Goal: Transaction & Acquisition: Purchase product/service

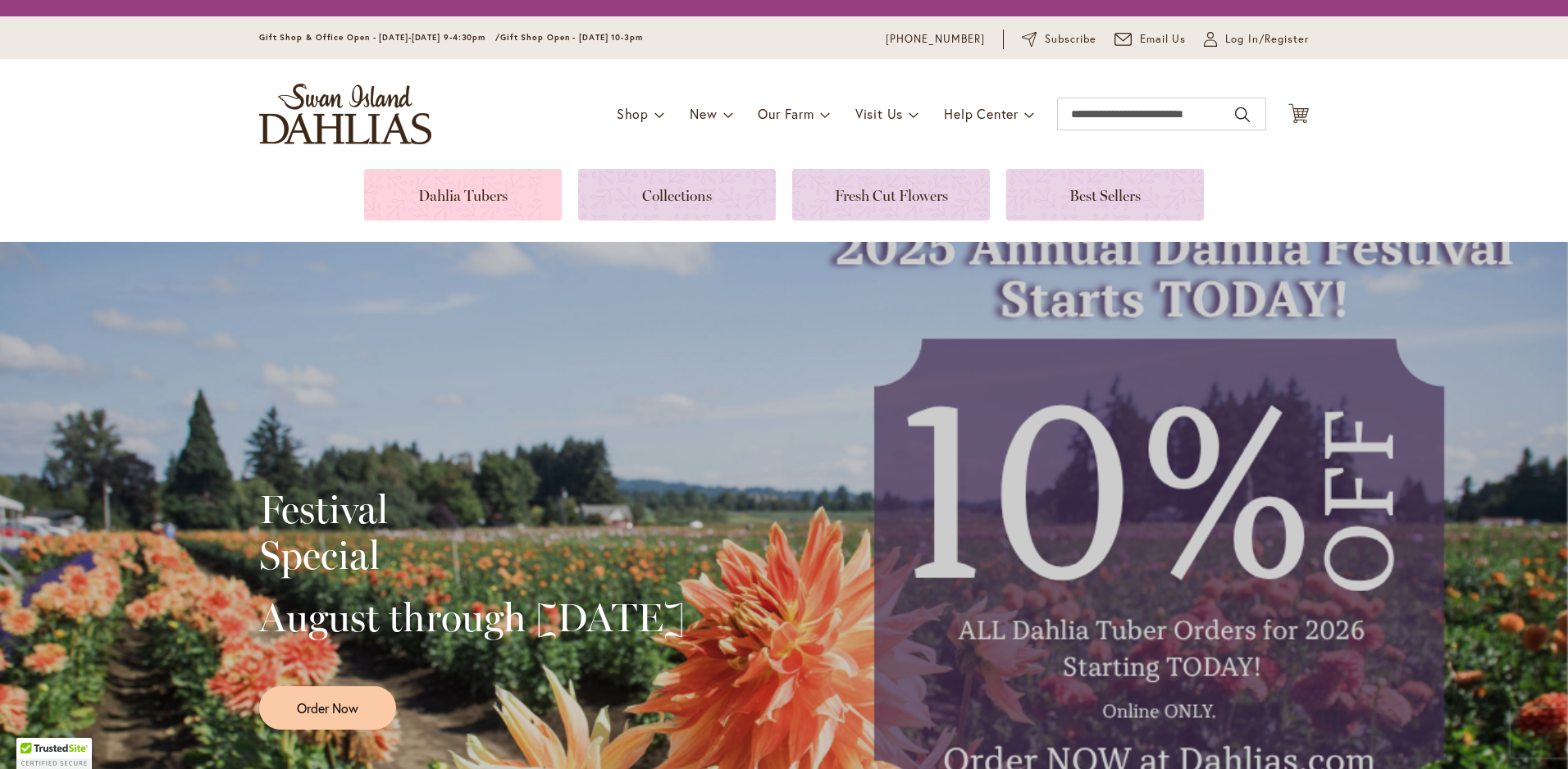
click at [418, 191] on link at bounding box center [462, 195] width 198 height 52
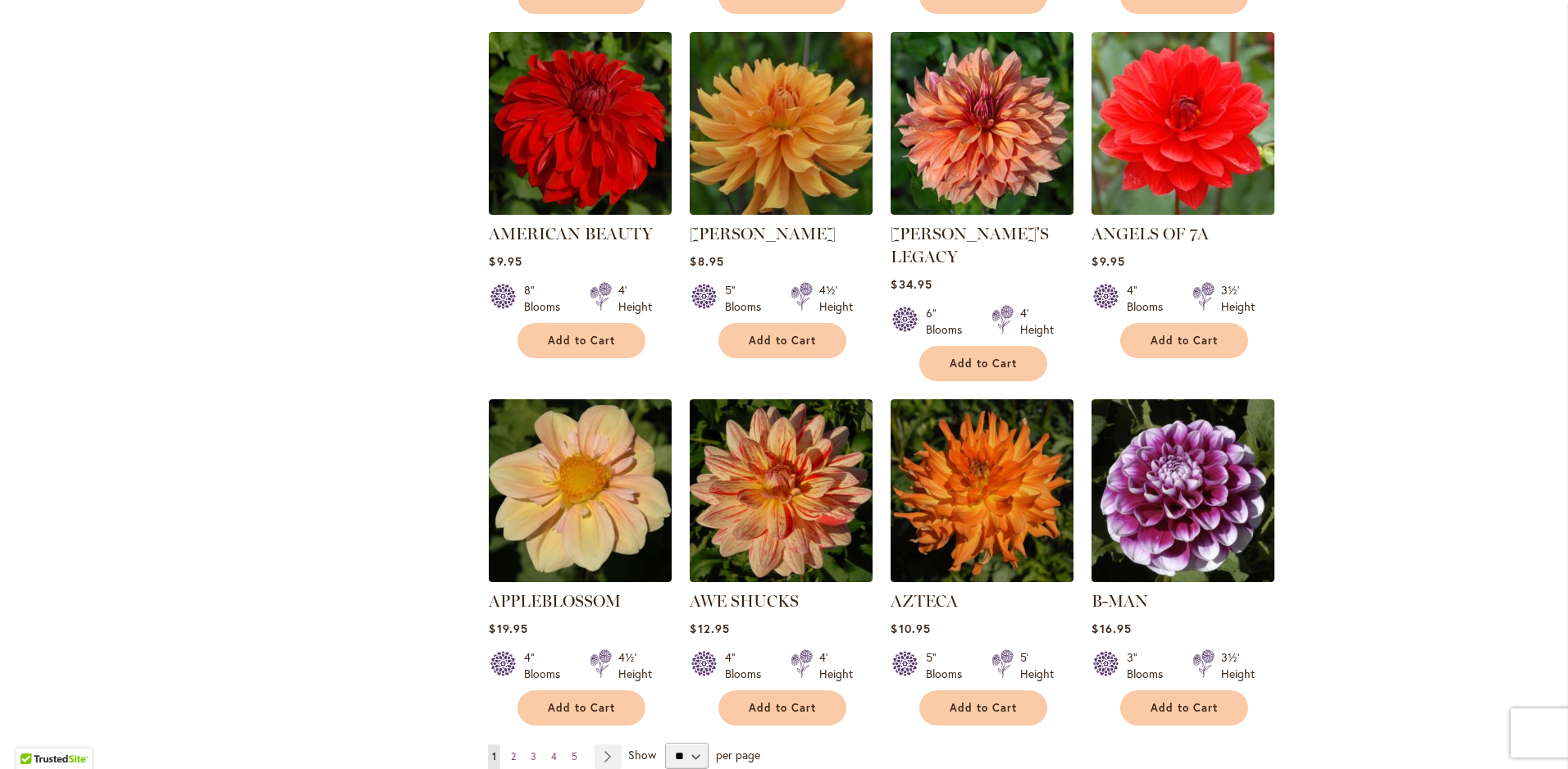
scroll to position [1393, 0]
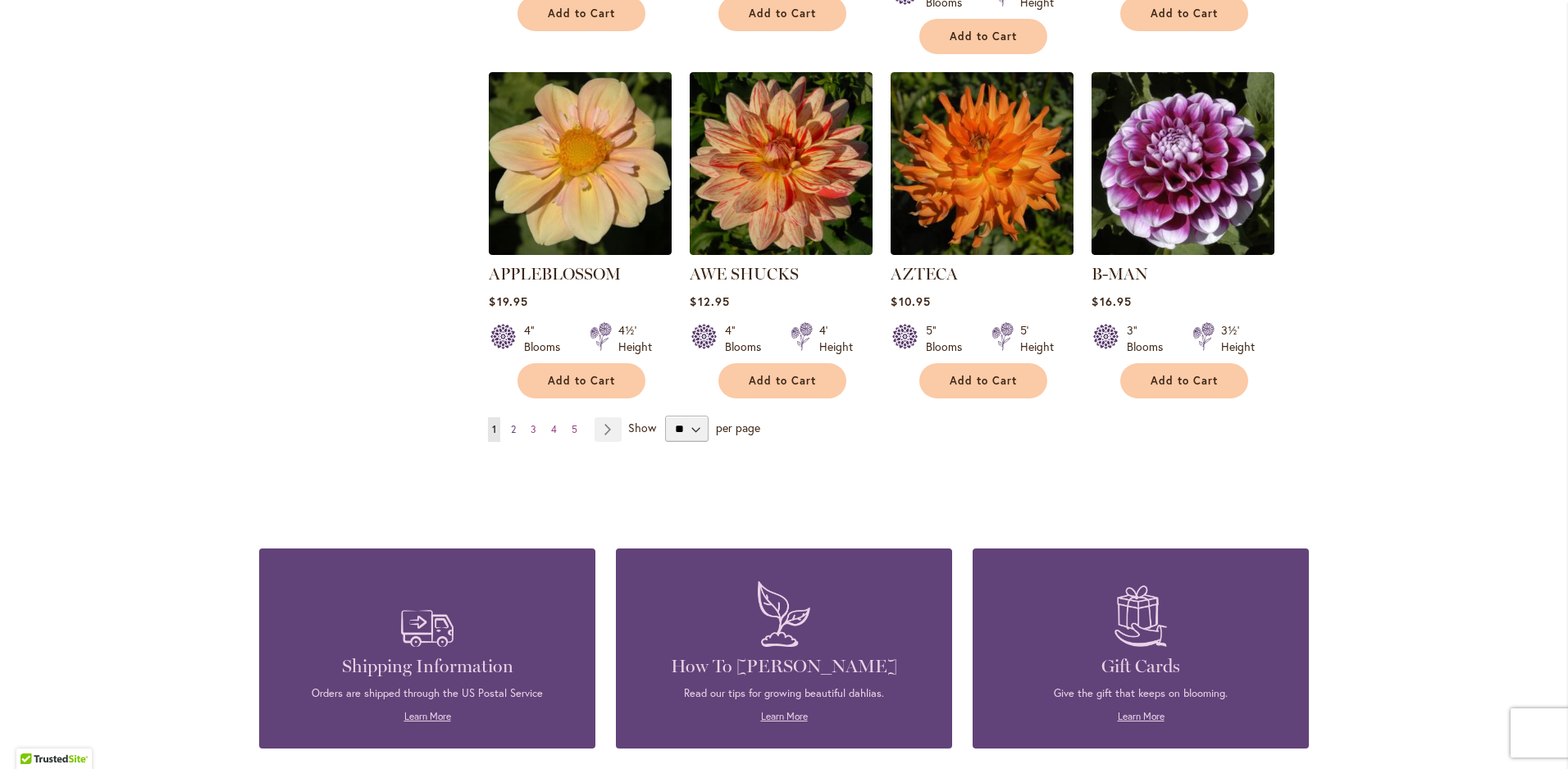
click at [511, 423] on span "2" at bounding box center [513, 429] width 5 height 12
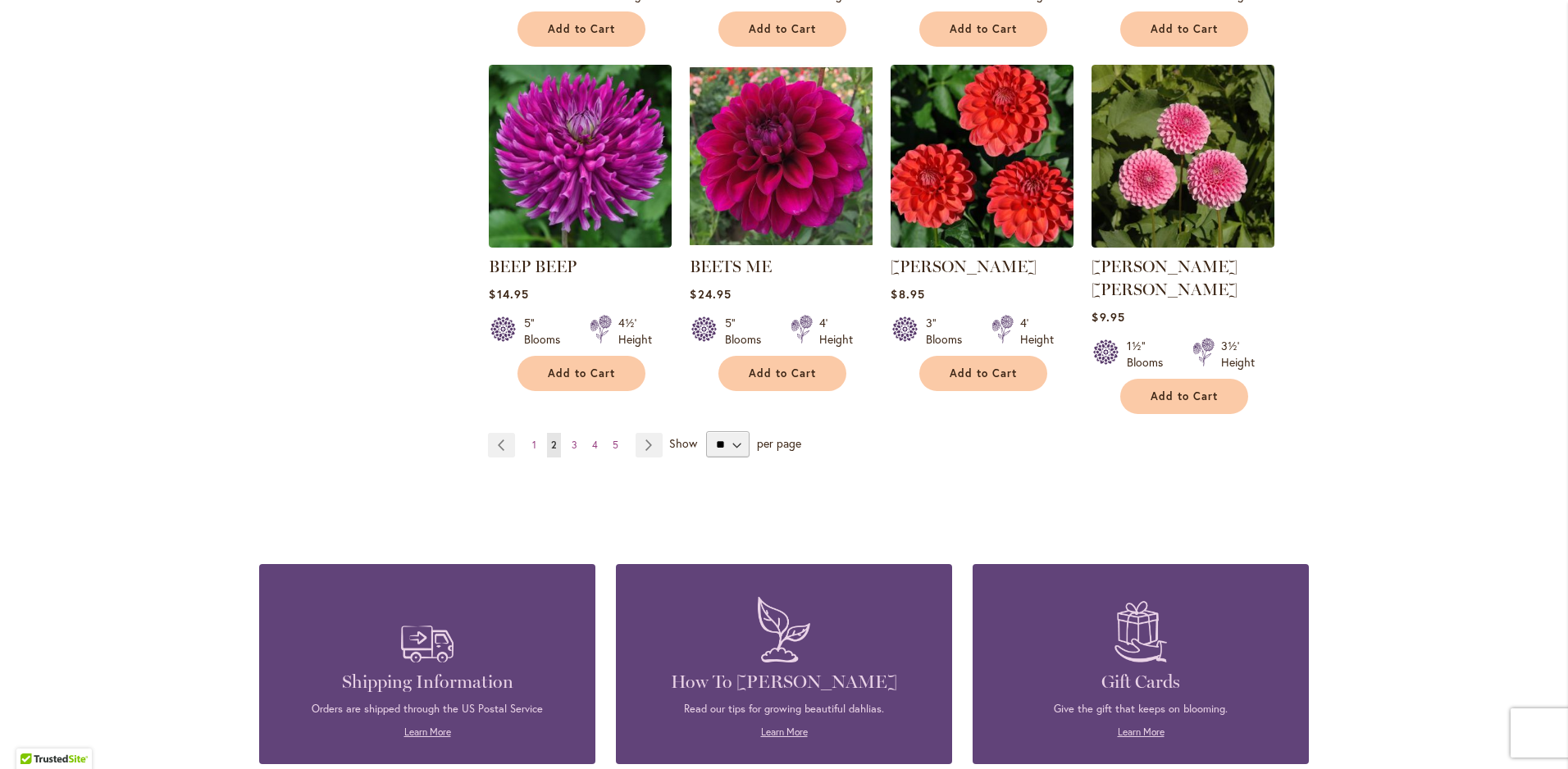
scroll to position [1393, 0]
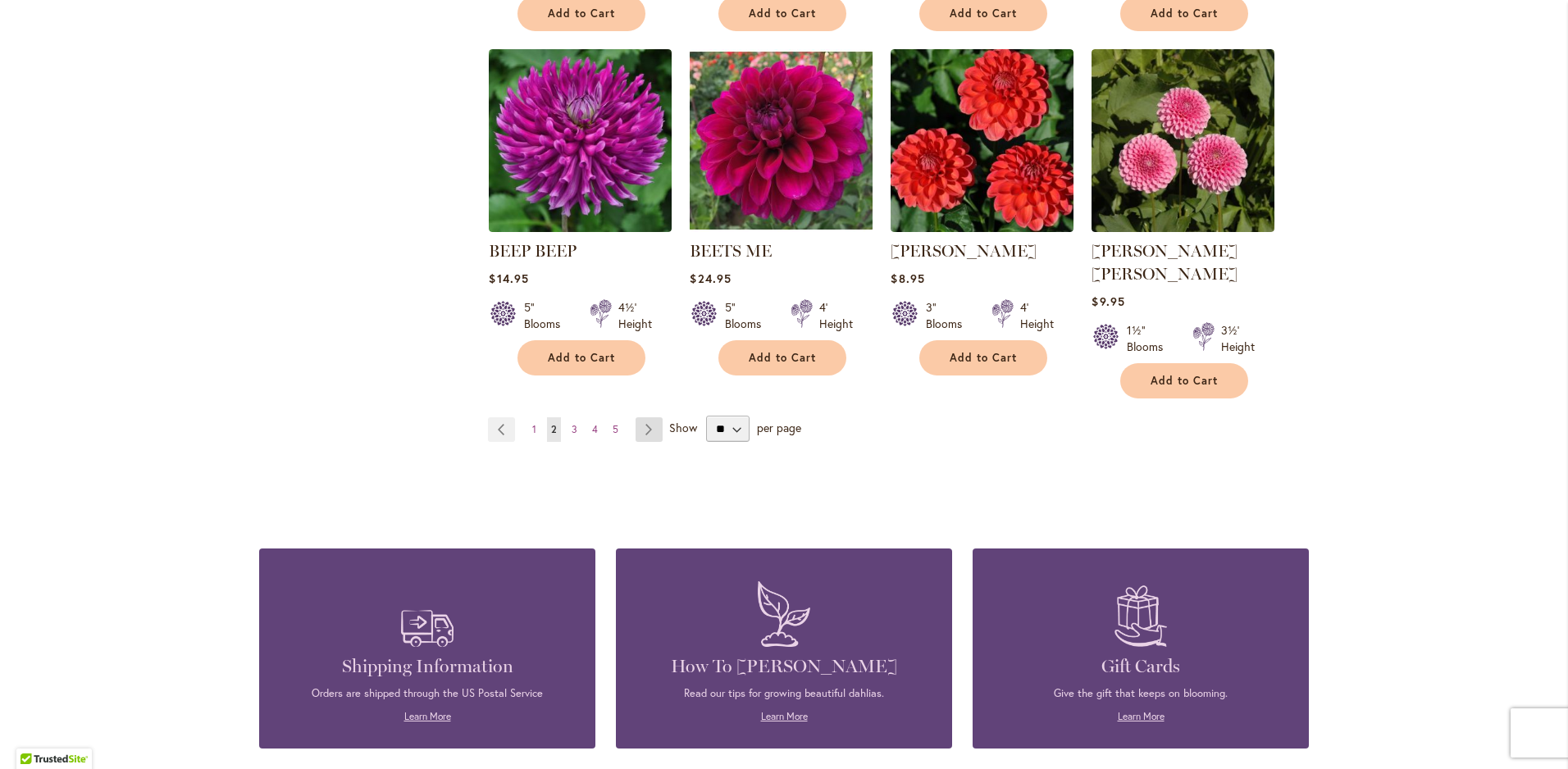
click at [645, 417] on link "Page Next" at bounding box center [649, 429] width 27 height 25
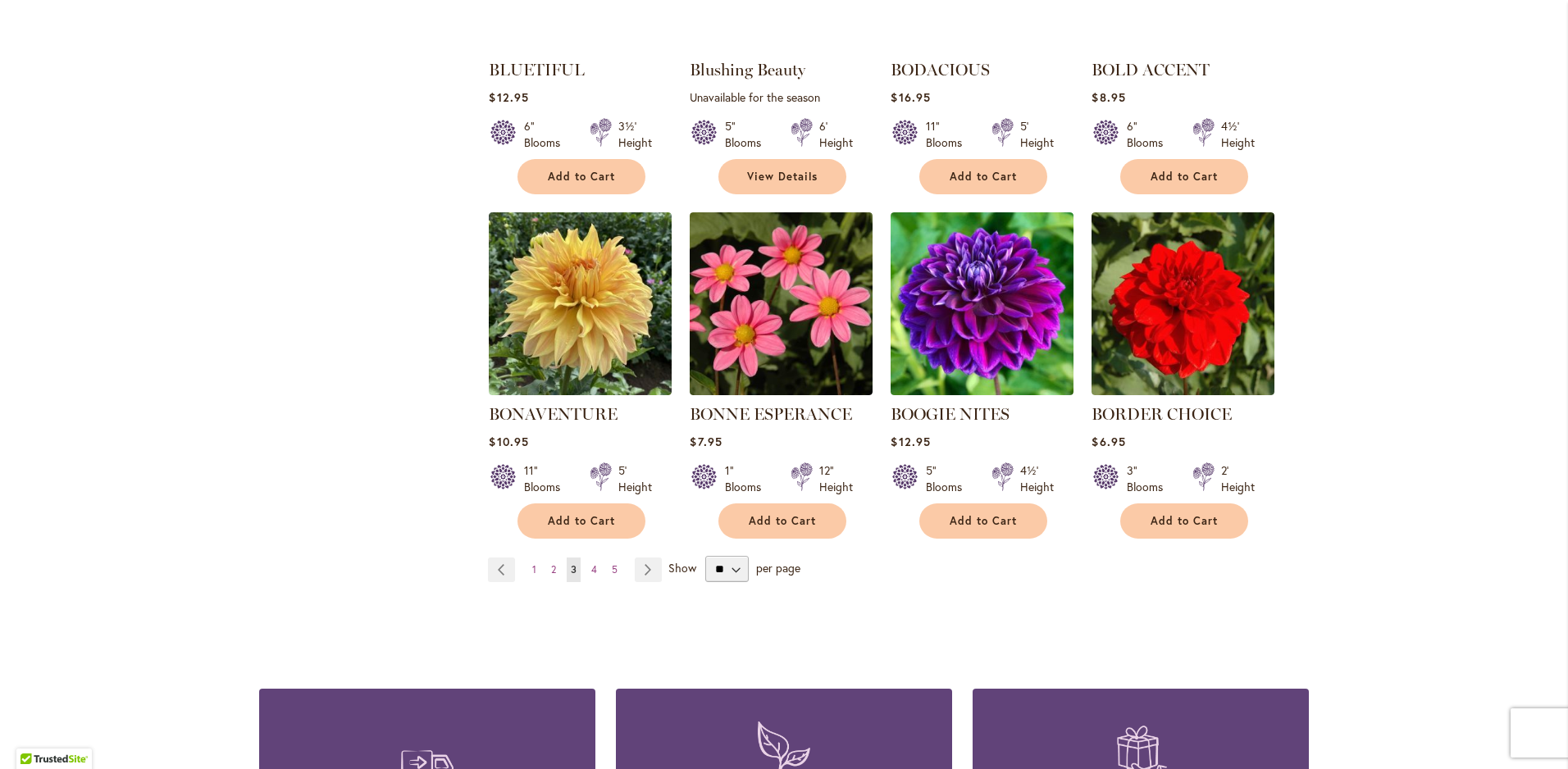
scroll to position [1066, 0]
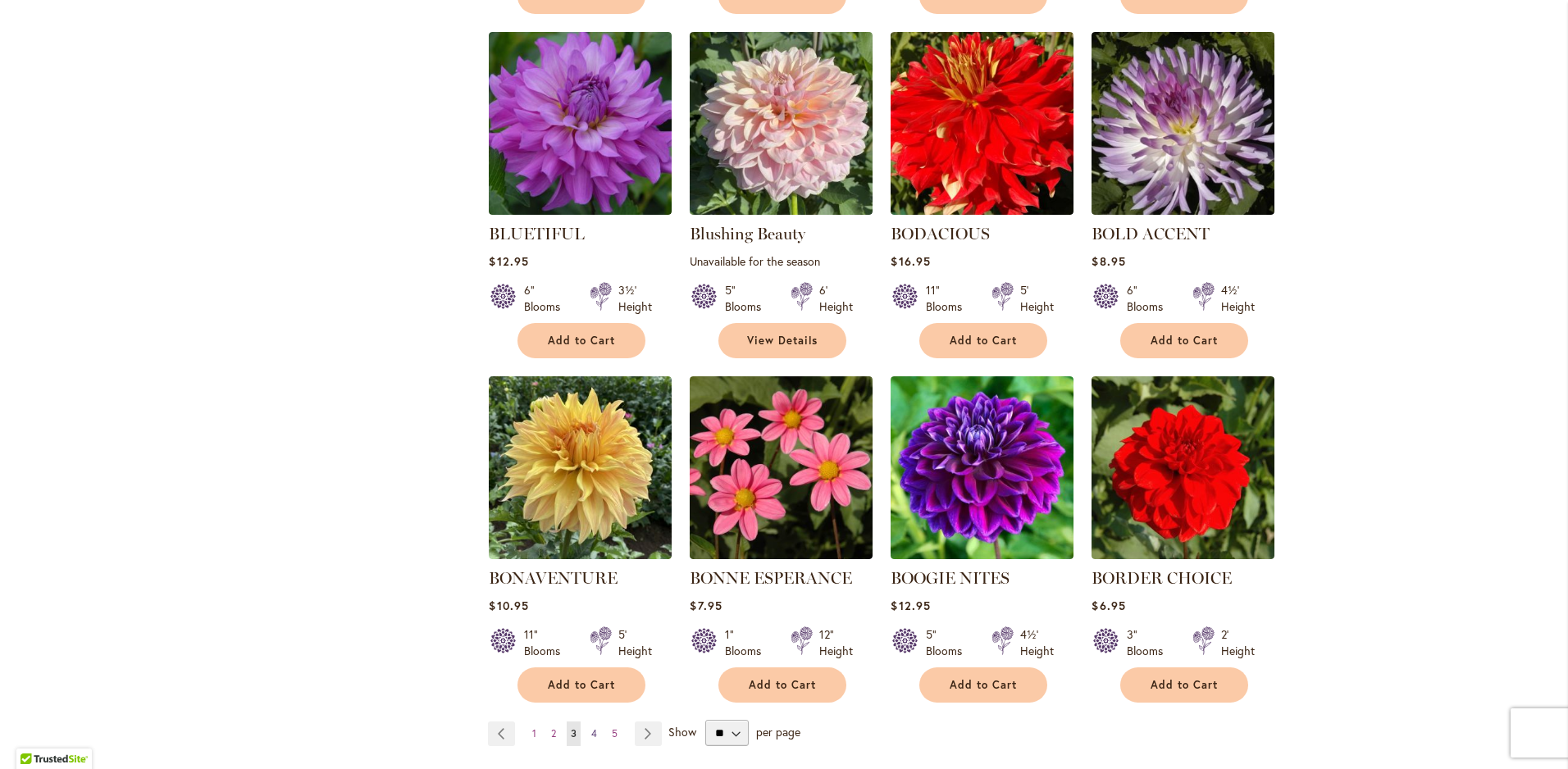
click at [592, 728] on span "4" at bounding box center [594, 734] width 6 height 12
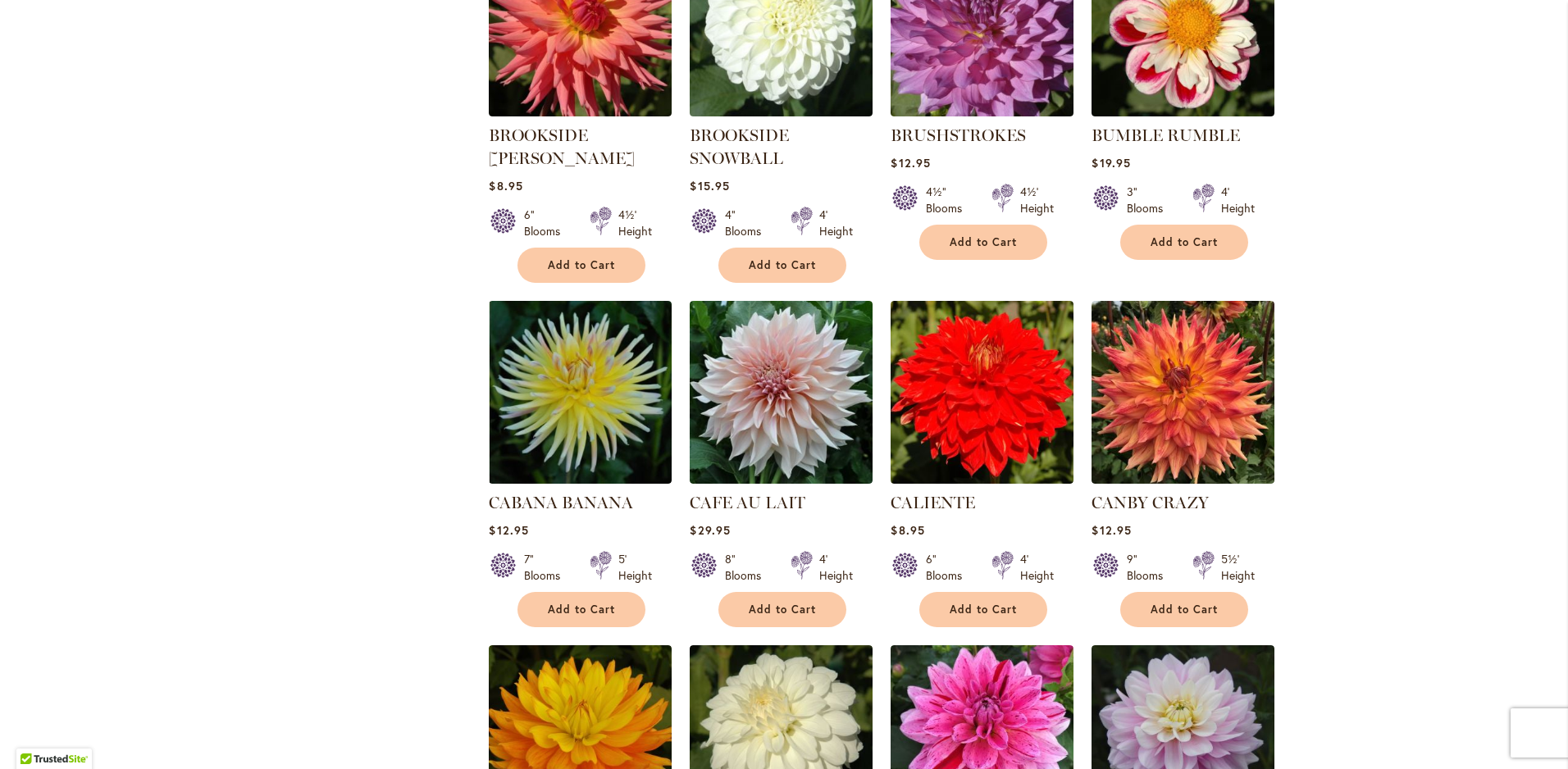
scroll to position [1147, 0]
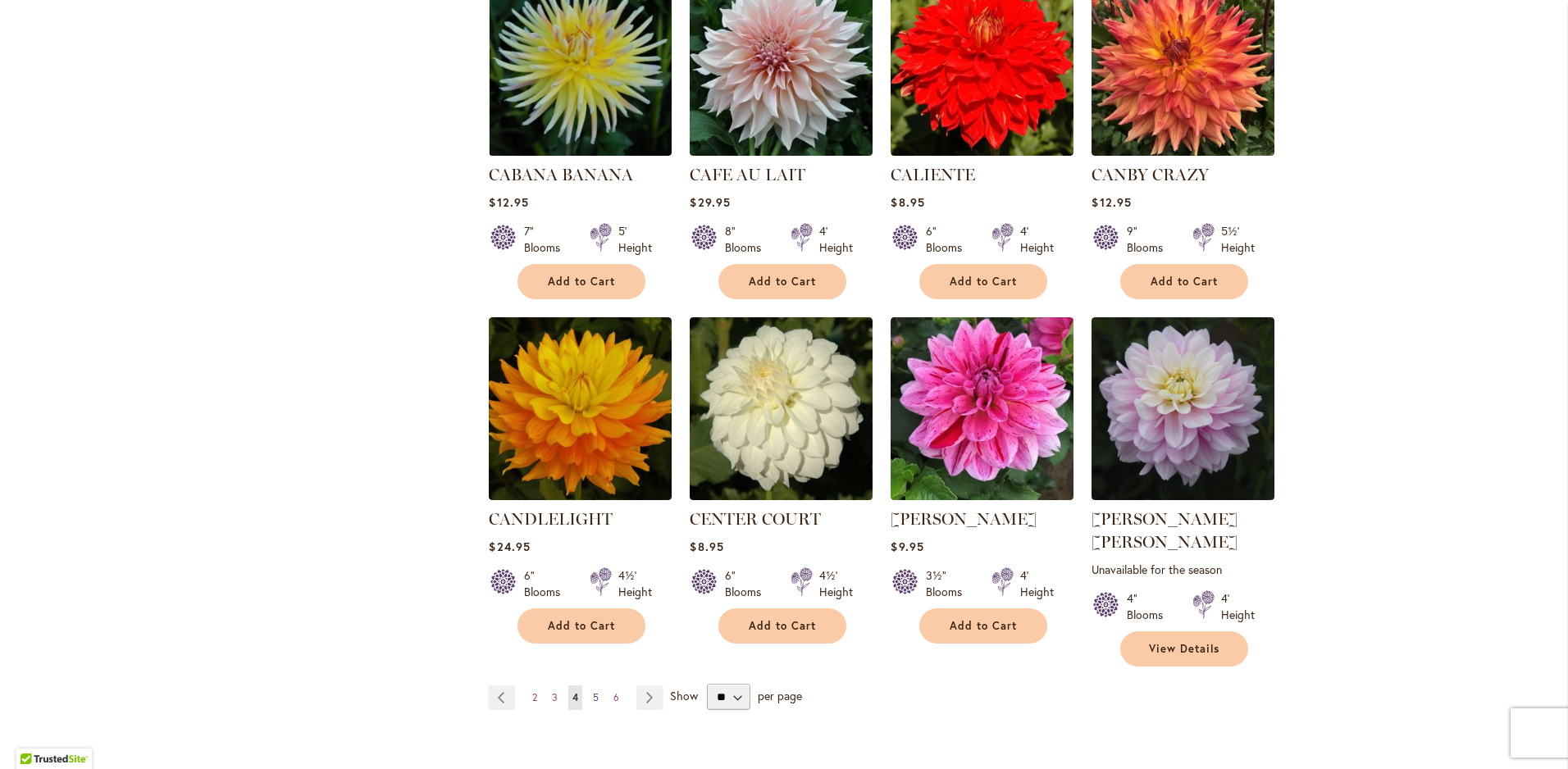
click at [593, 691] on span "5" at bounding box center [596, 697] width 6 height 12
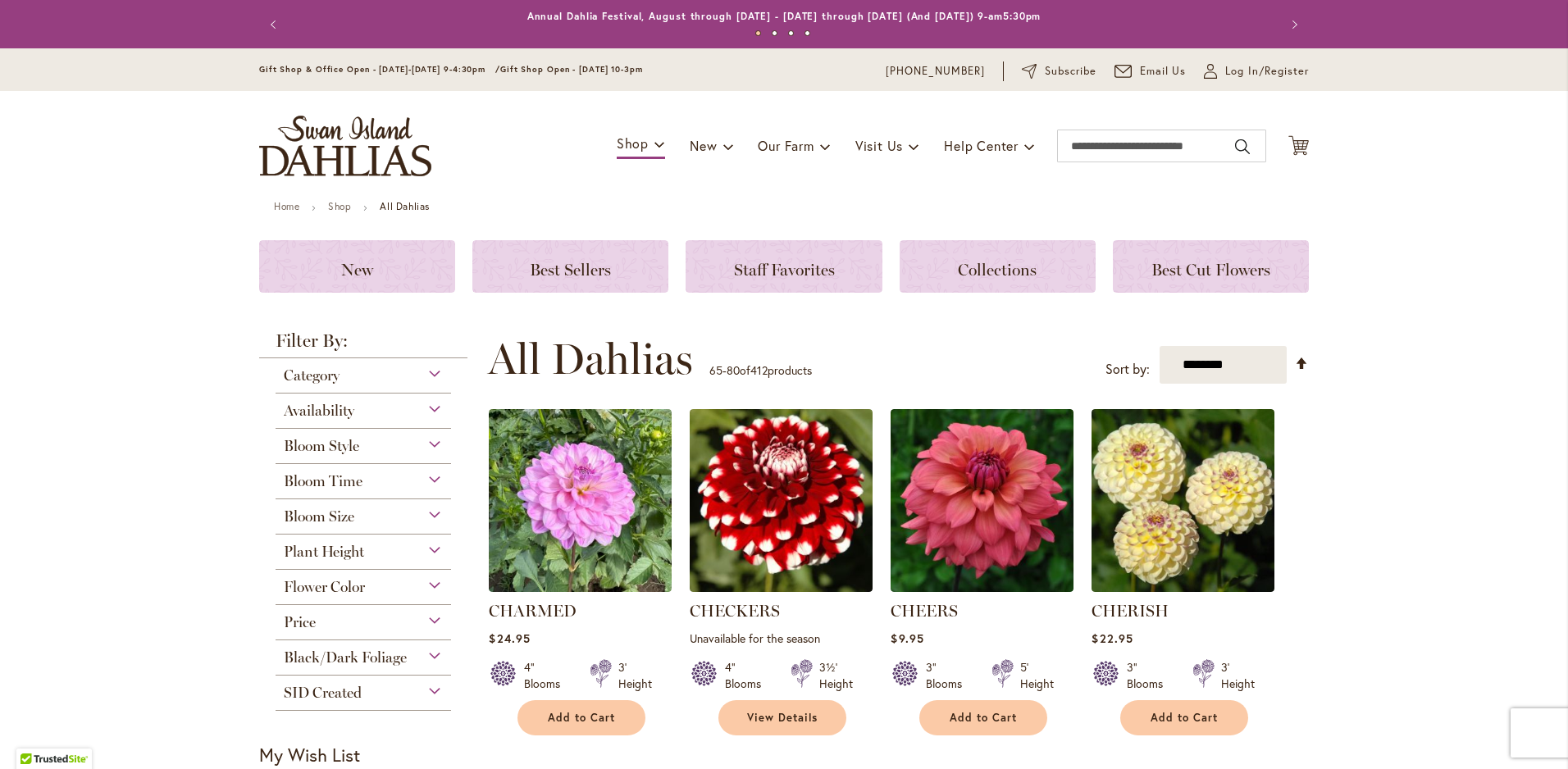
drag, startPoint x: 1441, startPoint y: 516, endPoint x: 1433, endPoint y: 485, distance: 32.0
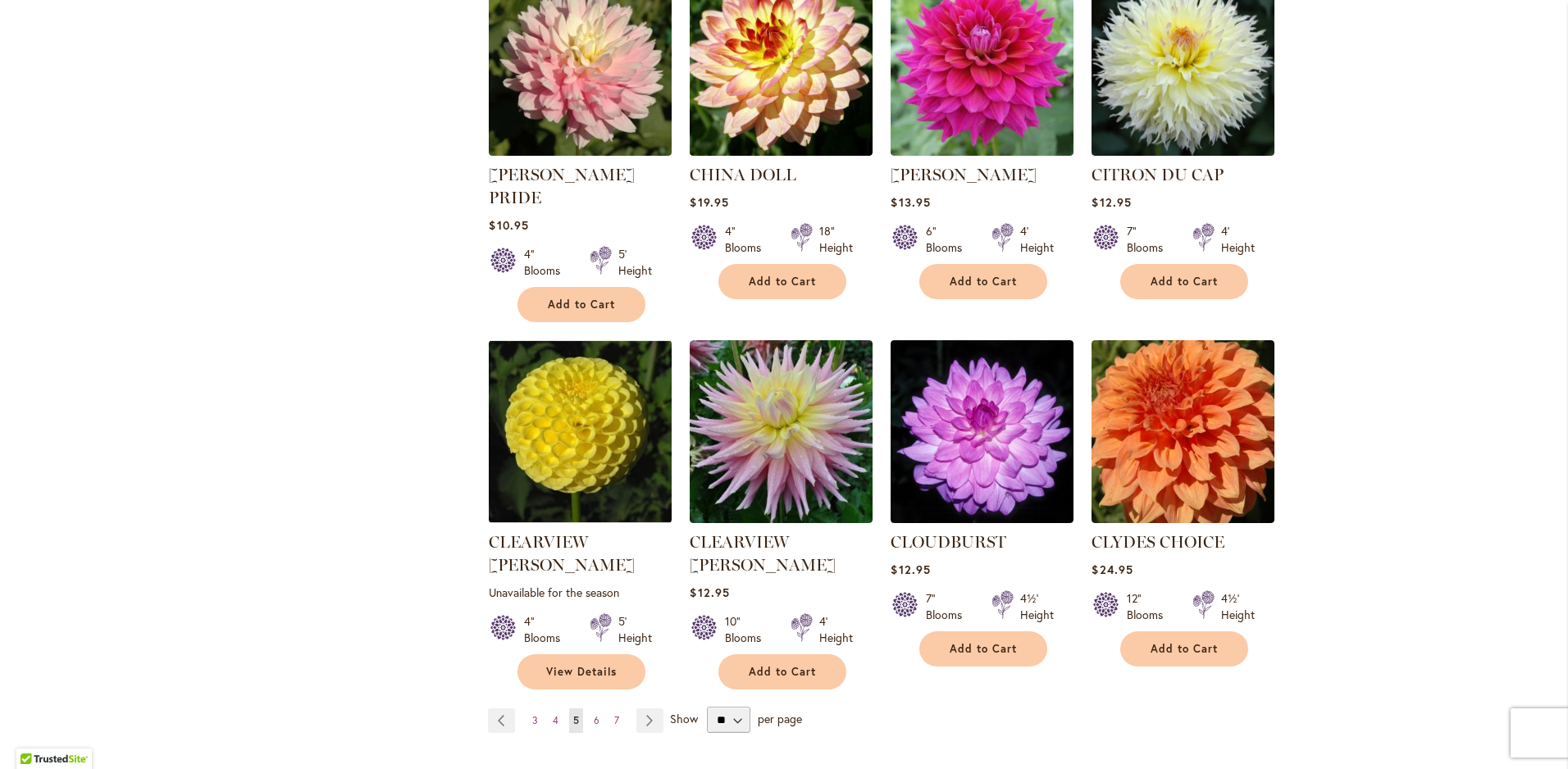
scroll to position [1230, 0]
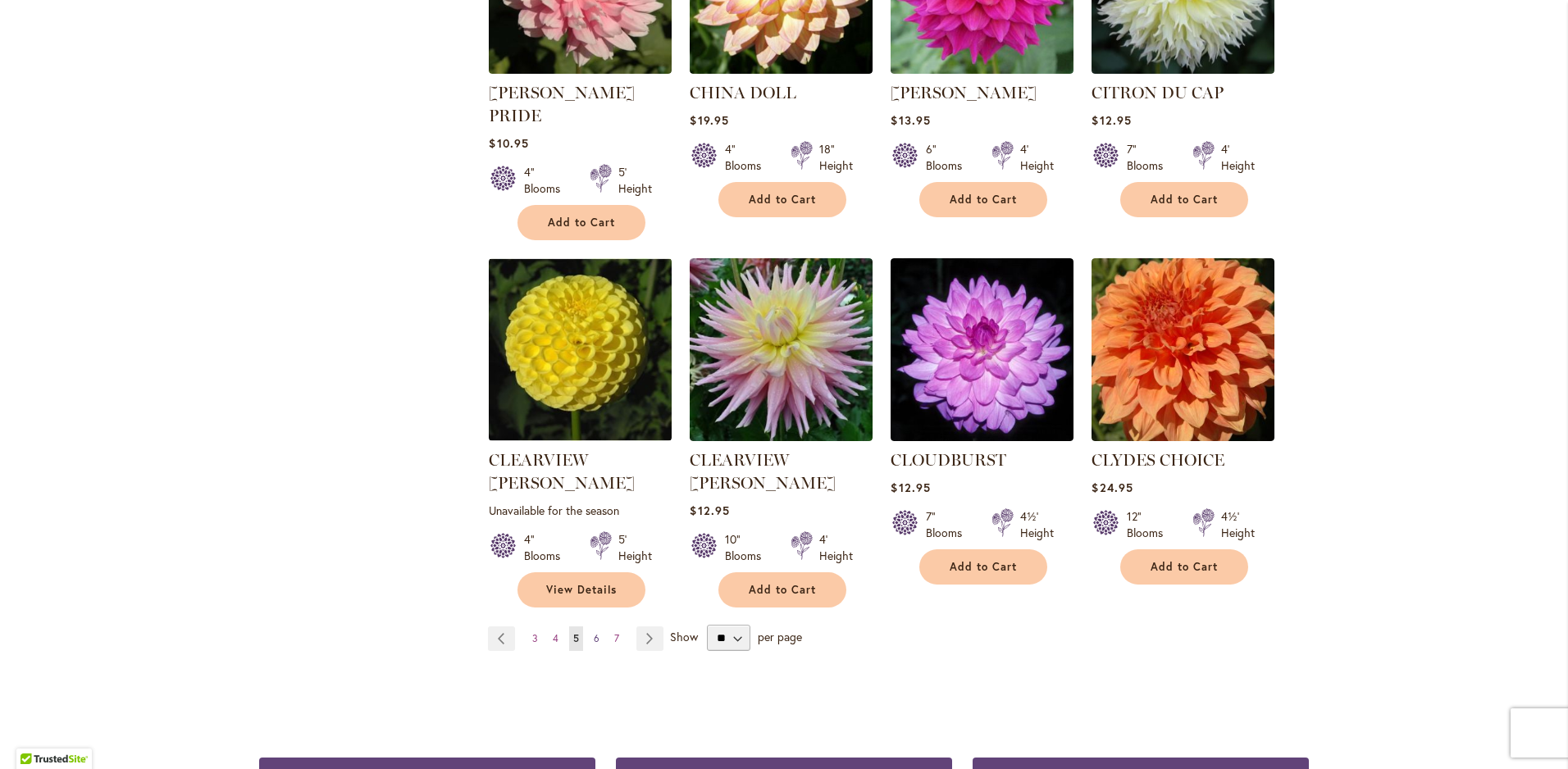
click at [594, 632] on span "6" at bounding box center [597, 638] width 6 height 12
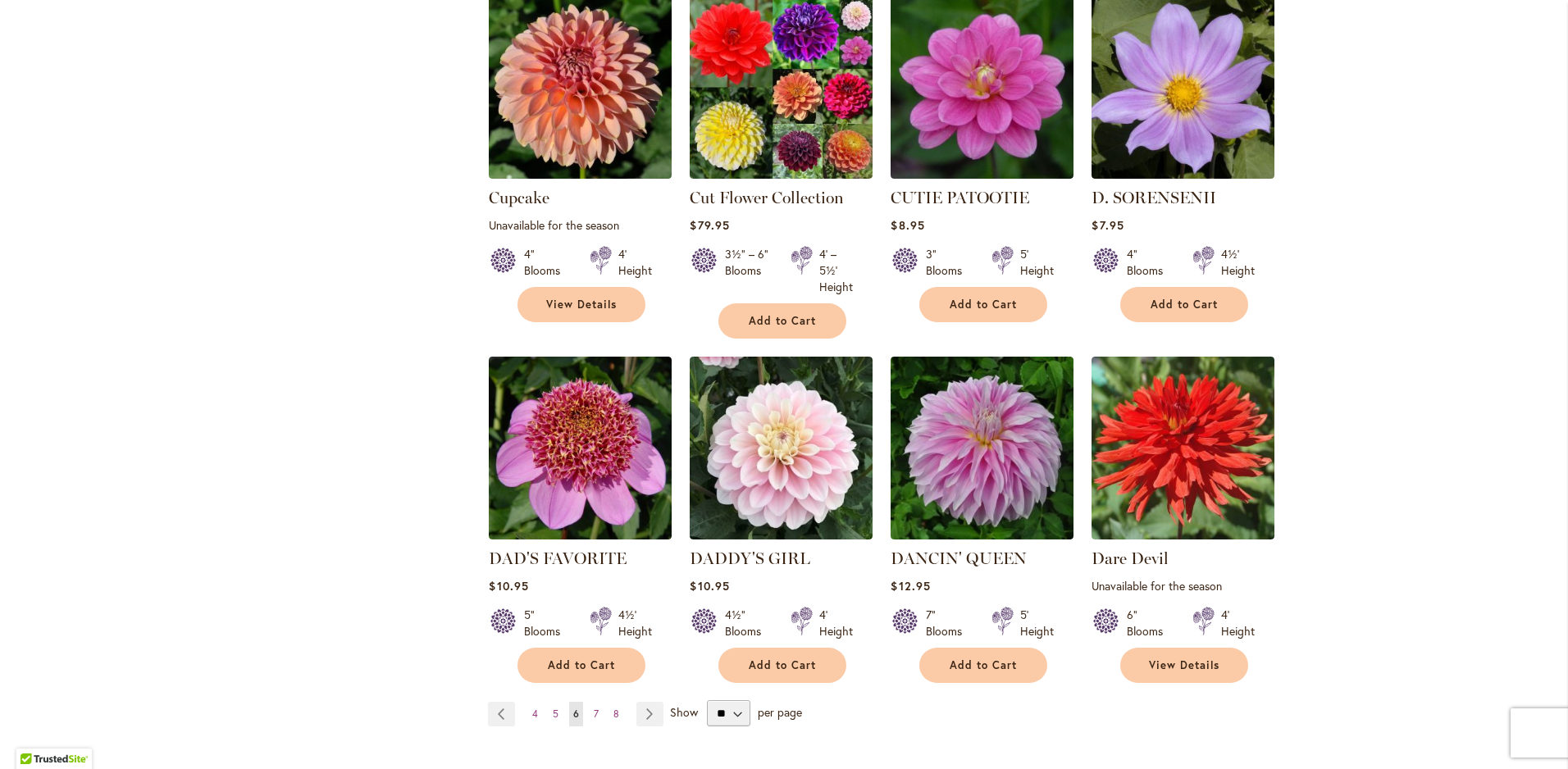
scroll to position [1312, 0]
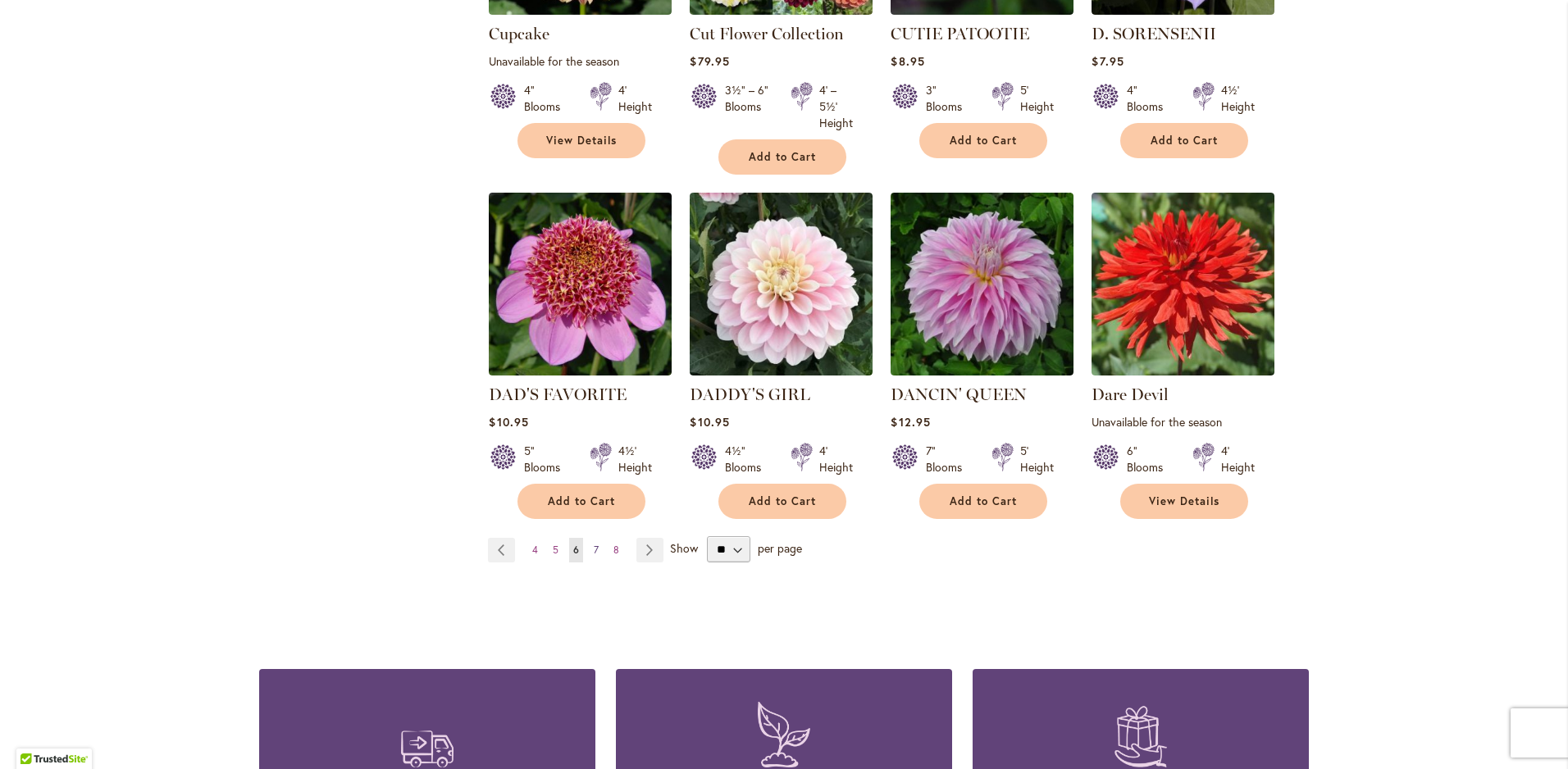
click at [590, 538] on link "Page 7" at bounding box center [596, 550] width 13 height 25
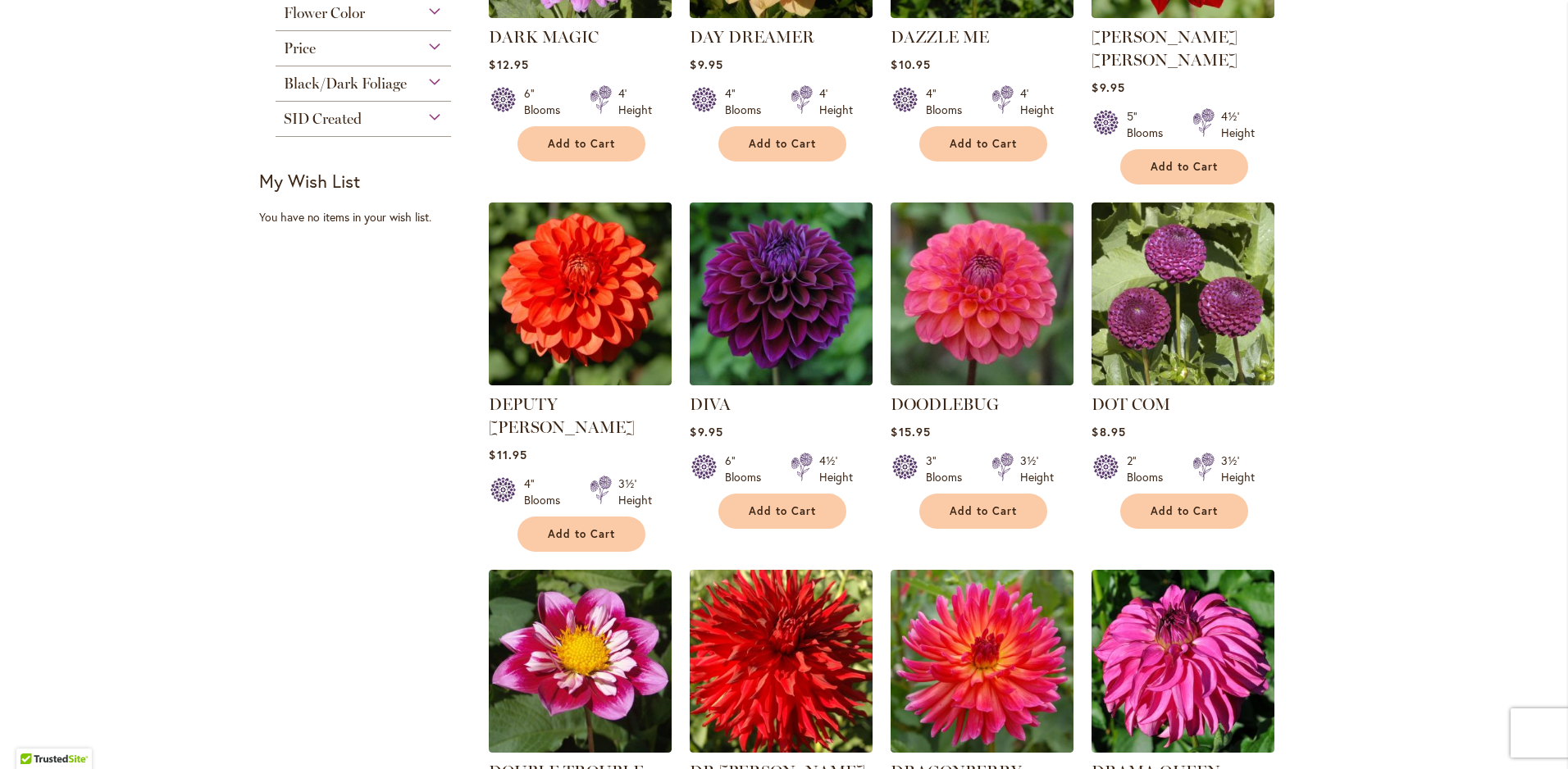
scroll to position [902, 0]
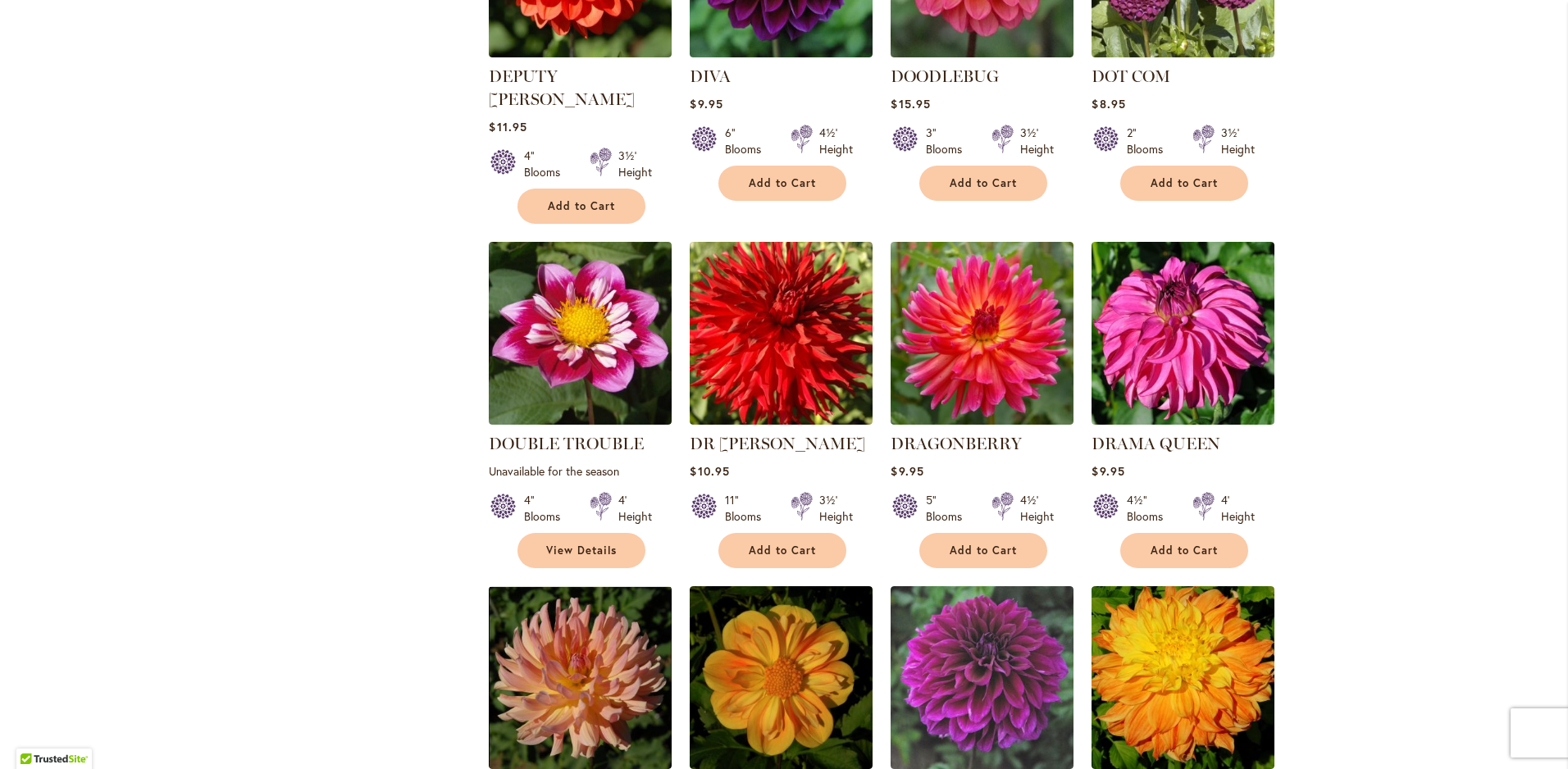
drag, startPoint x: 1424, startPoint y: 595, endPoint x: 1449, endPoint y: 603, distance: 26.2
click at [1449, 603] on div "Skip to Content Gift Shop & Office Open - Monday-Friday 9-4:30pm / Gift Shop Op…" at bounding box center [784, 466] width 1568 height 2641
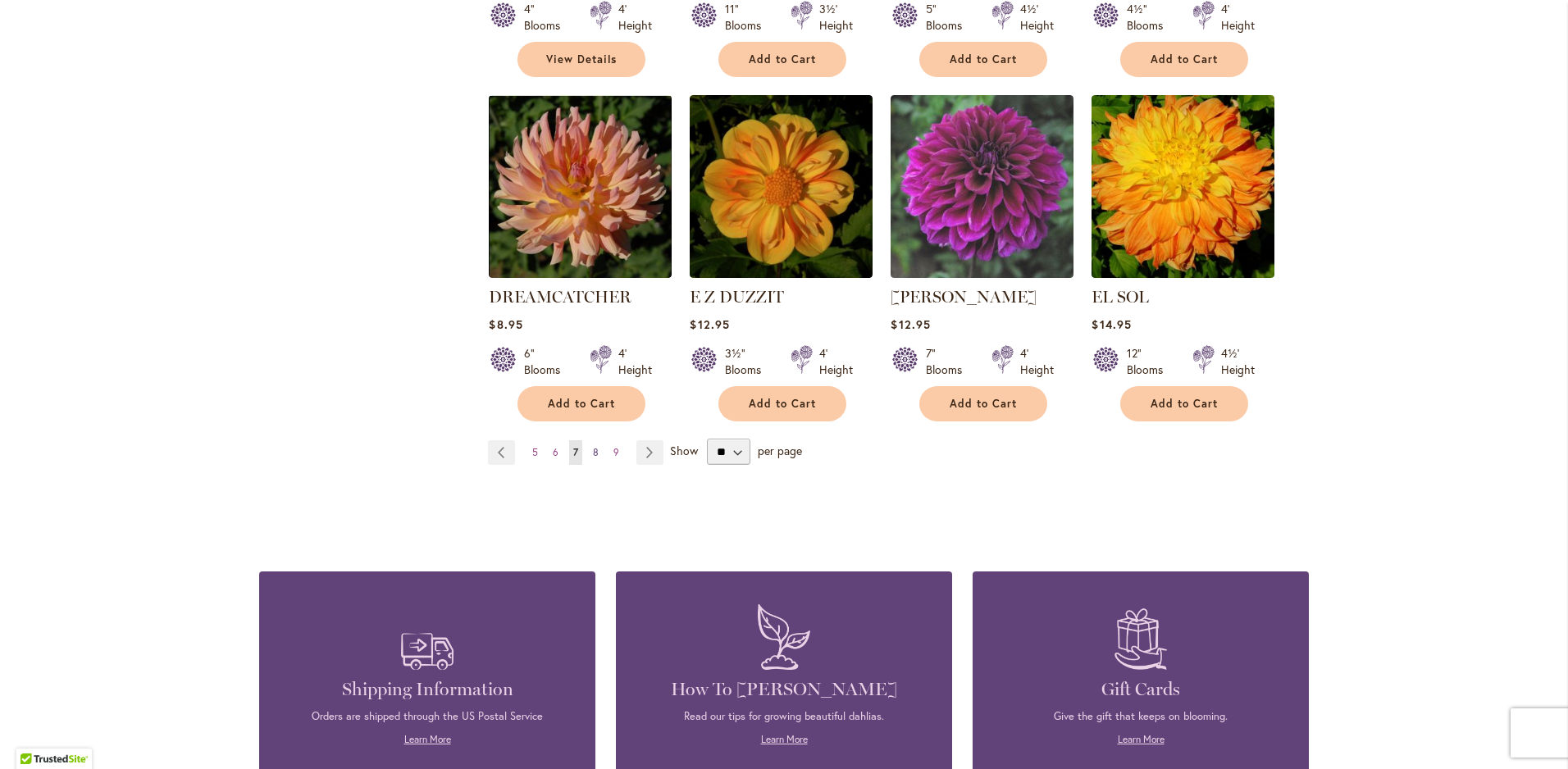
click at [593, 446] on span "8" at bounding box center [596, 452] width 6 height 12
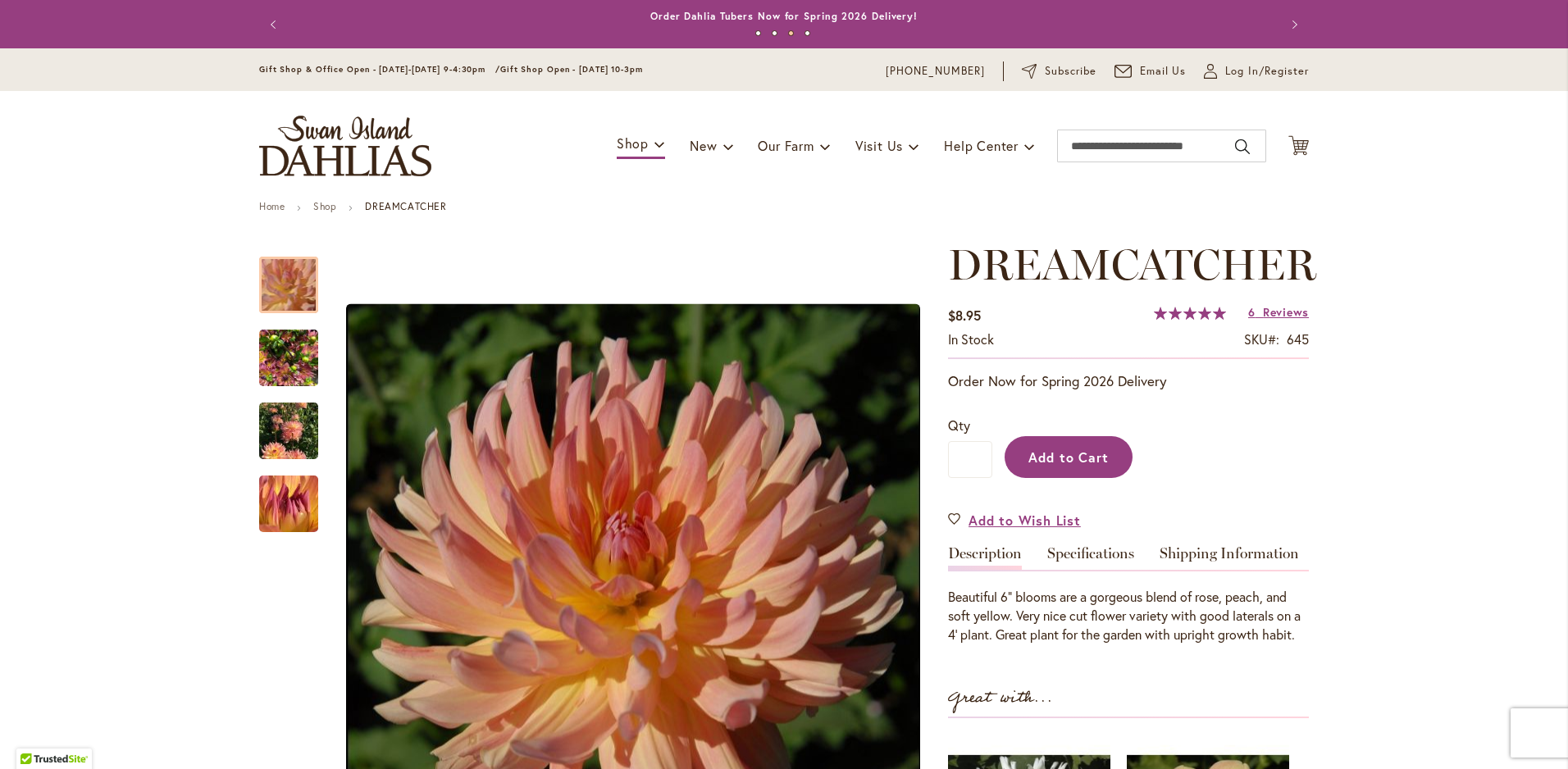
click at [1039, 443] on button "Add to Cart" at bounding box center [1069, 457] width 128 height 42
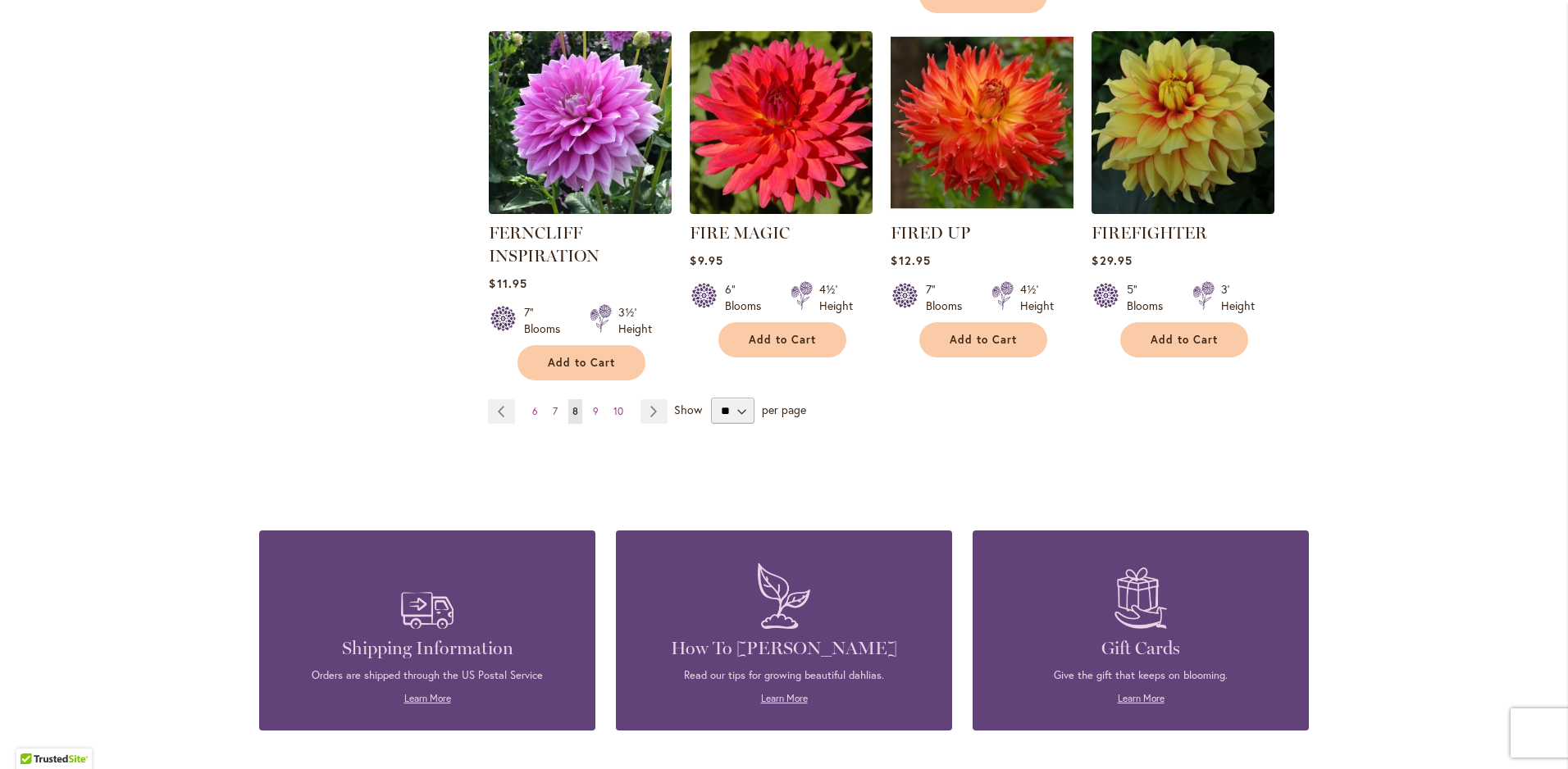
scroll to position [1476, 0]
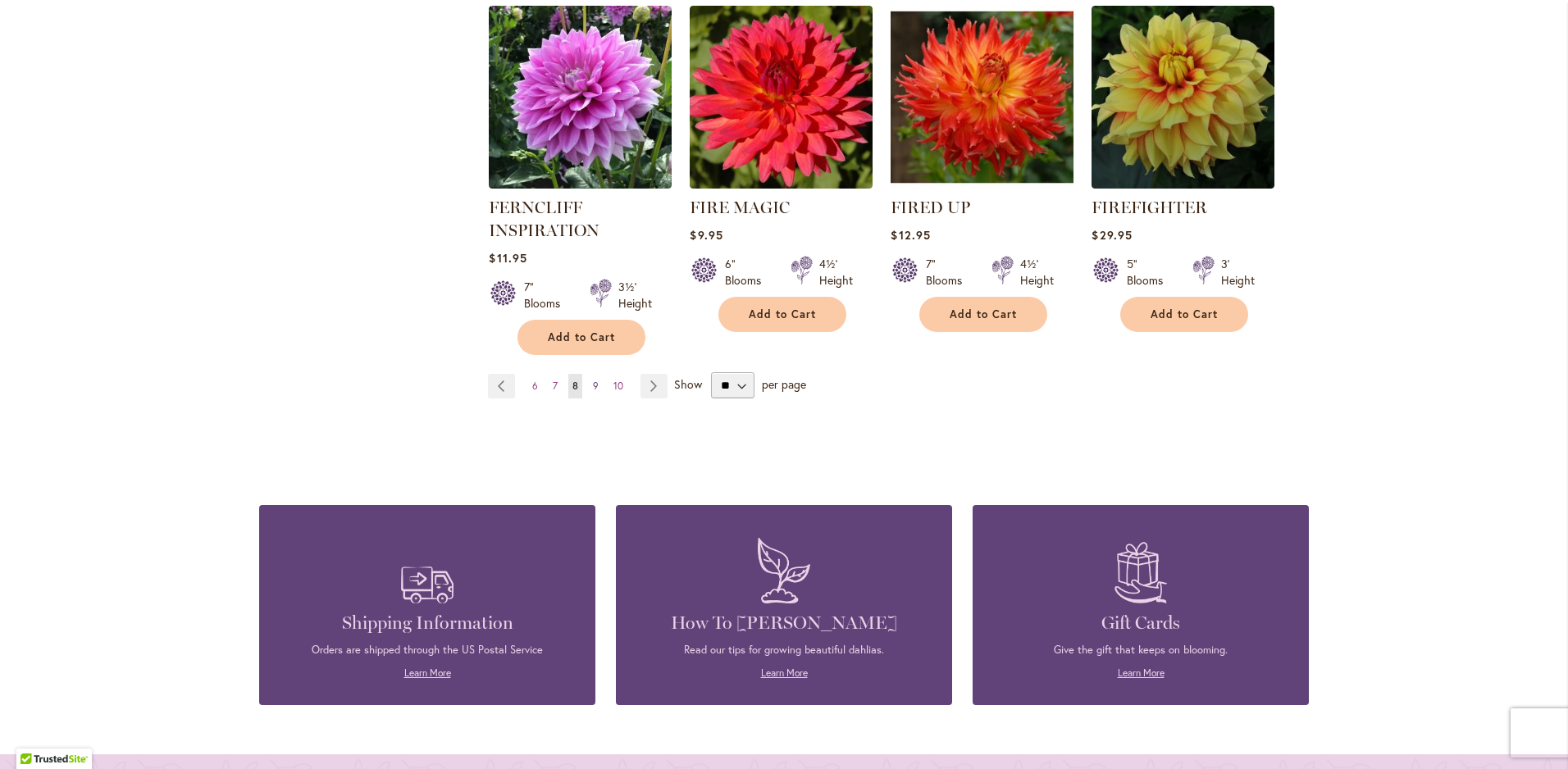
click at [593, 384] on span "9" at bounding box center [596, 385] width 6 height 12
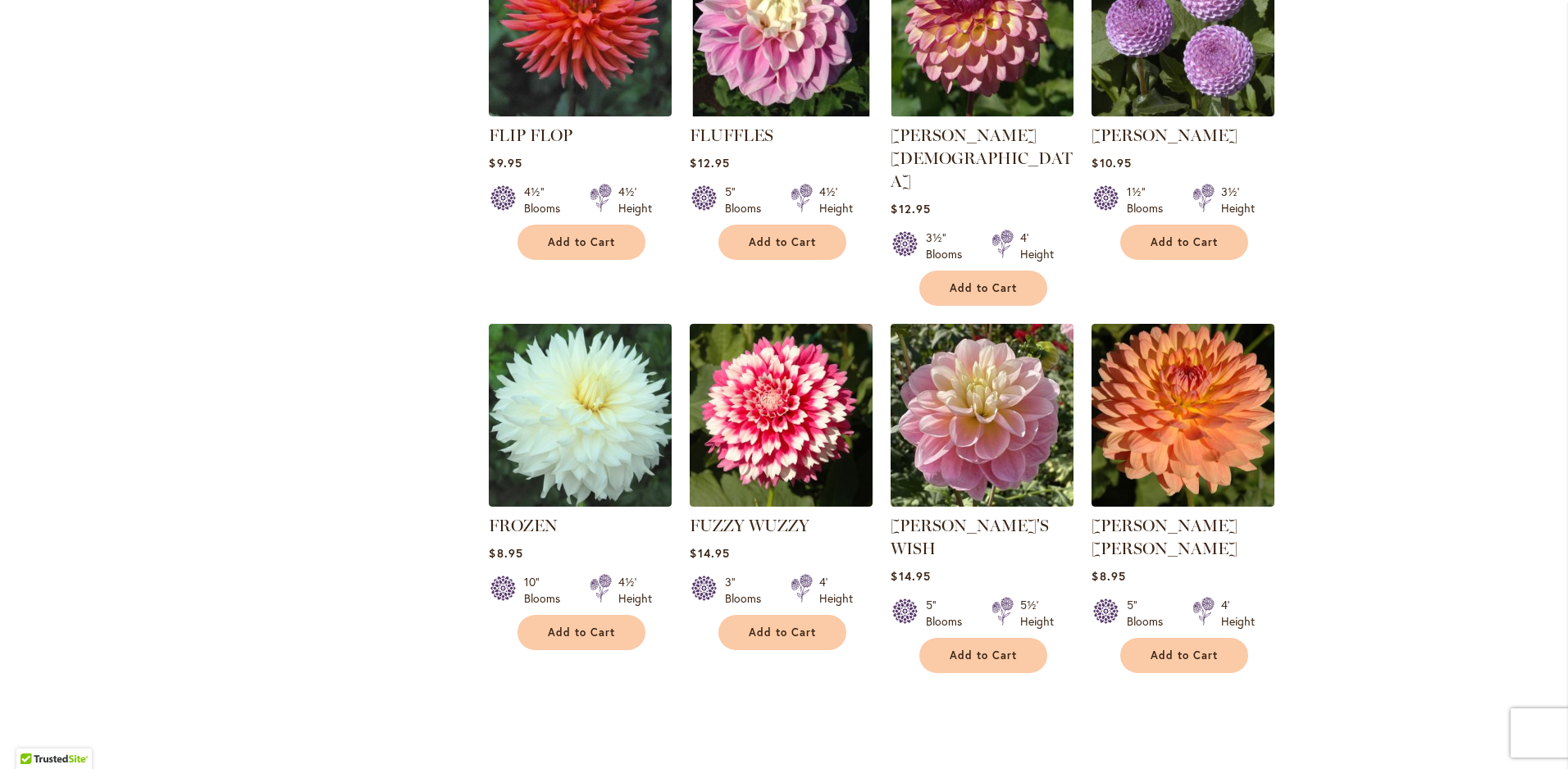
scroll to position [1230, 0]
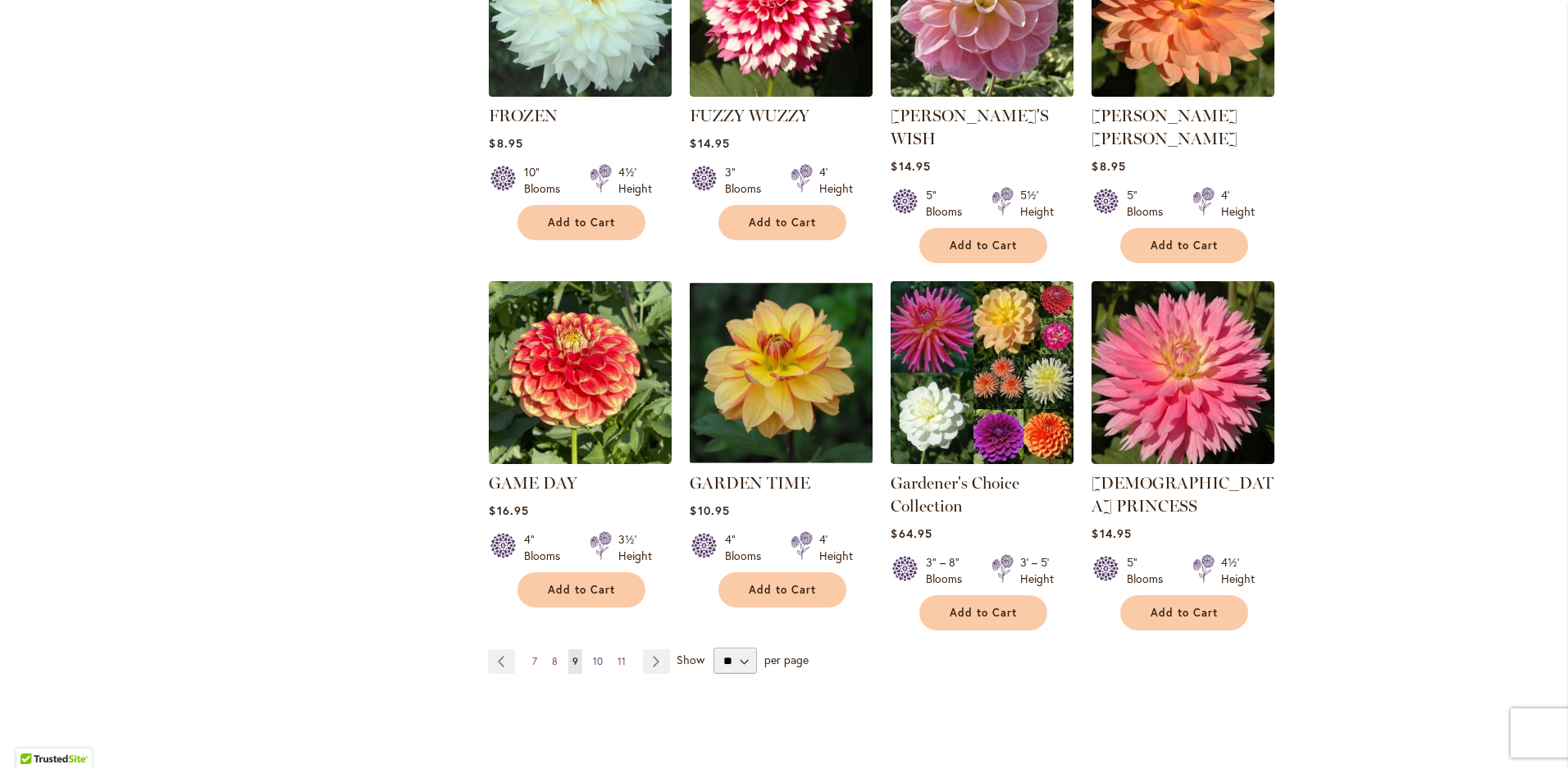
click at [593, 655] on span "10" at bounding box center [598, 661] width 9 height 12
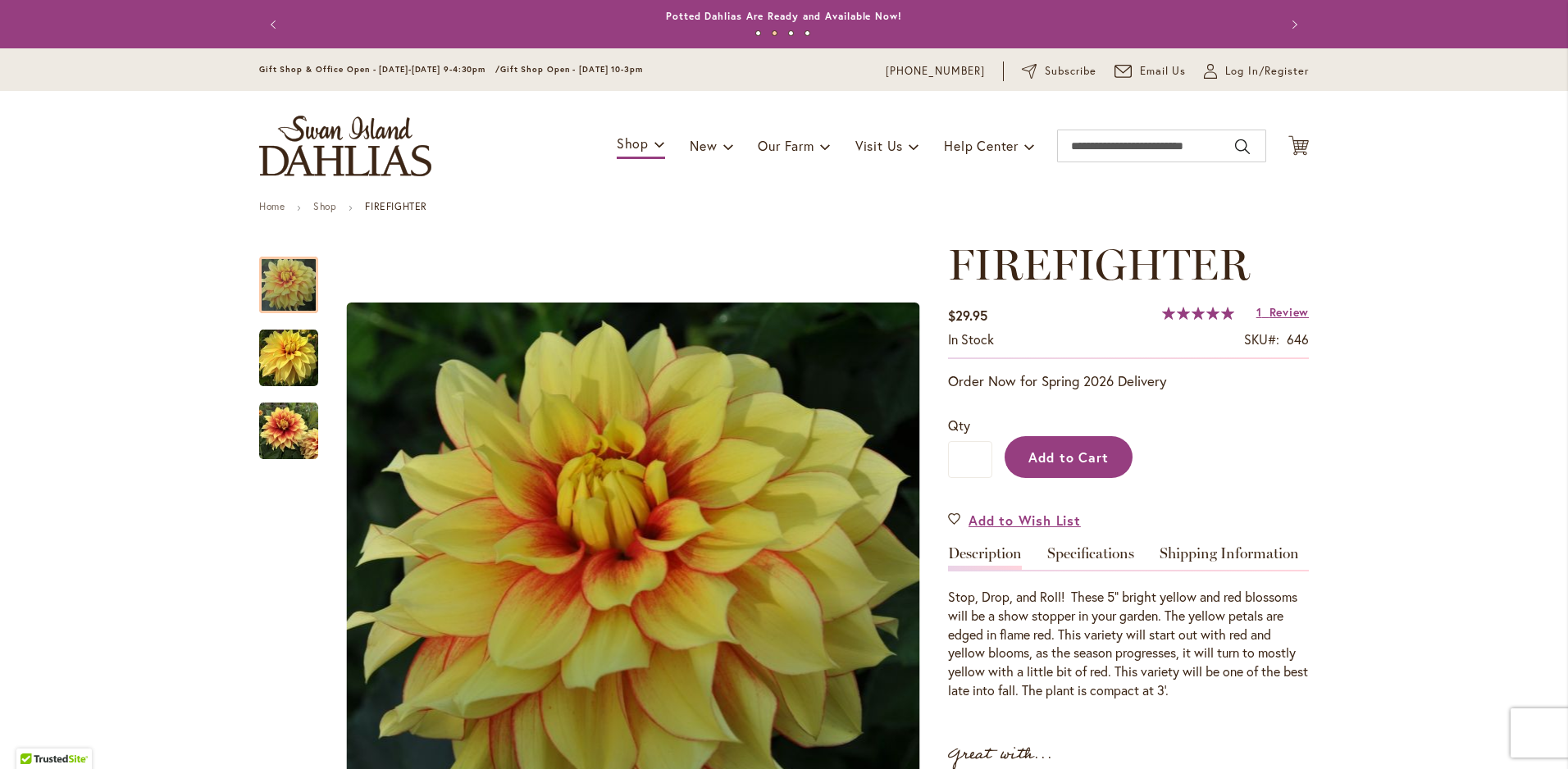
click at [1072, 449] on span "Add to Cart" at bounding box center [1069, 457] width 81 height 17
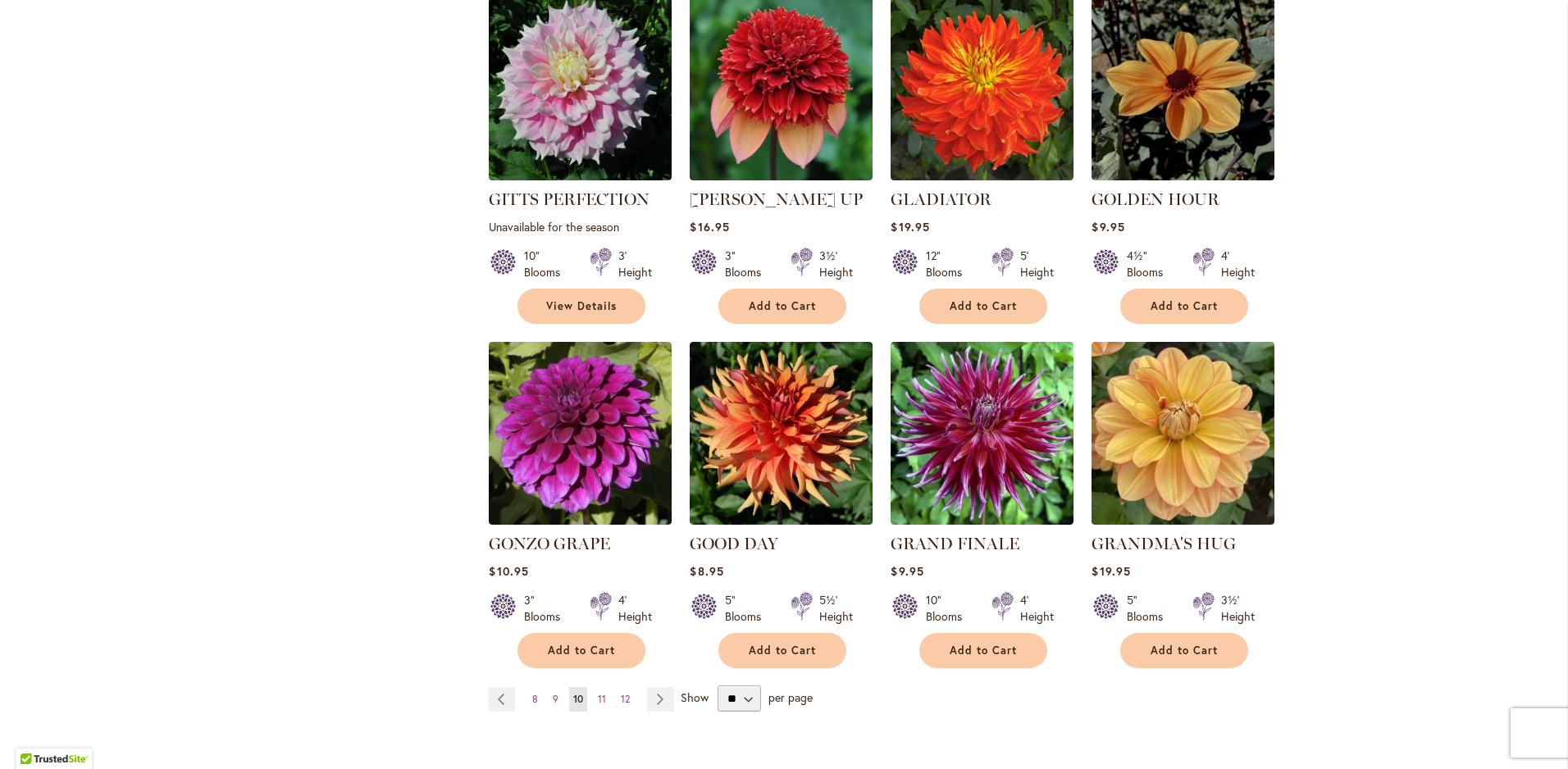
scroll to position [1312, 0]
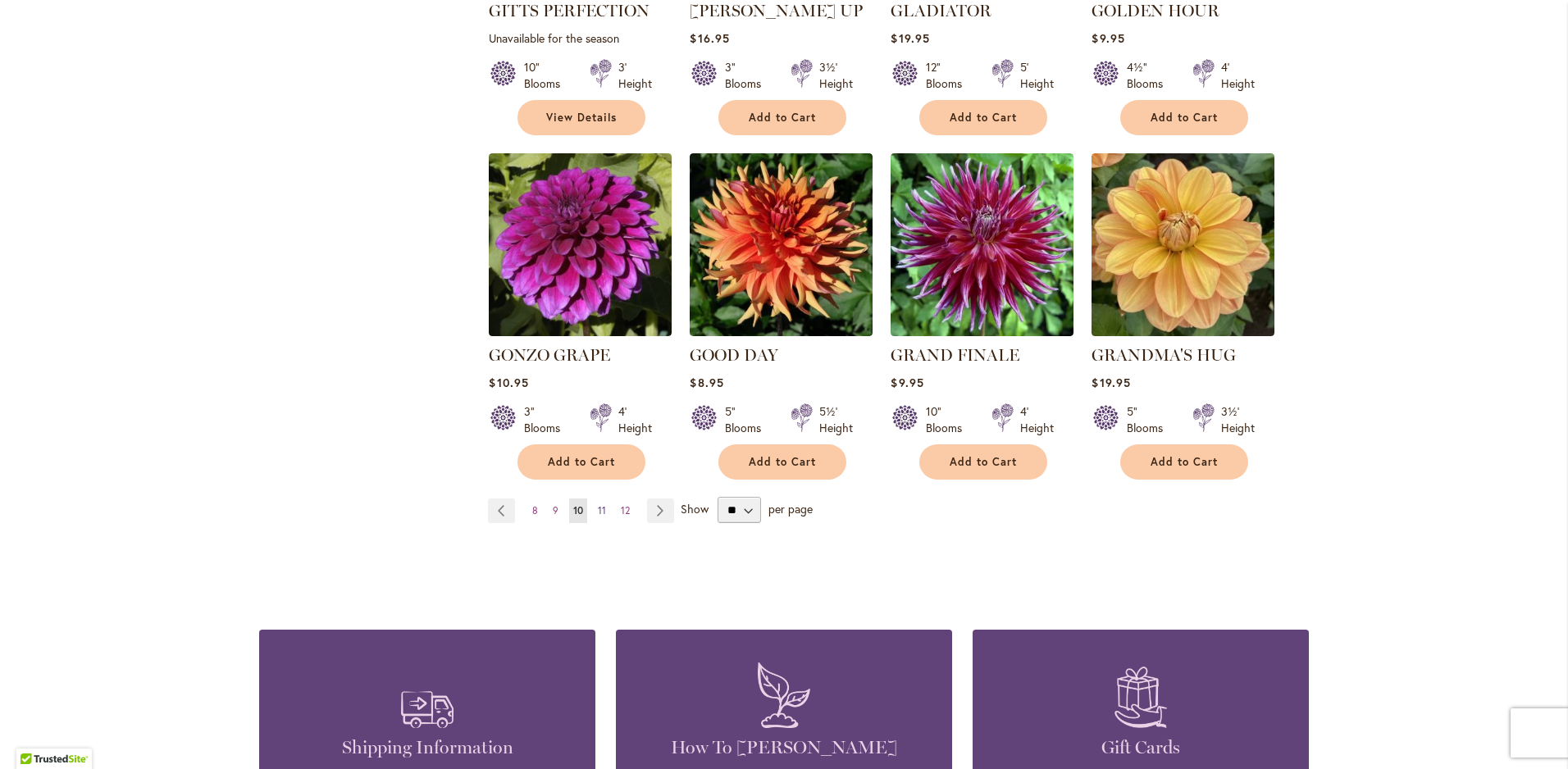
click at [598, 504] on span "11" at bounding box center [602, 510] width 9 height 12
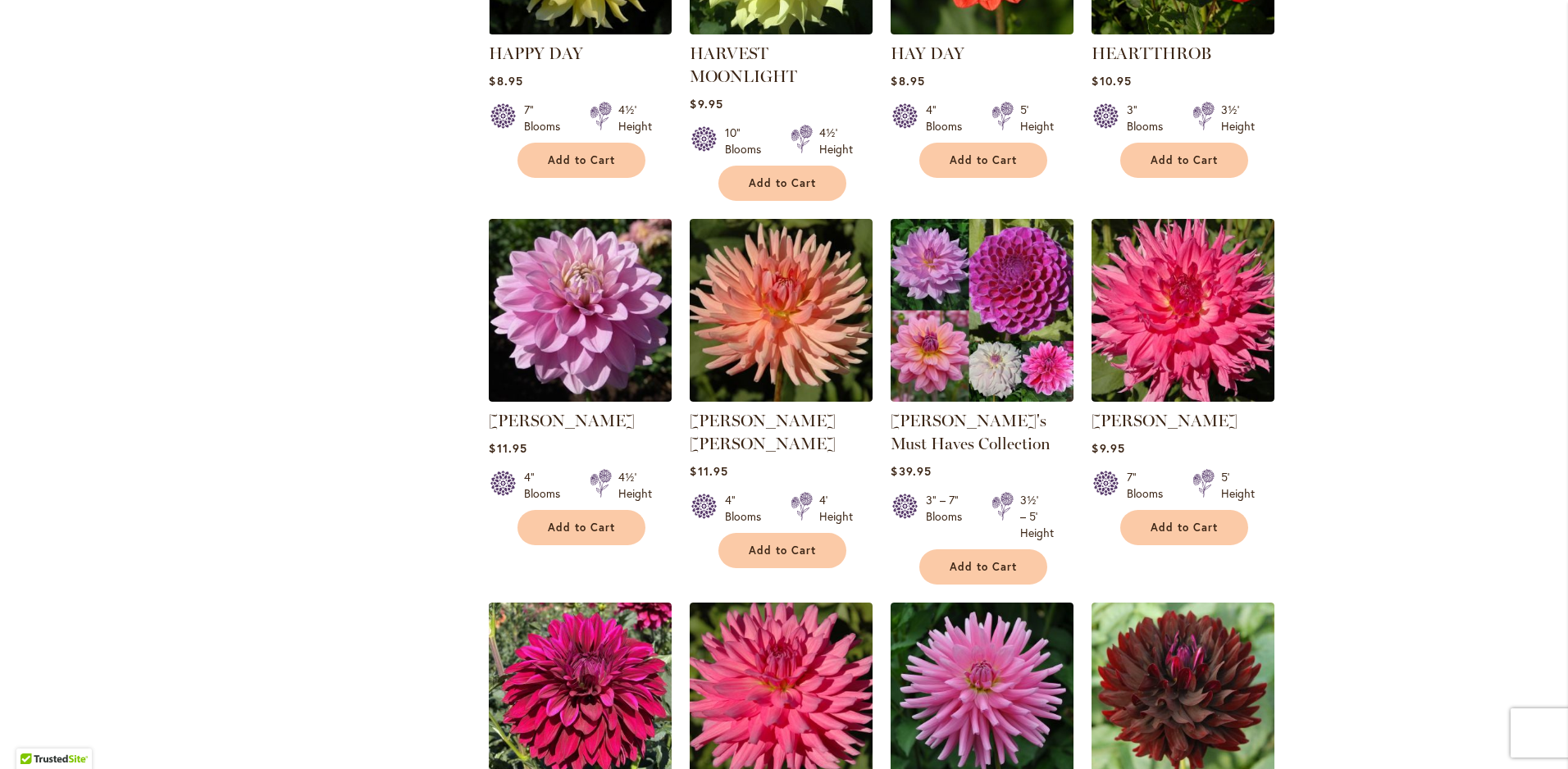
scroll to position [1230, 0]
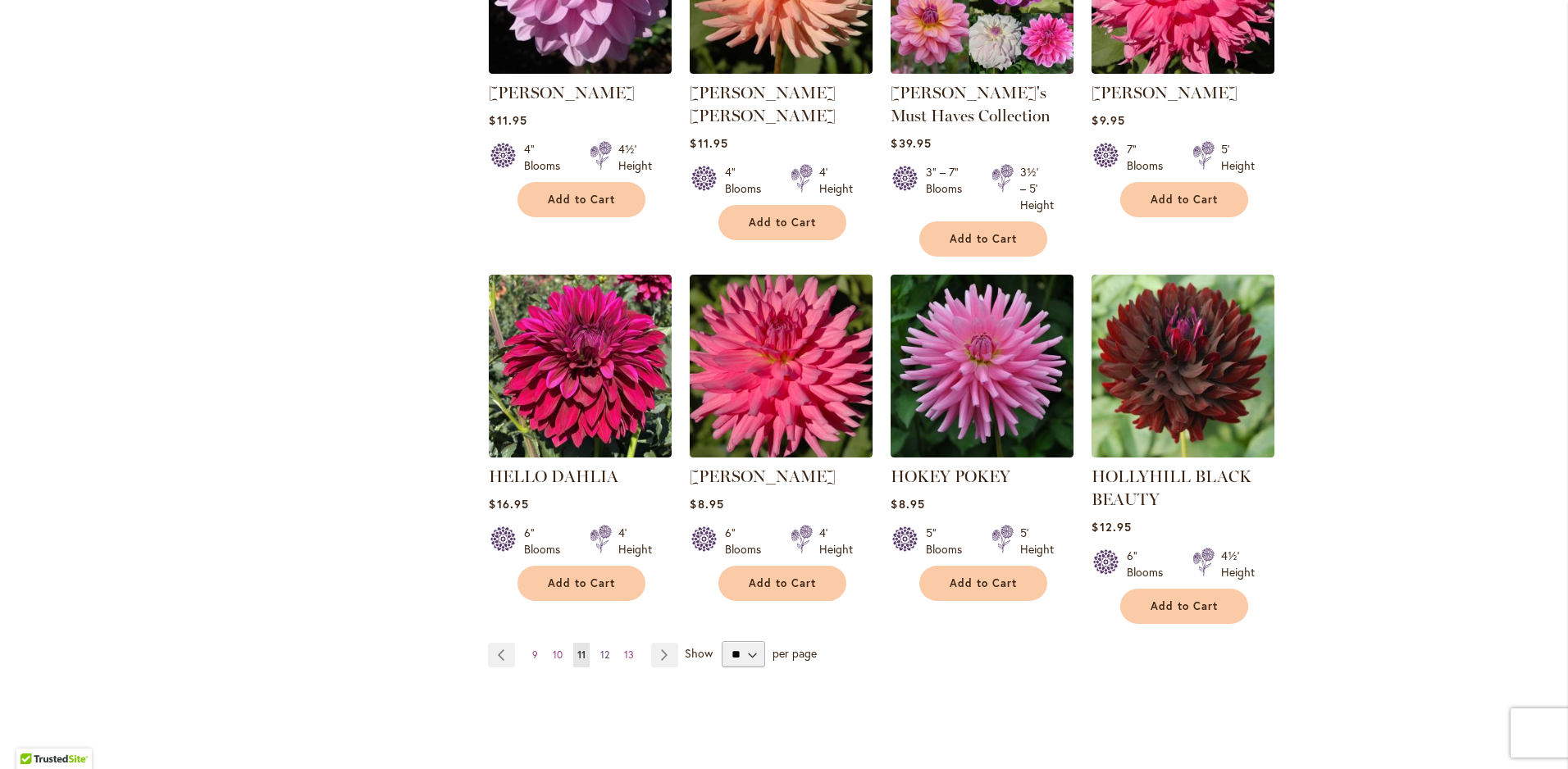
click at [600, 648] on span "12" at bounding box center [605, 654] width 9 height 12
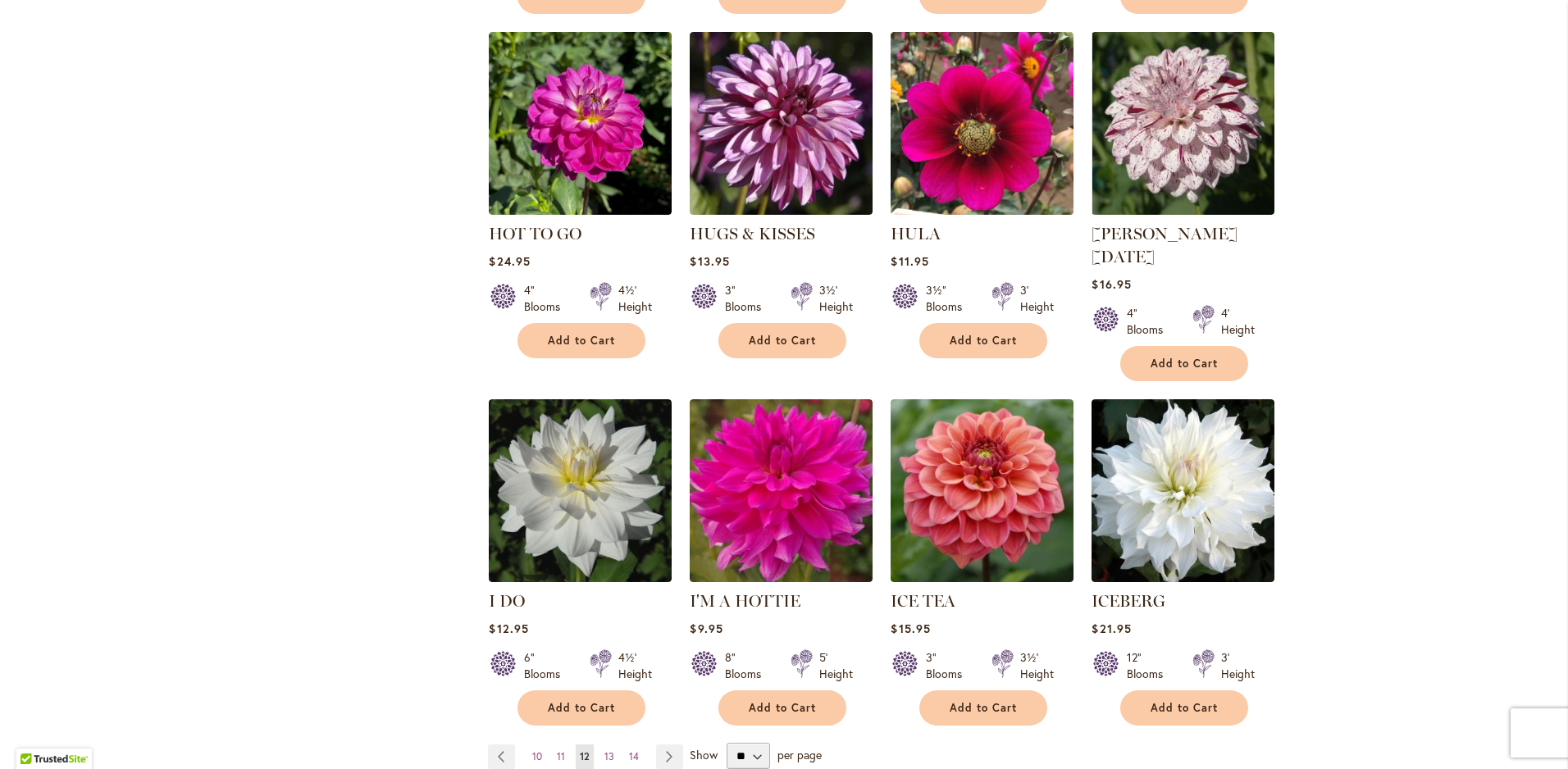
scroll to position [1312, 0]
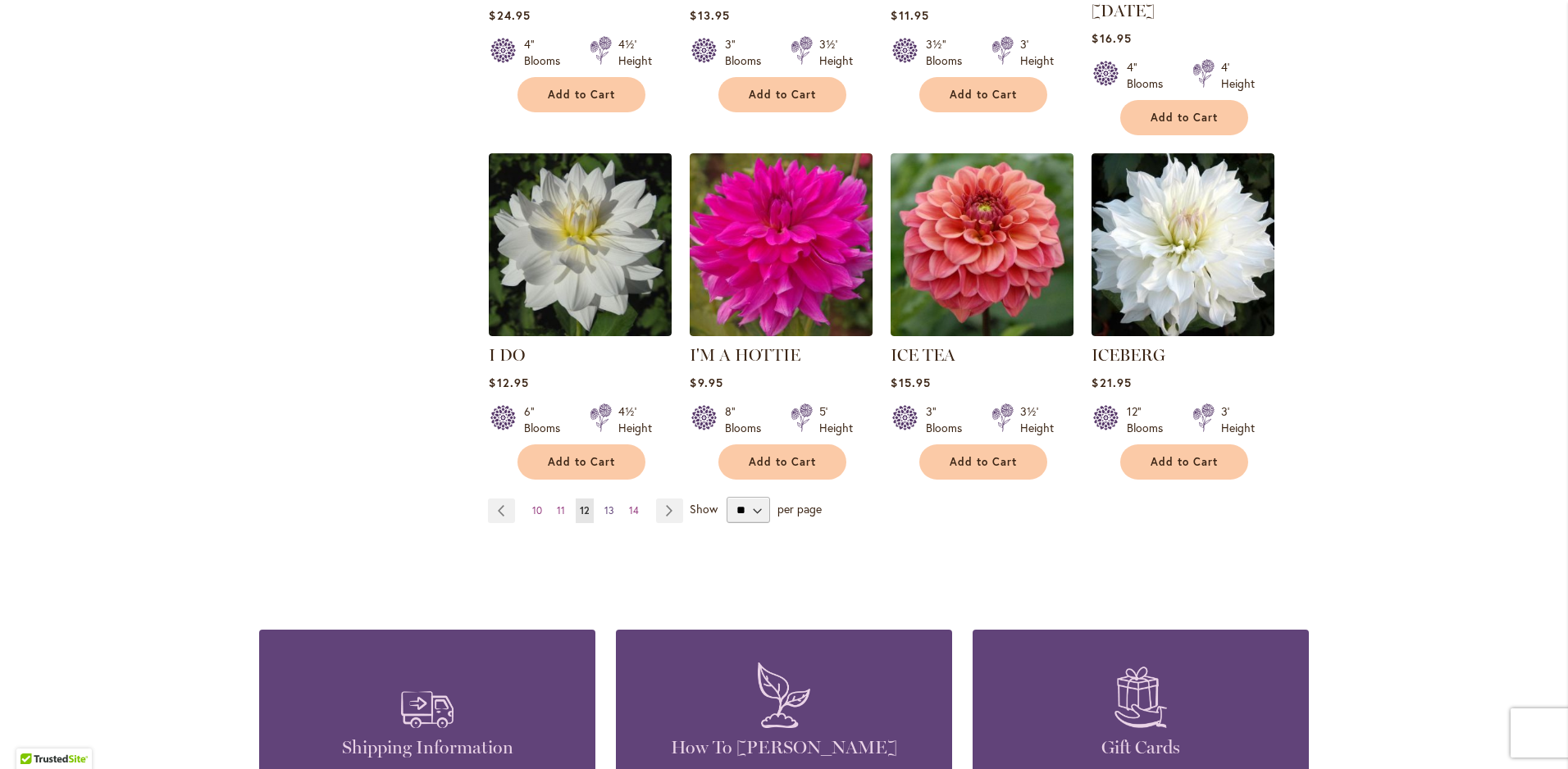
click at [605, 504] on span "13" at bounding box center [609, 510] width 9 height 12
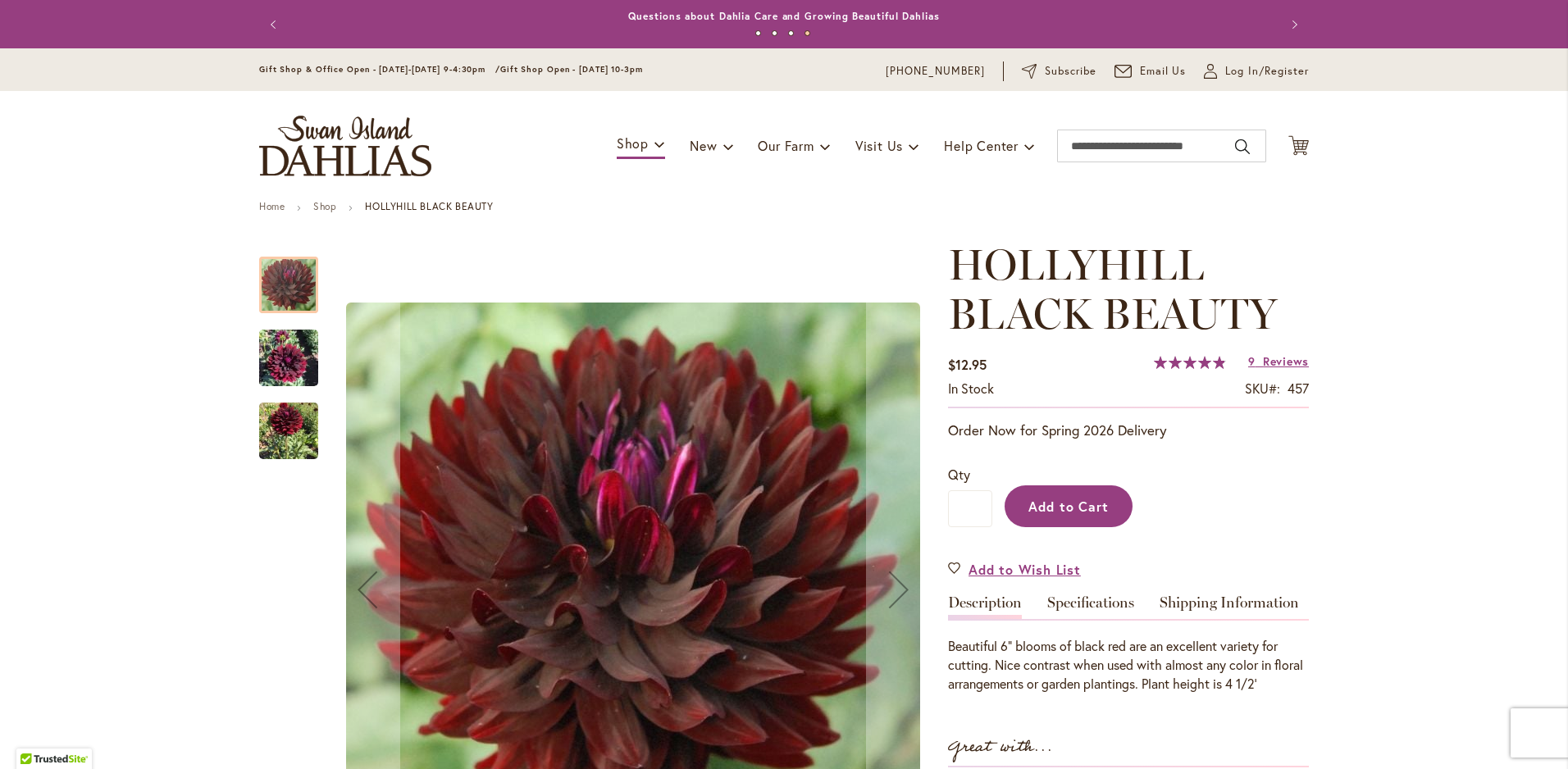
click at [1094, 508] on span "Add to Cart" at bounding box center [1069, 506] width 81 height 17
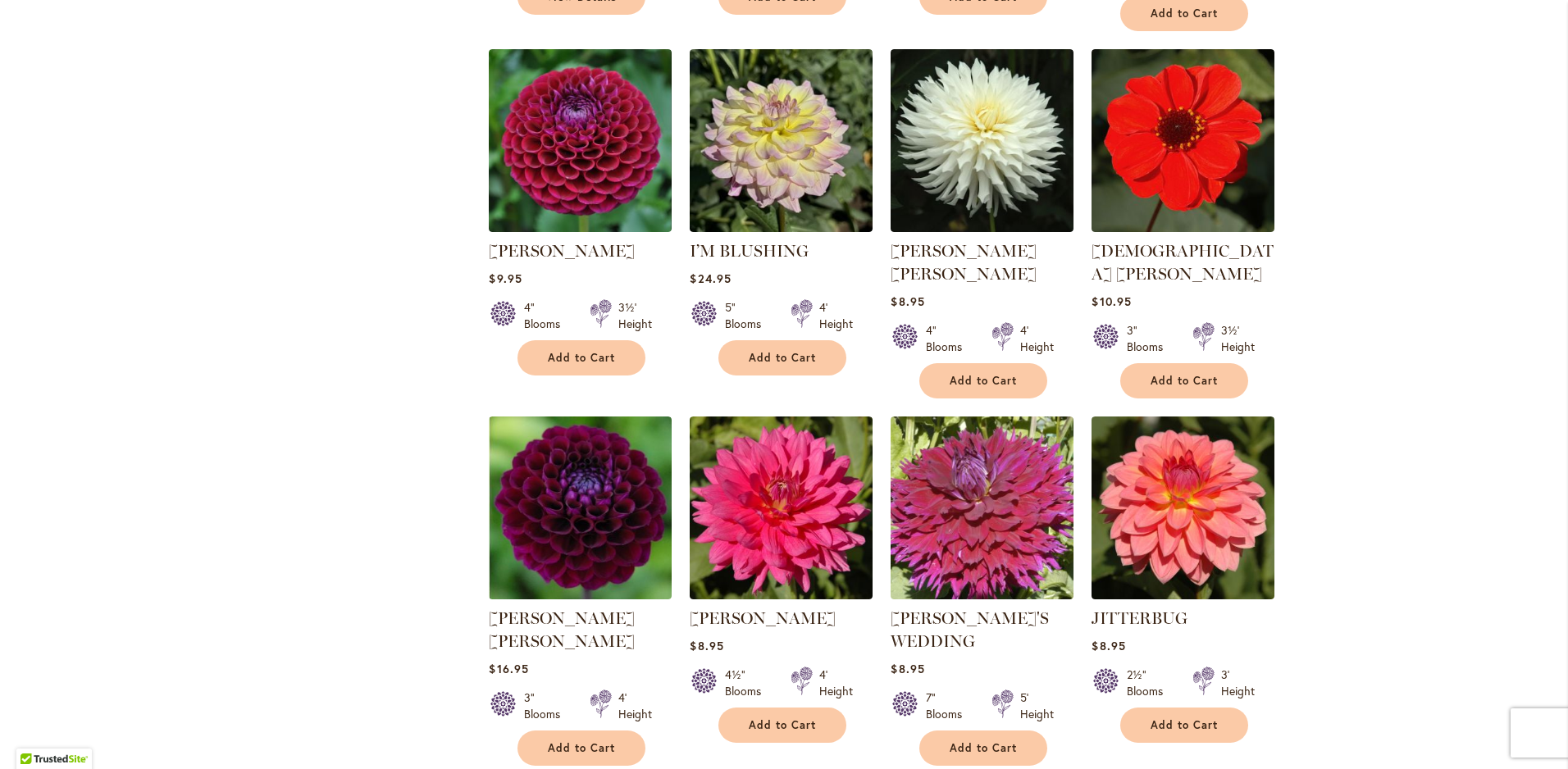
scroll to position [1230, 0]
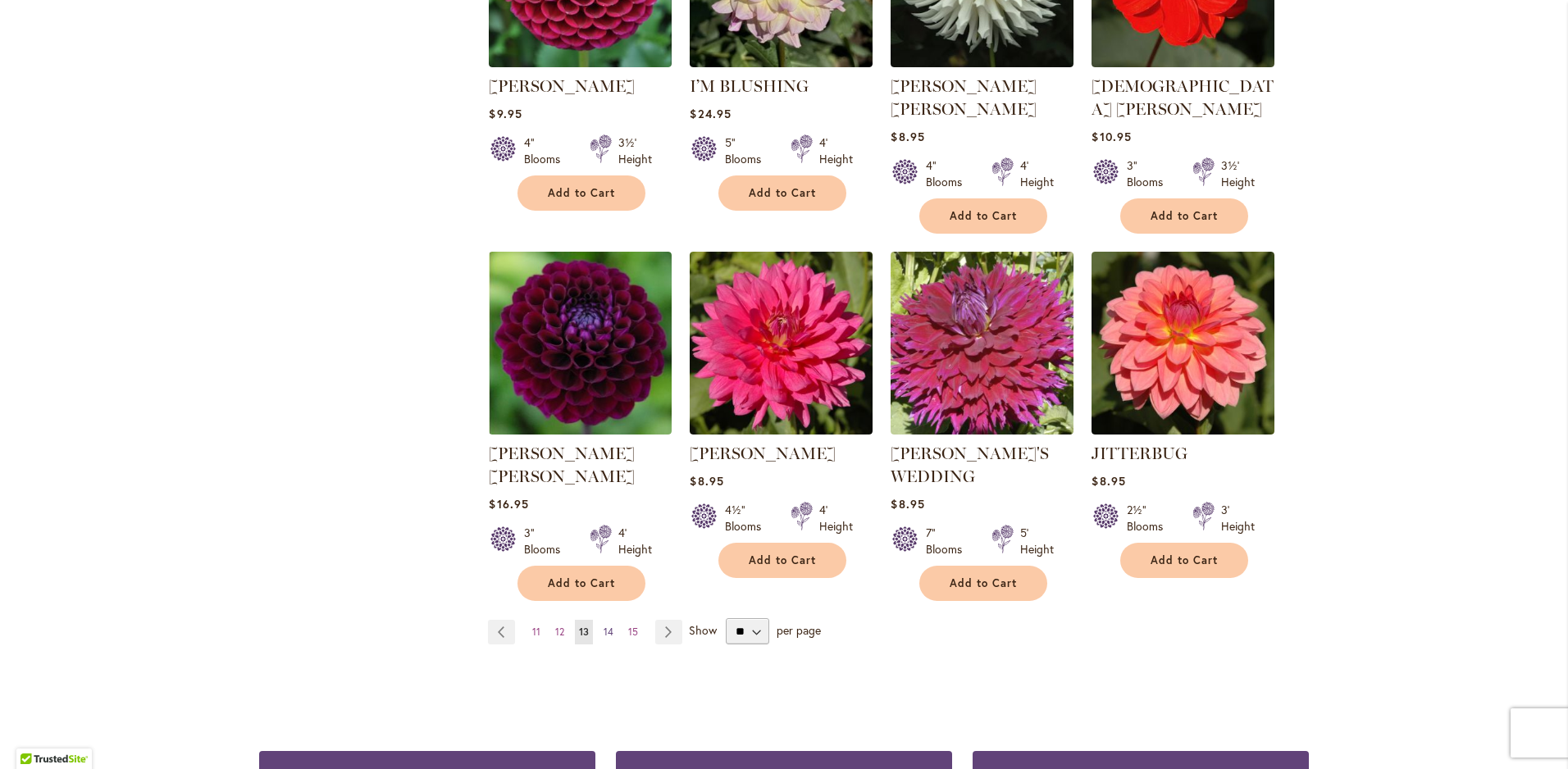
click at [605, 626] on span "14" at bounding box center [608, 632] width 9 height 12
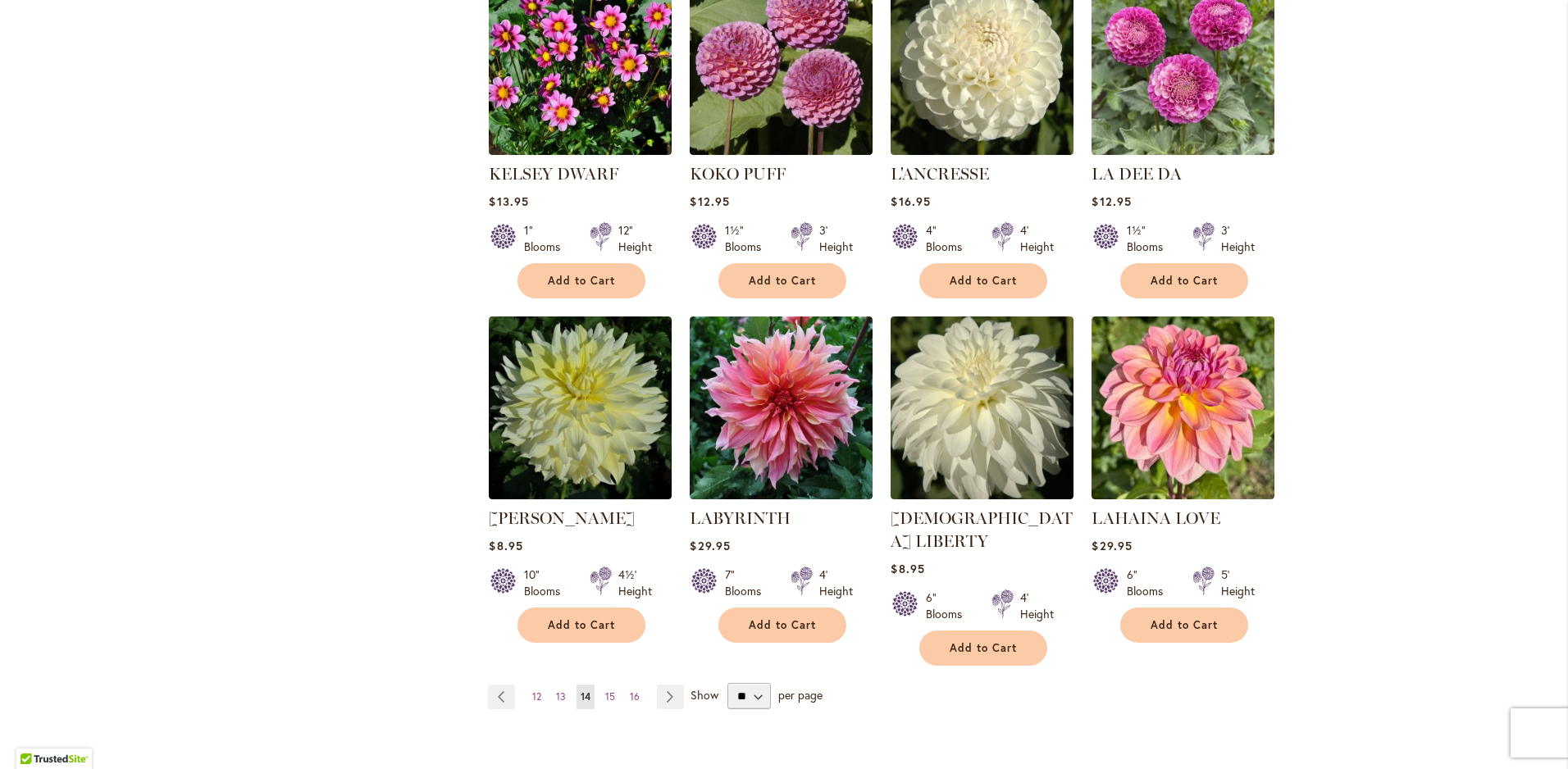
scroll to position [1147, 0]
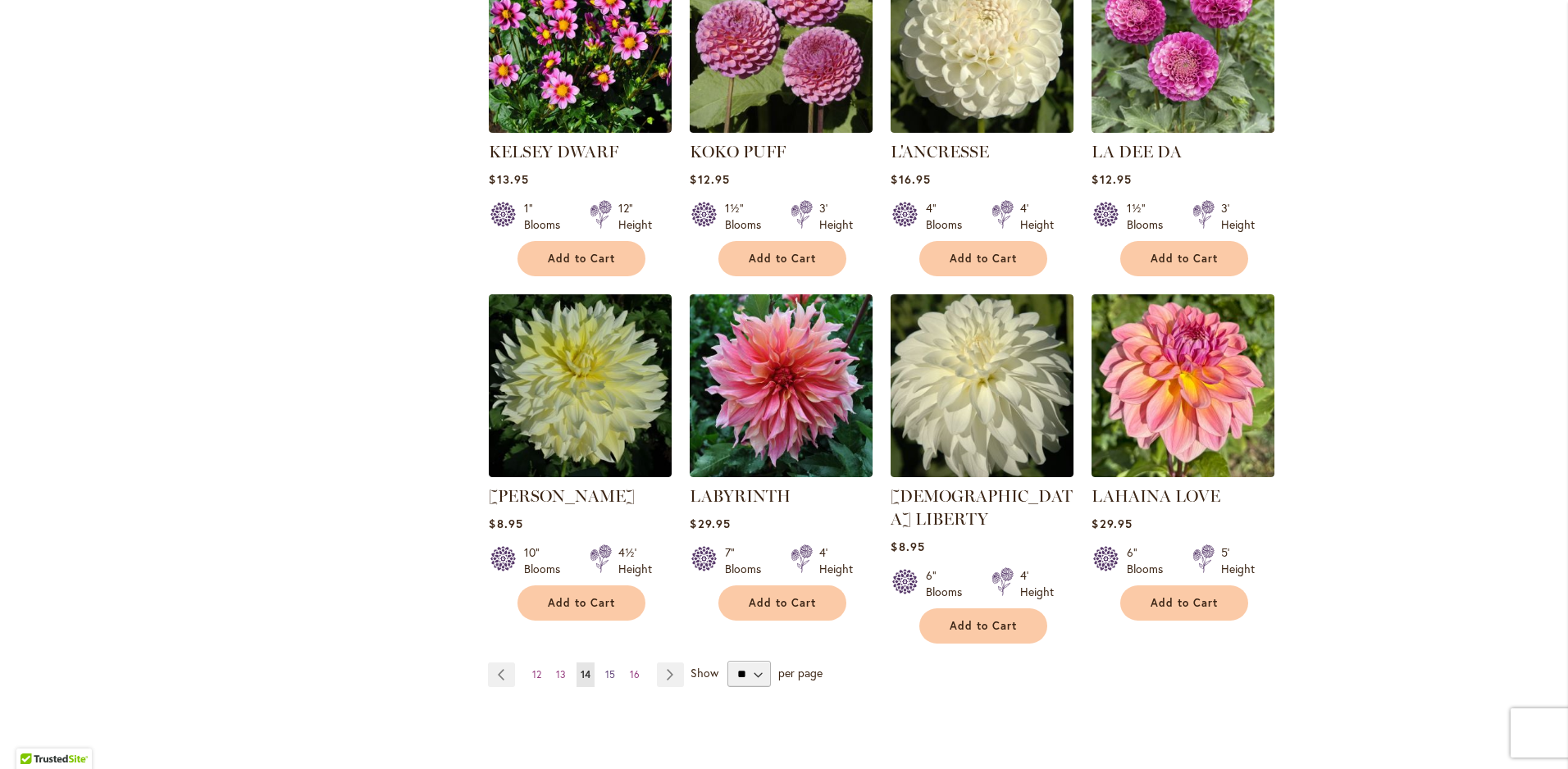
click at [611, 662] on link "Page 15" at bounding box center [610, 674] width 18 height 25
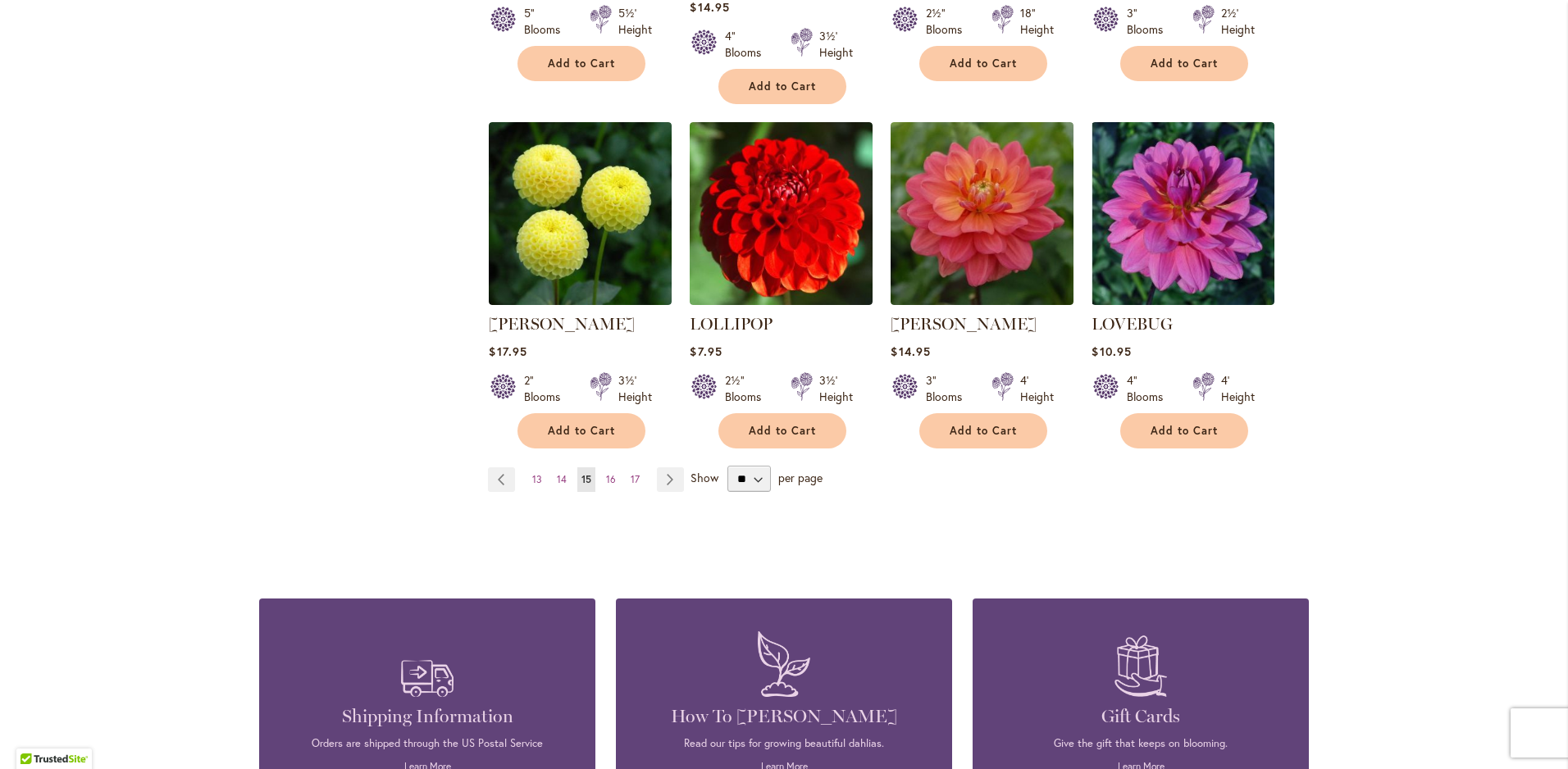
scroll to position [1393, 0]
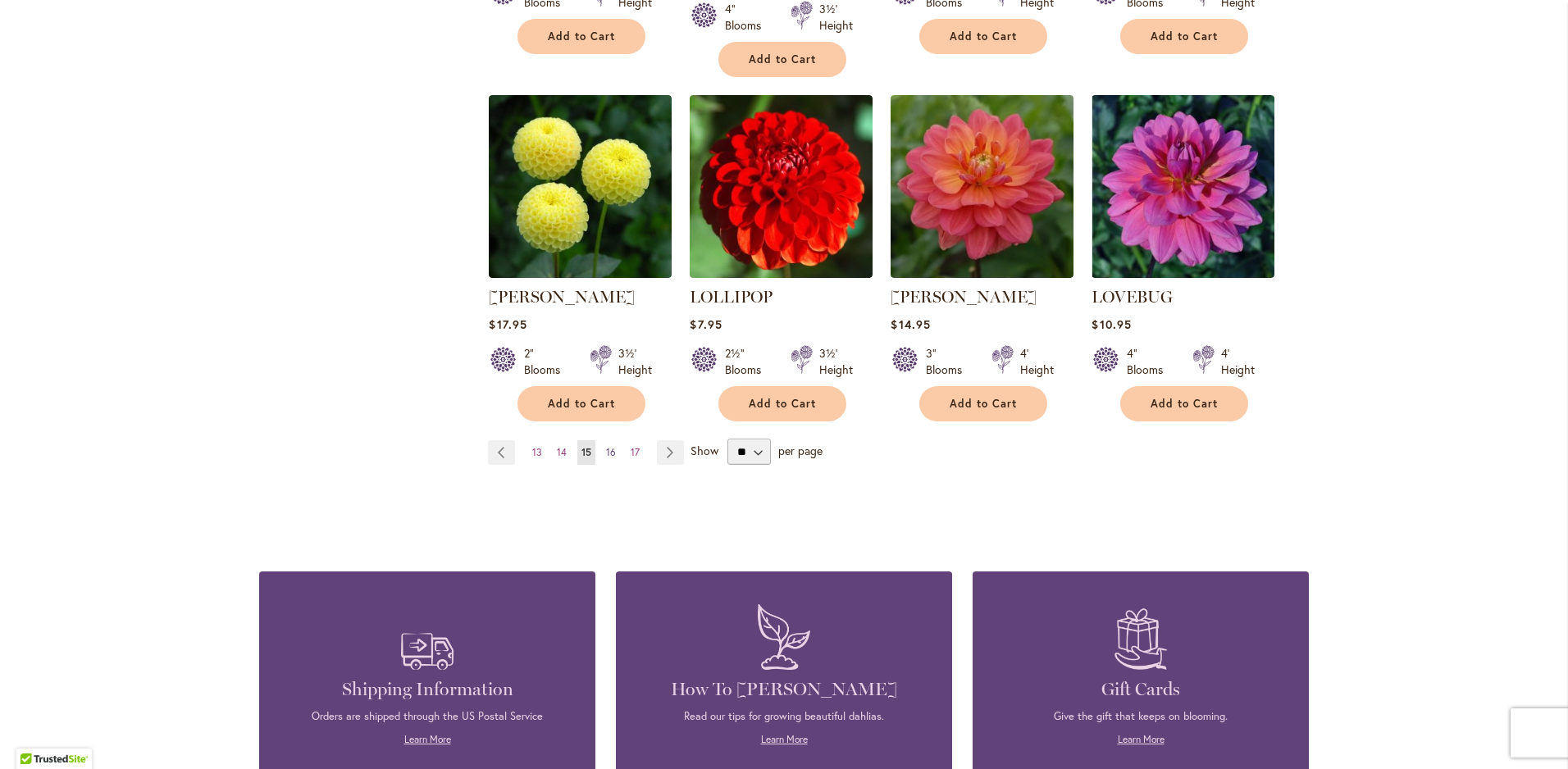
click at [606, 446] on span "16" at bounding box center [611, 452] width 9 height 12
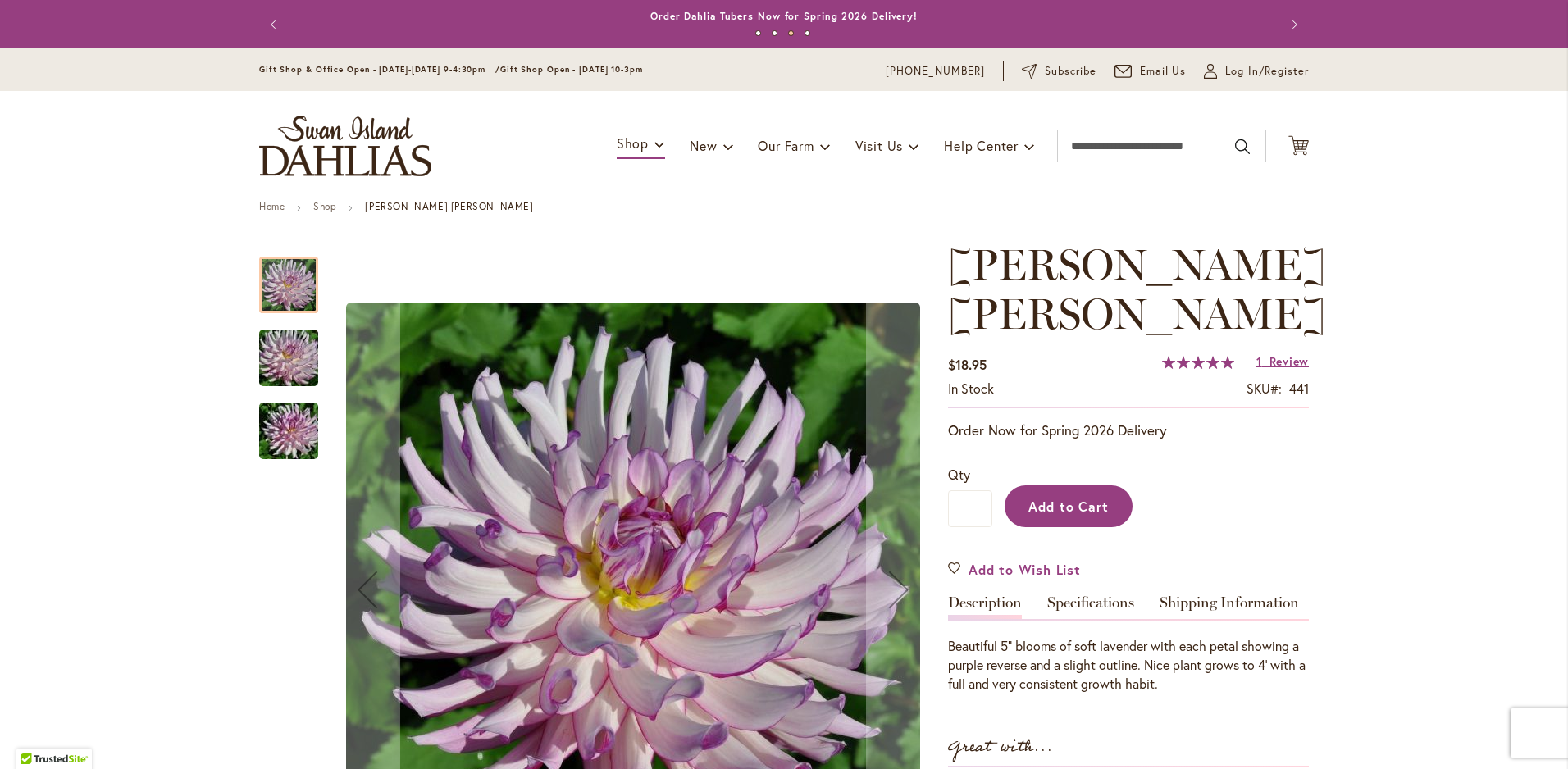
click at [1029, 500] on span "Add to Cart" at bounding box center [1069, 506] width 81 height 17
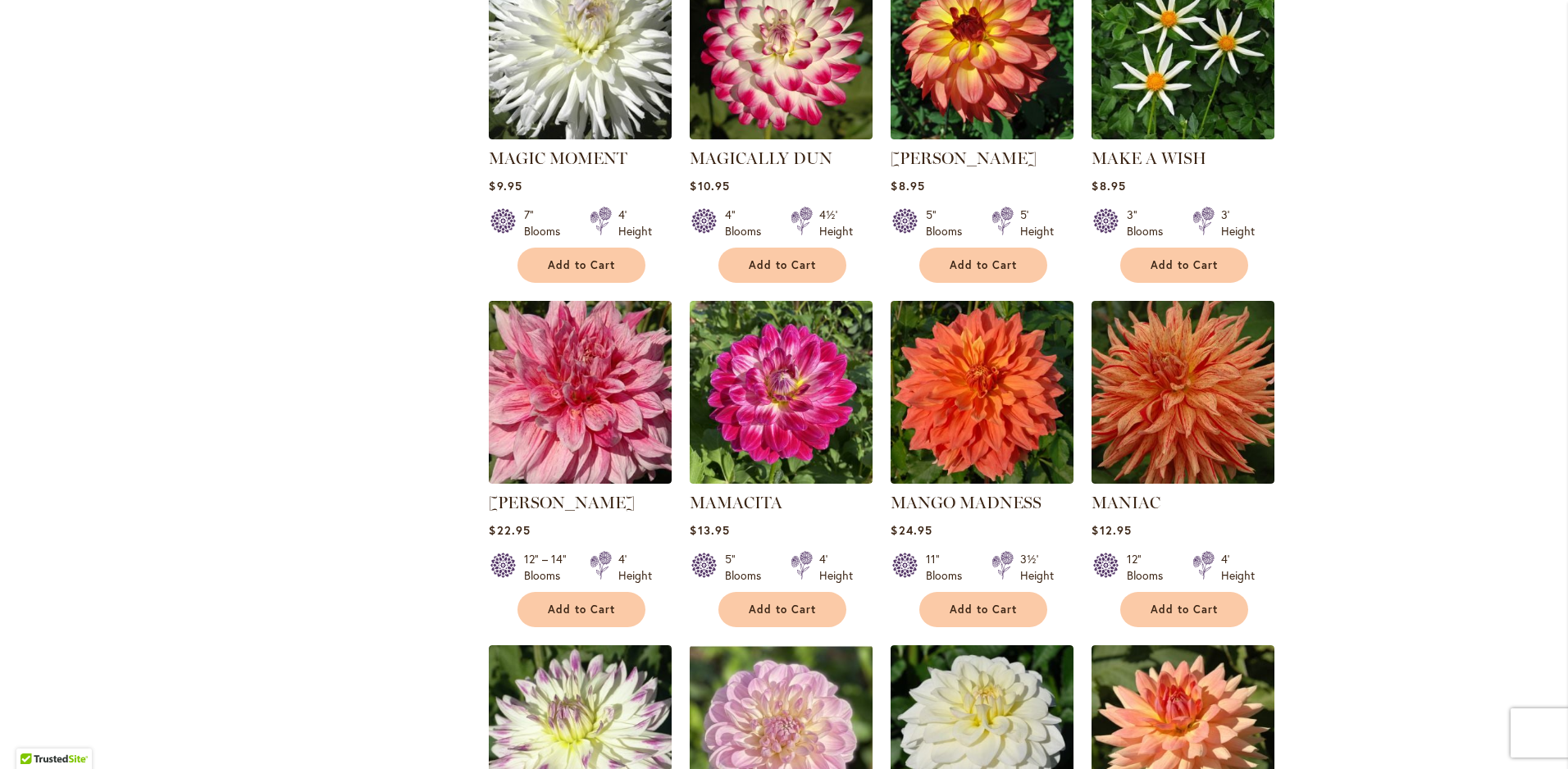
scroll to position [1066, 0]
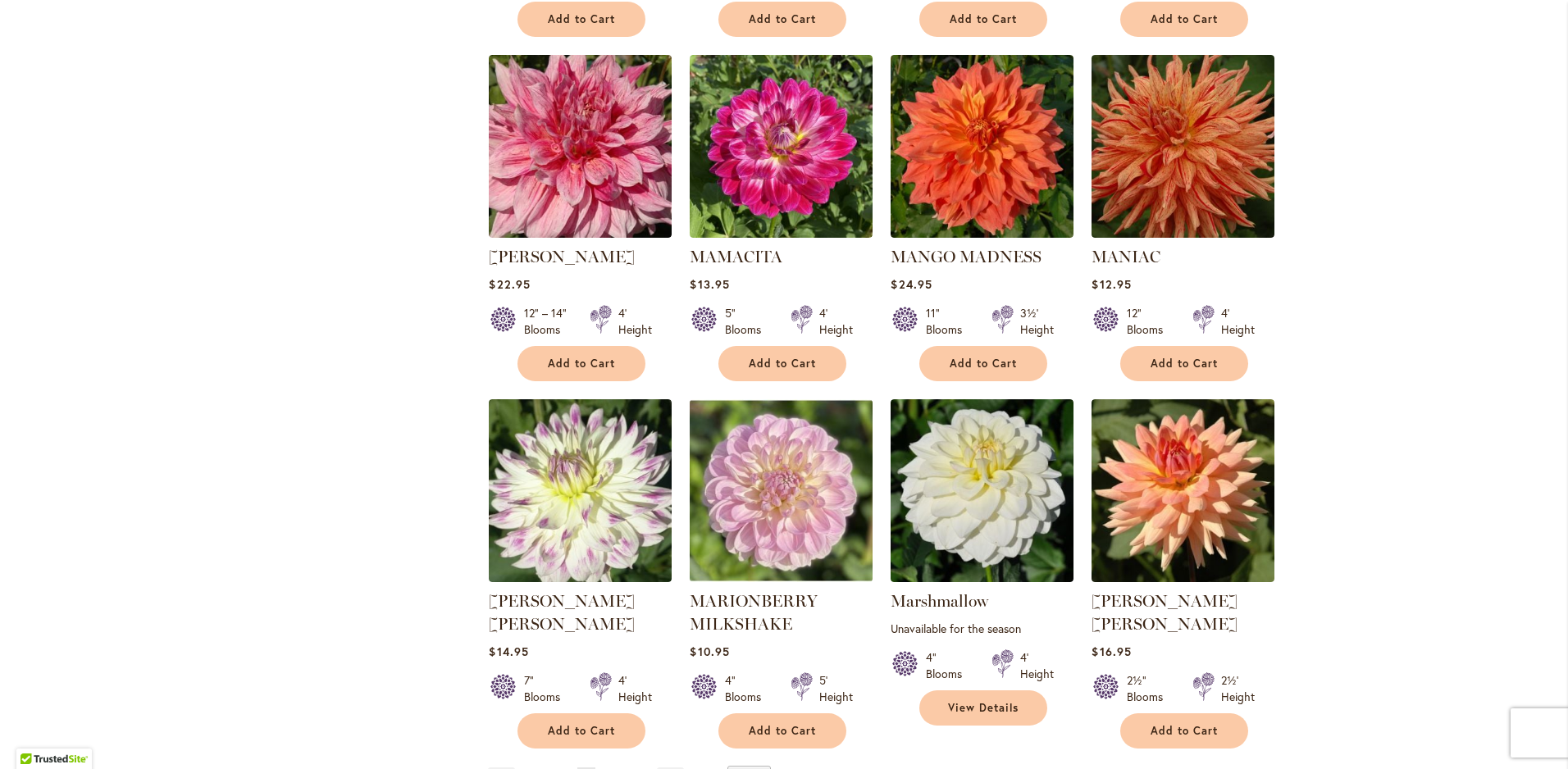
click at [606, 768] on span "17" at bounding box center [611, 779] width 9 height 12
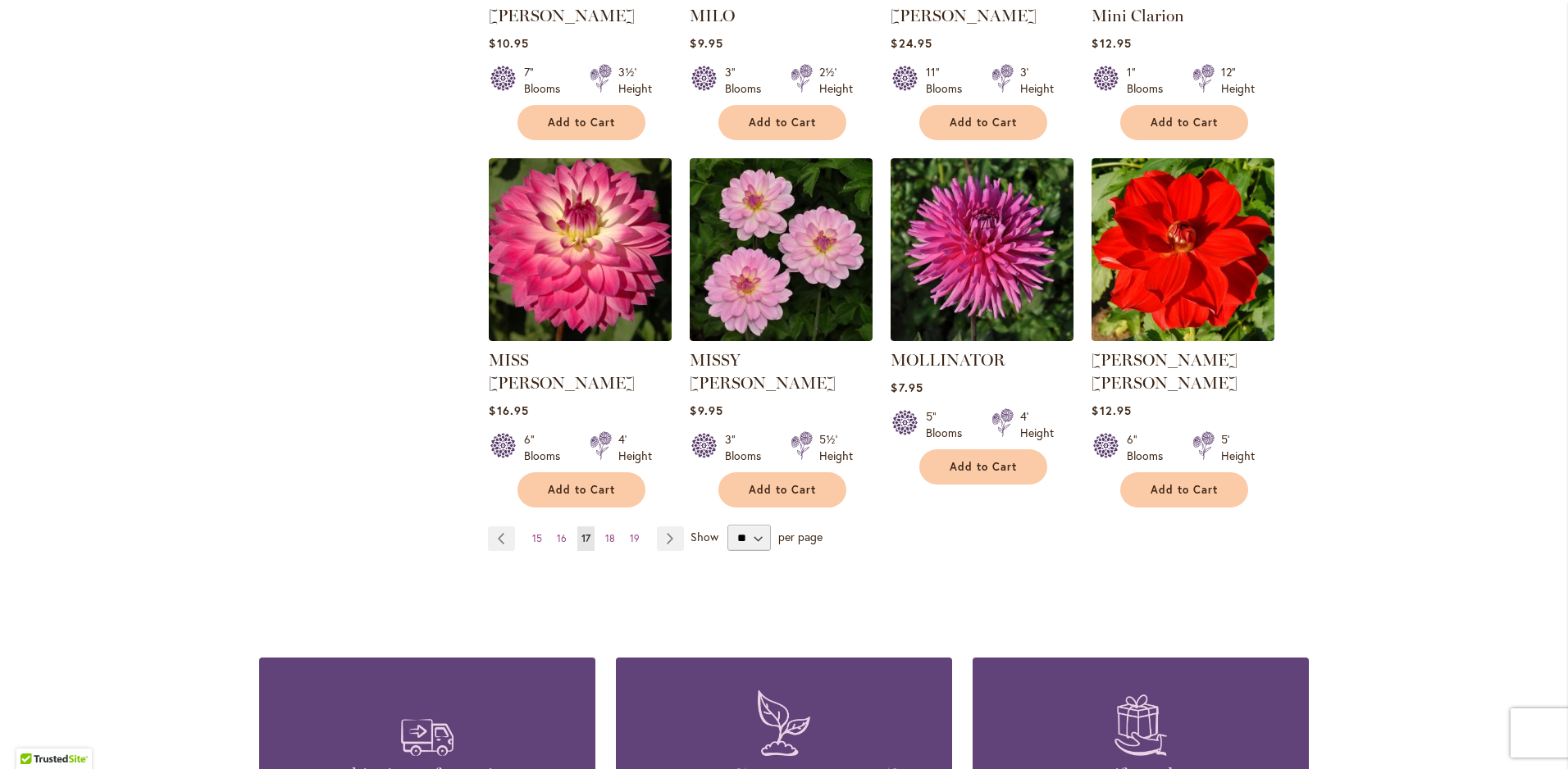
scroll to position [1476, 0]
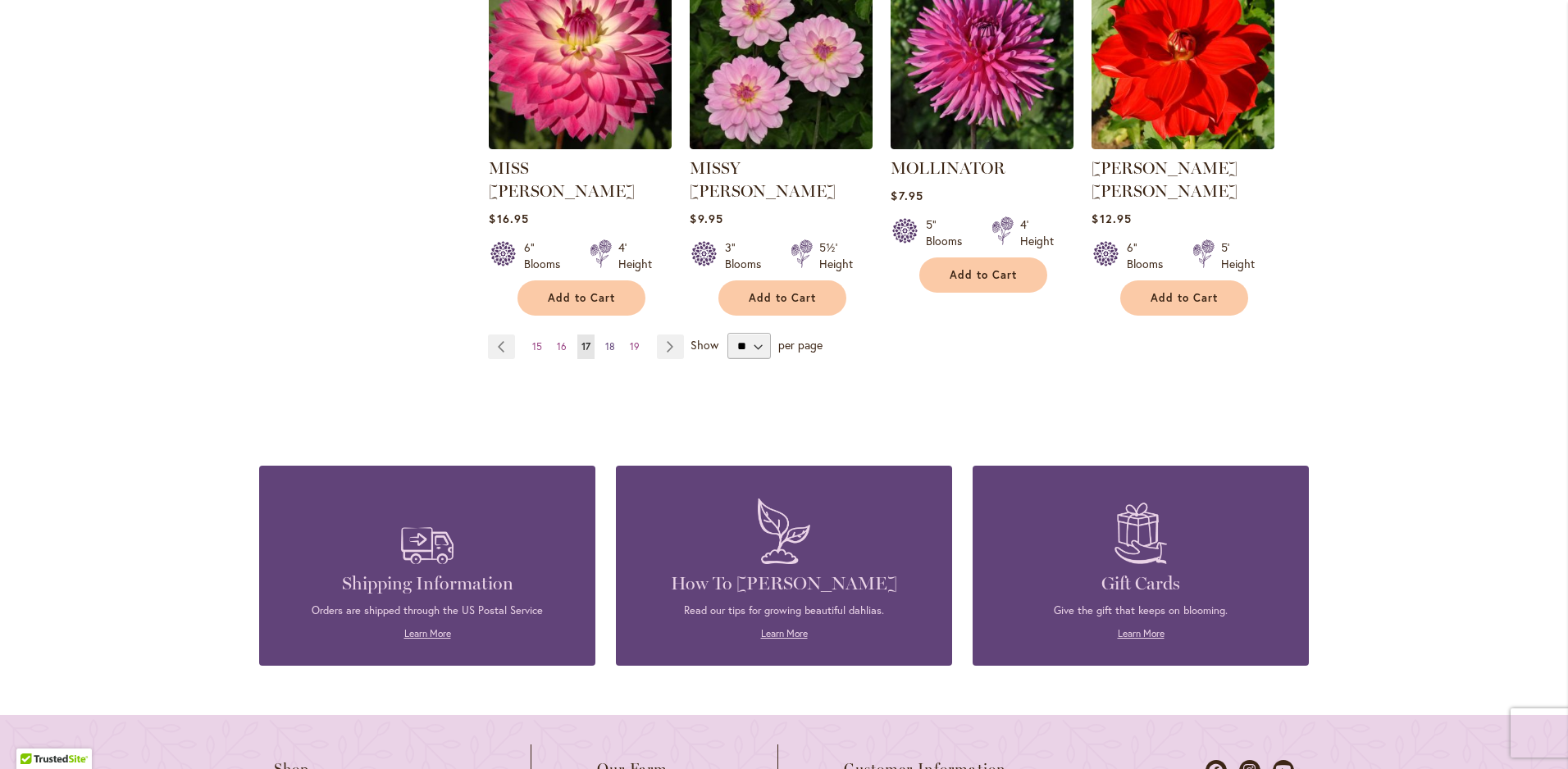
click at [605, 341] on span "18" at bounding box center [610, 347] width 9 height 12
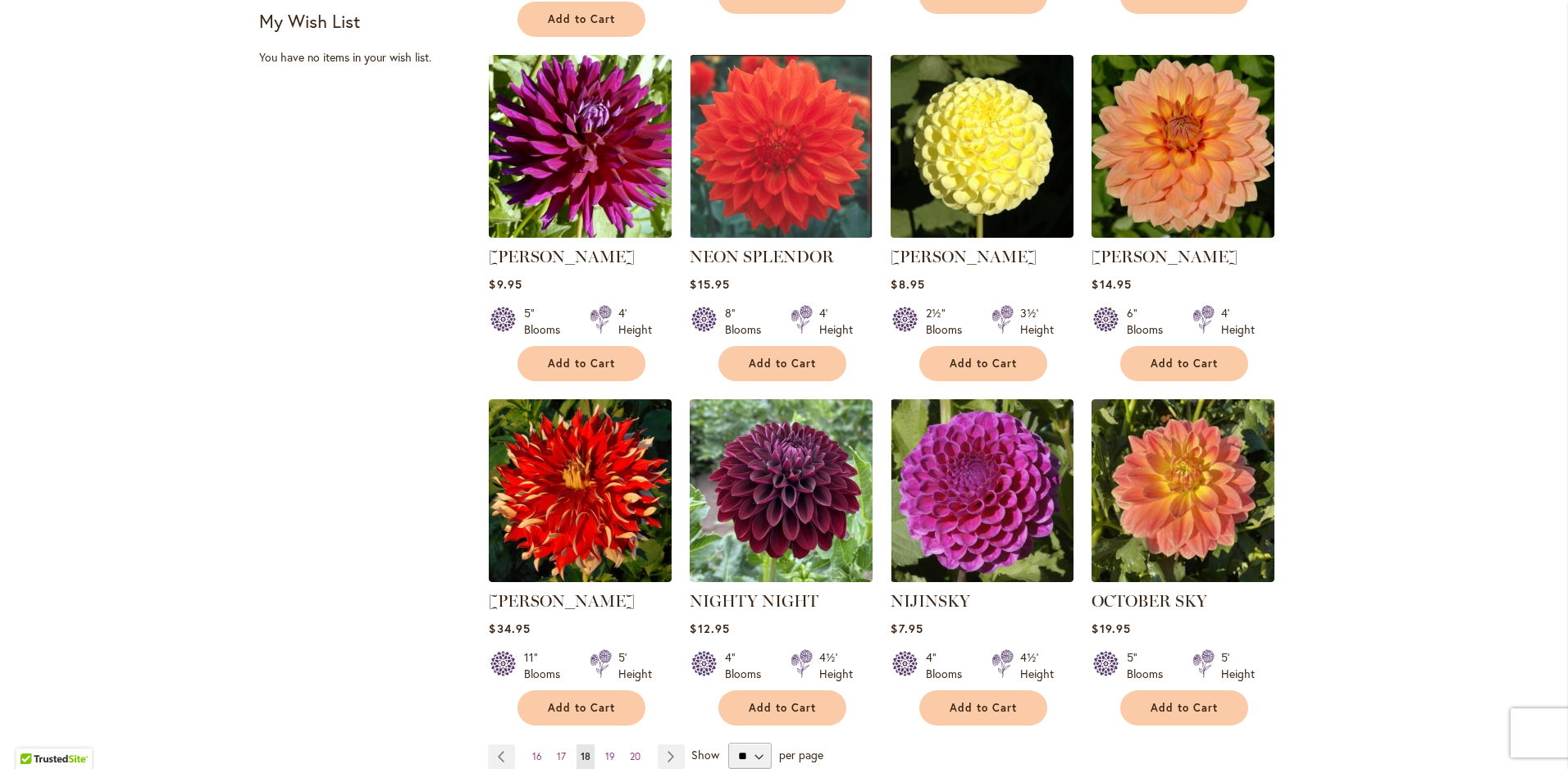
scroll to position [1312, 0]
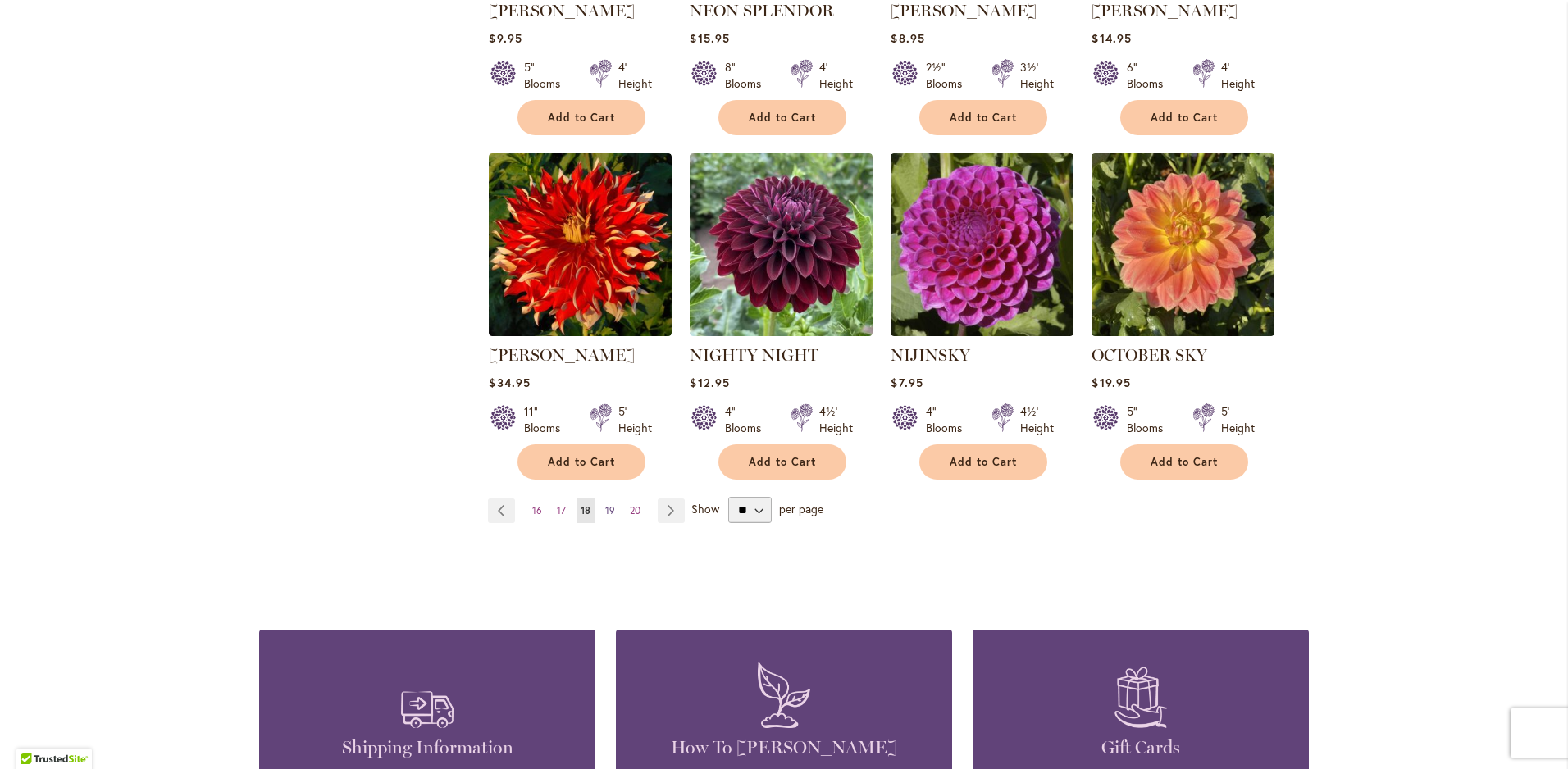
click at [605, 504] on span "19" at bounding box center [610, 510] width 9 height 12
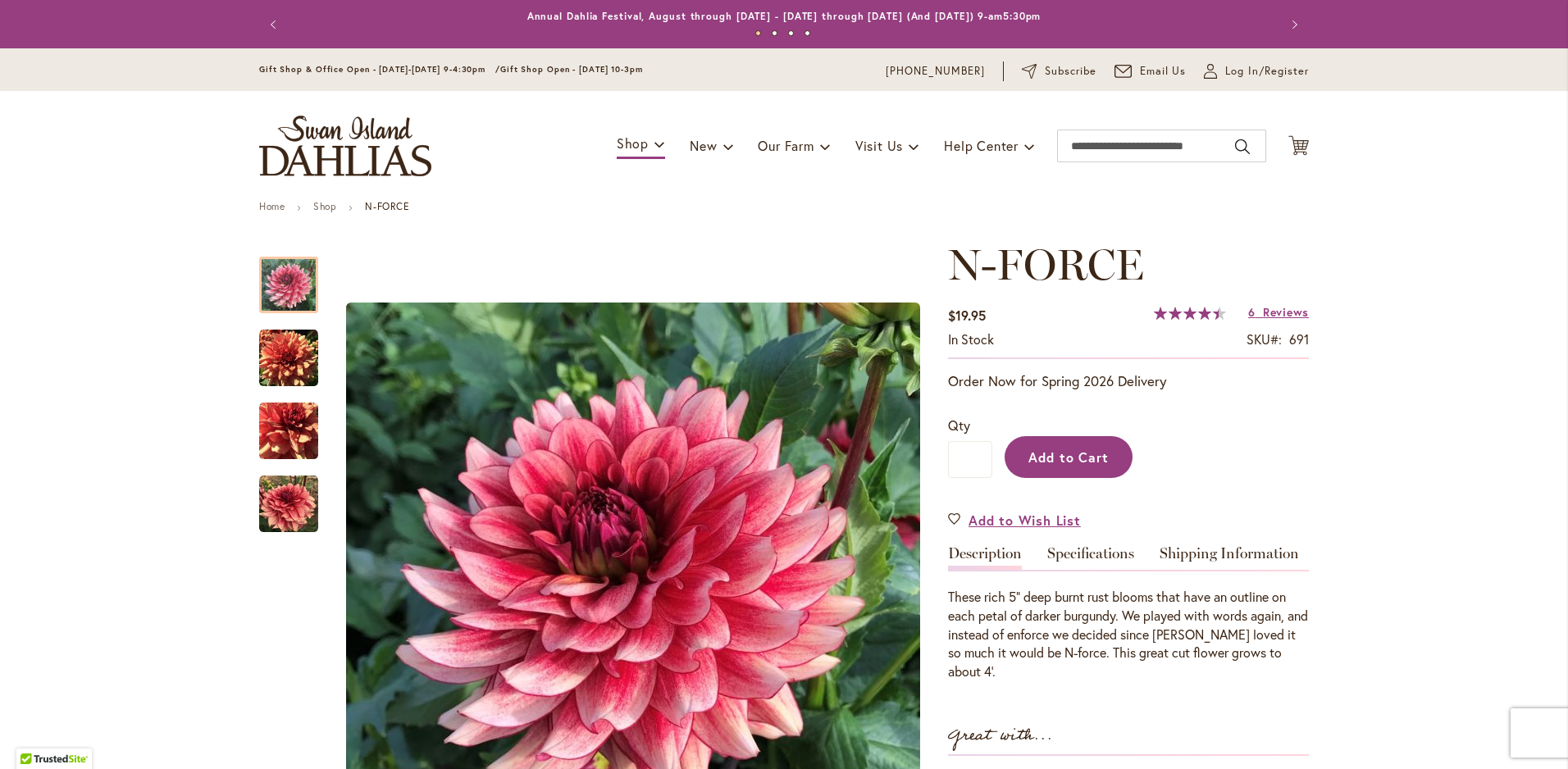
click at [1068, 460] on span "Add to Cart" at bounding box center [1069, 457] width 81 height 17
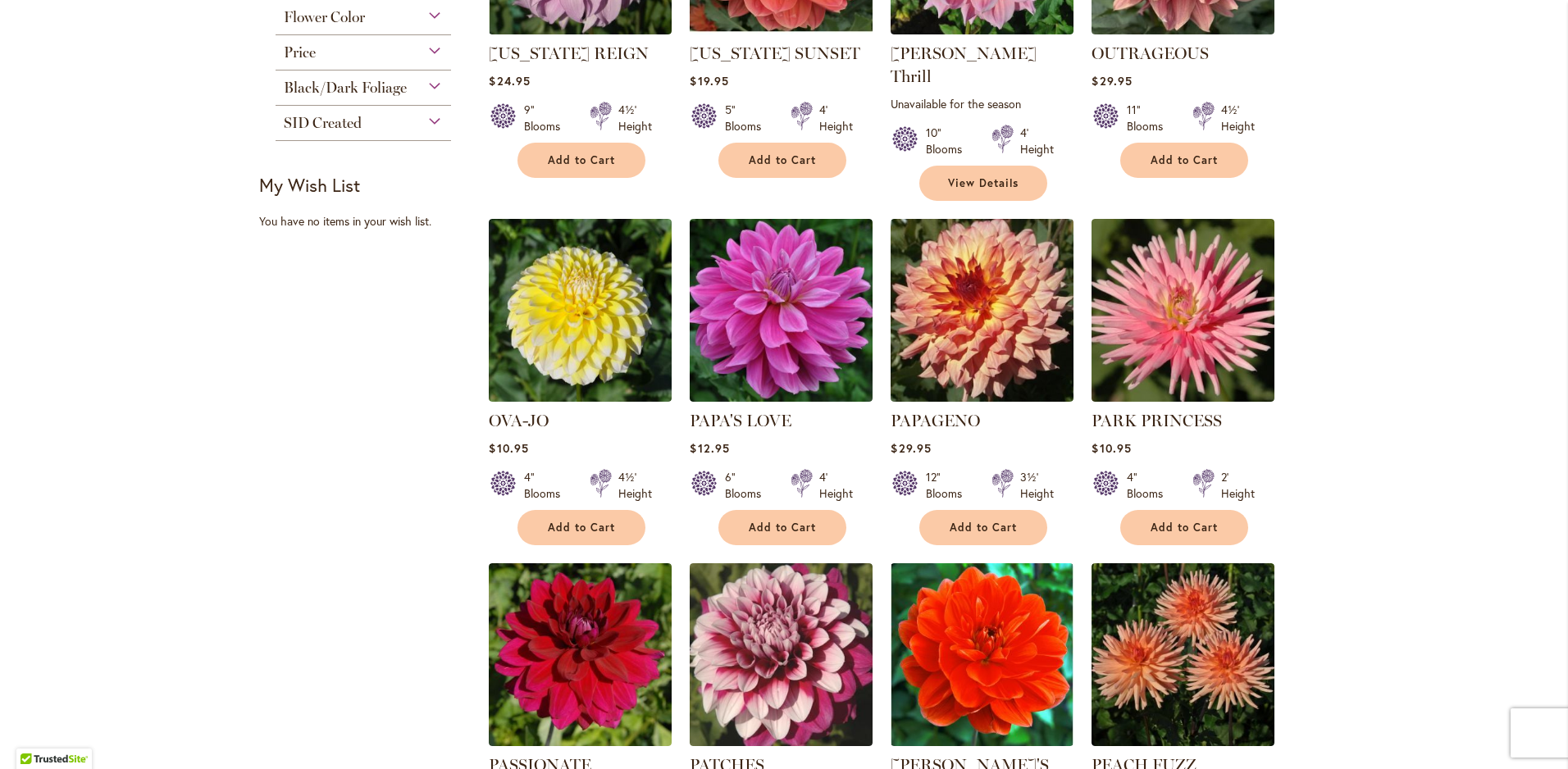
scroll to position [1147, 0]
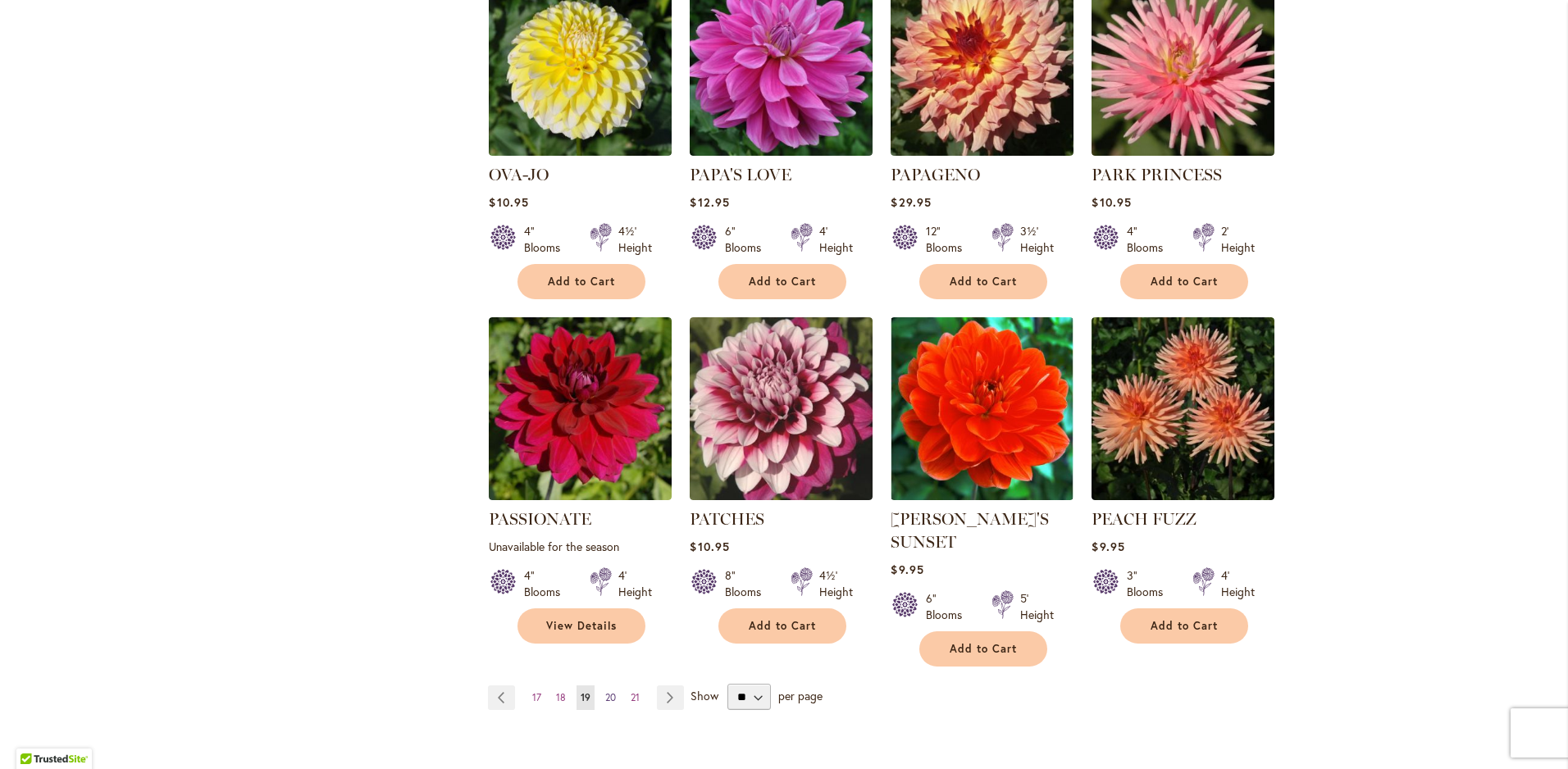
click at [605, 691] on span "20" at bounding box center [611, 697] width 10 height 12
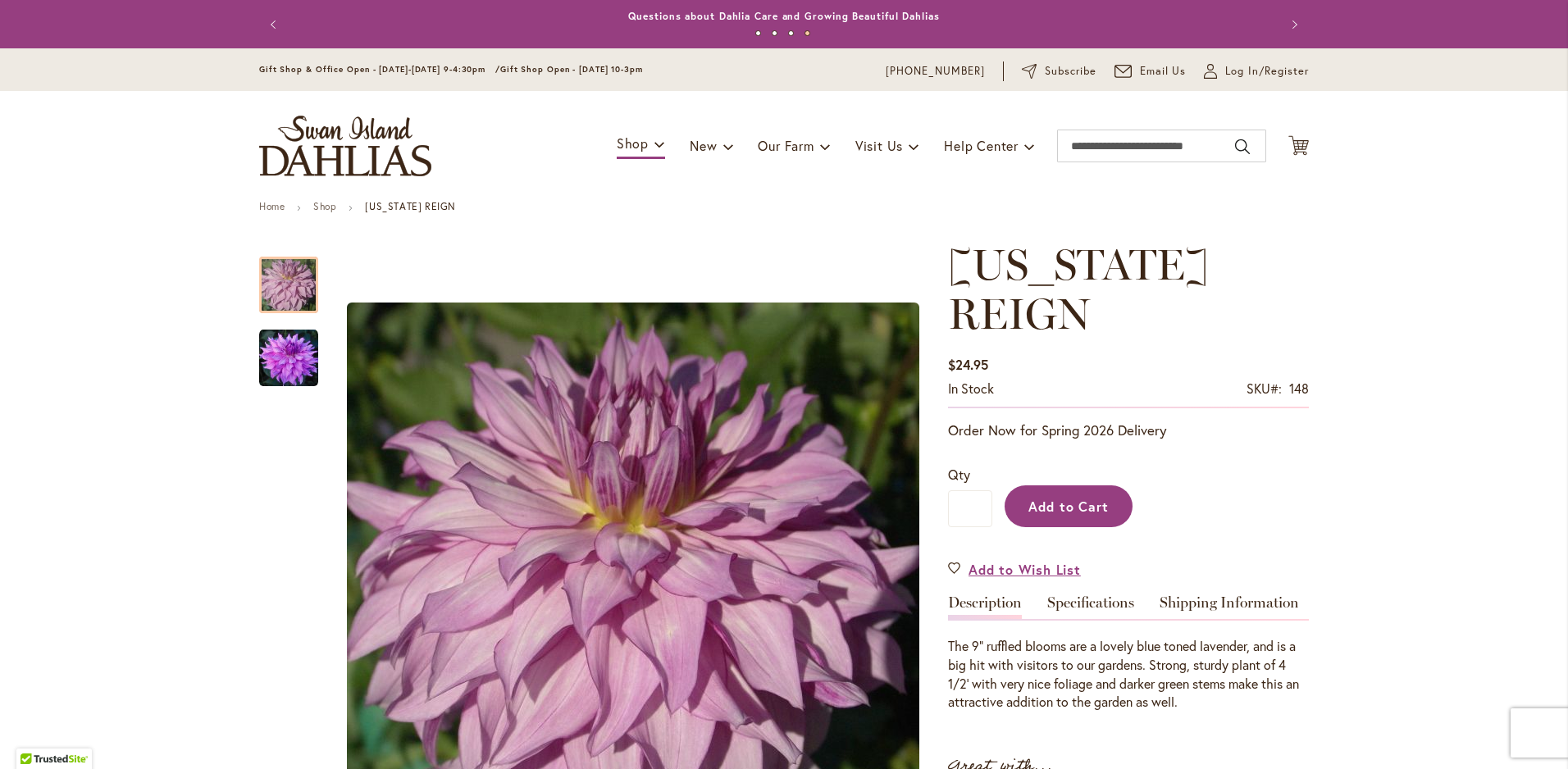
click at [1032, 485] on button "Add to Cart" at bounding box center [1069, 506] width 128 height 42
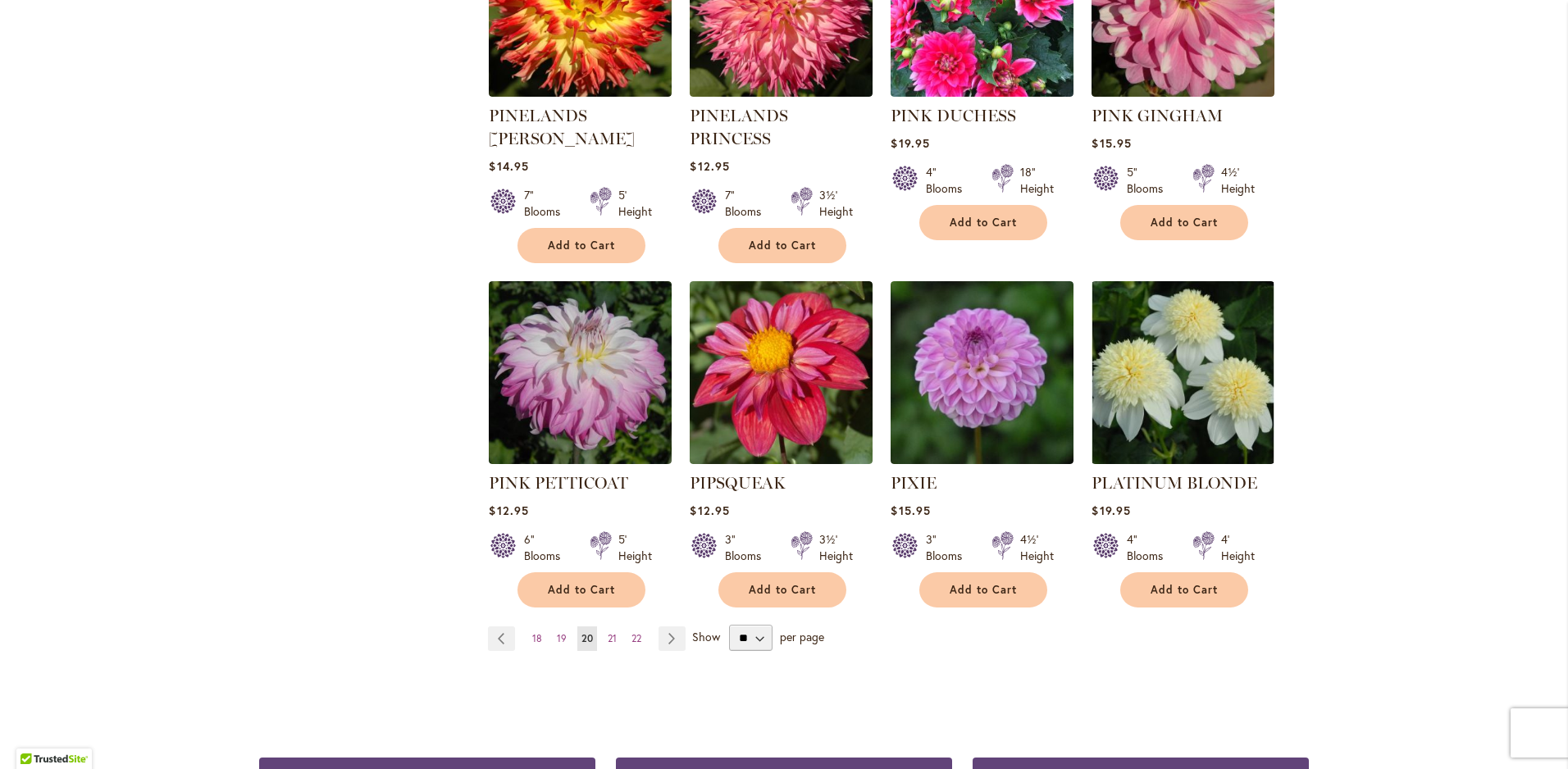
scroll to position [1312, 0]
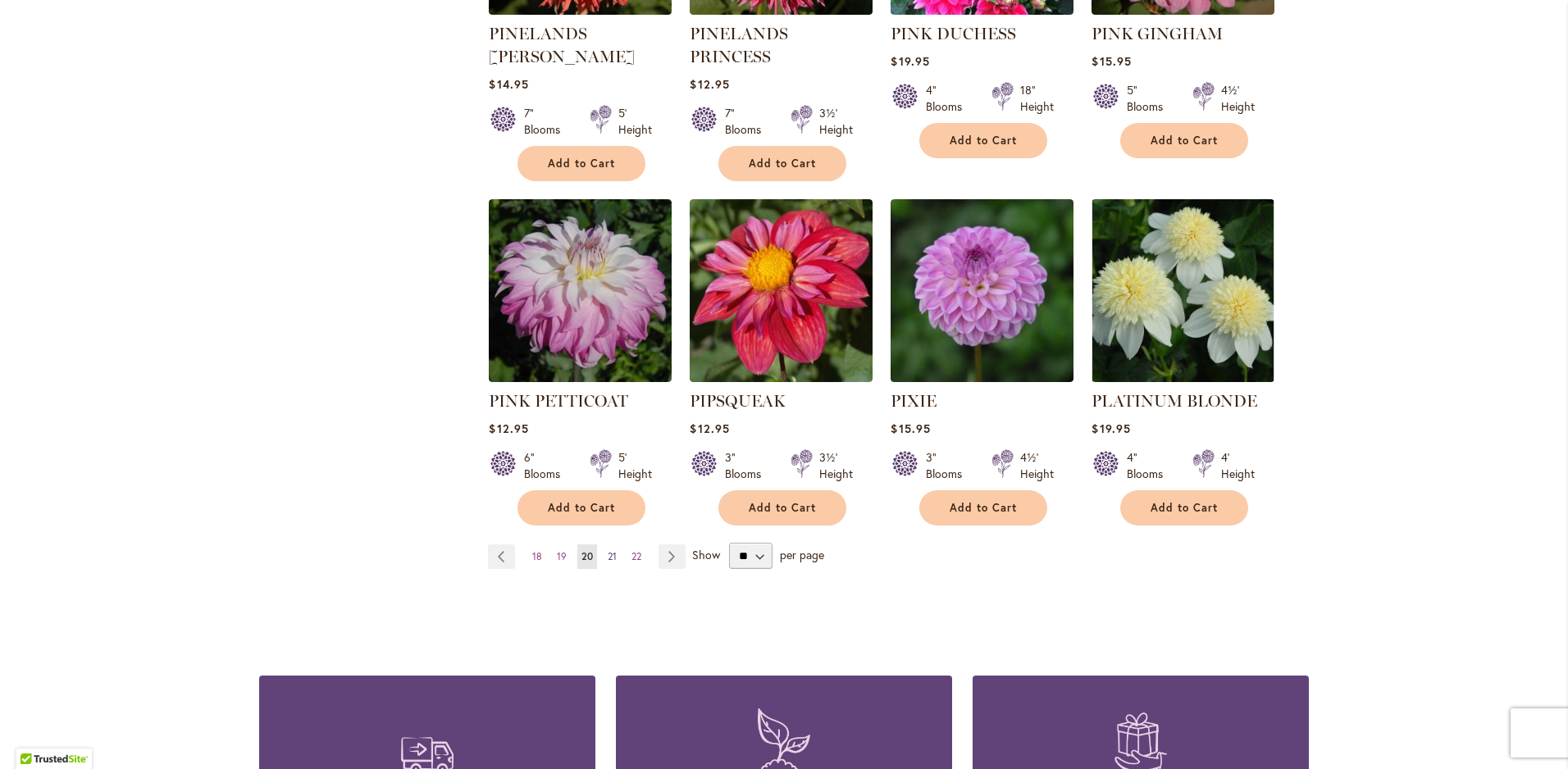
click at [606, 544] on link "Page 21" at bounding box center [612, 556] width 17 height 25
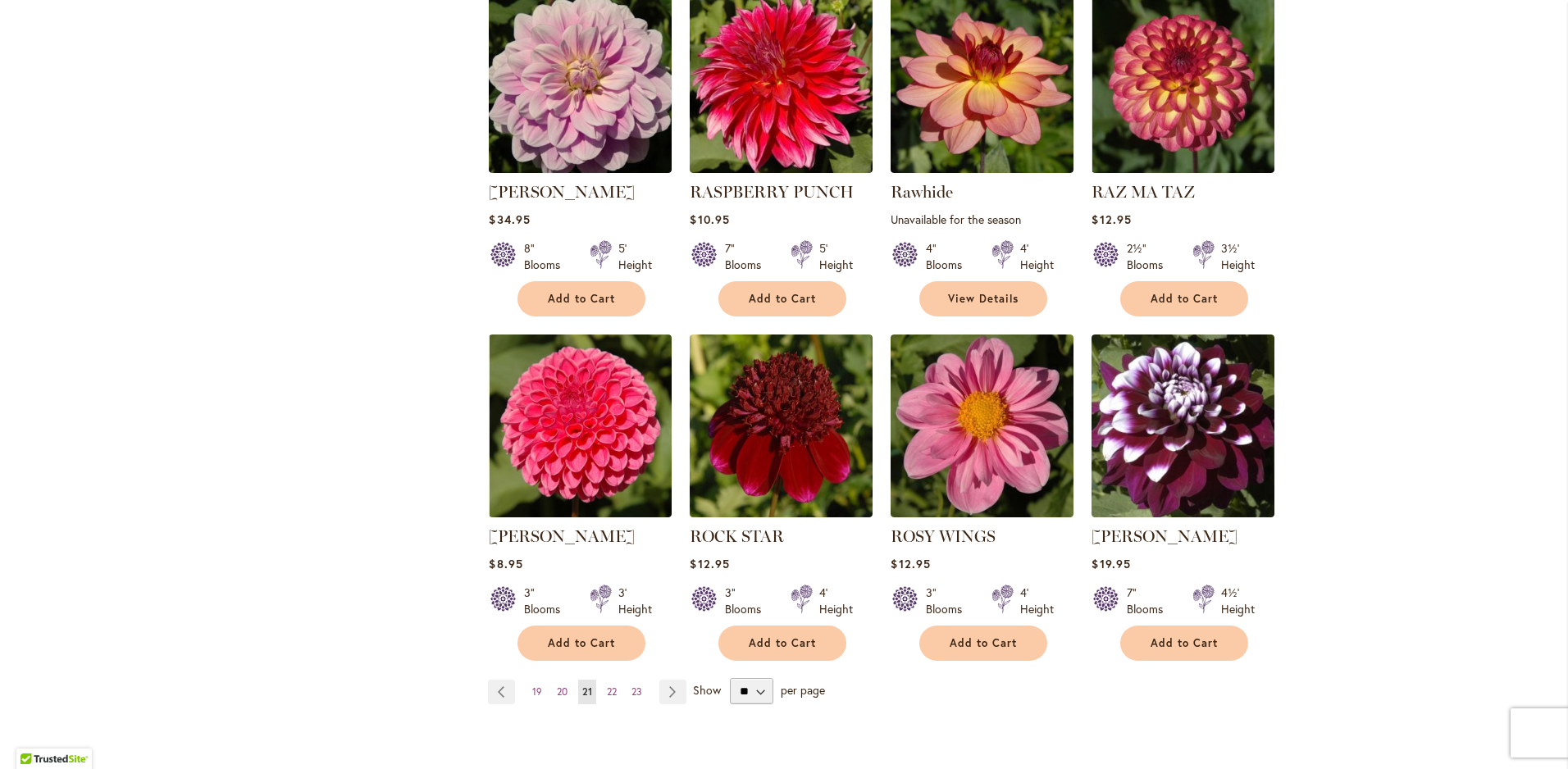
scroll to position [1393, 0]
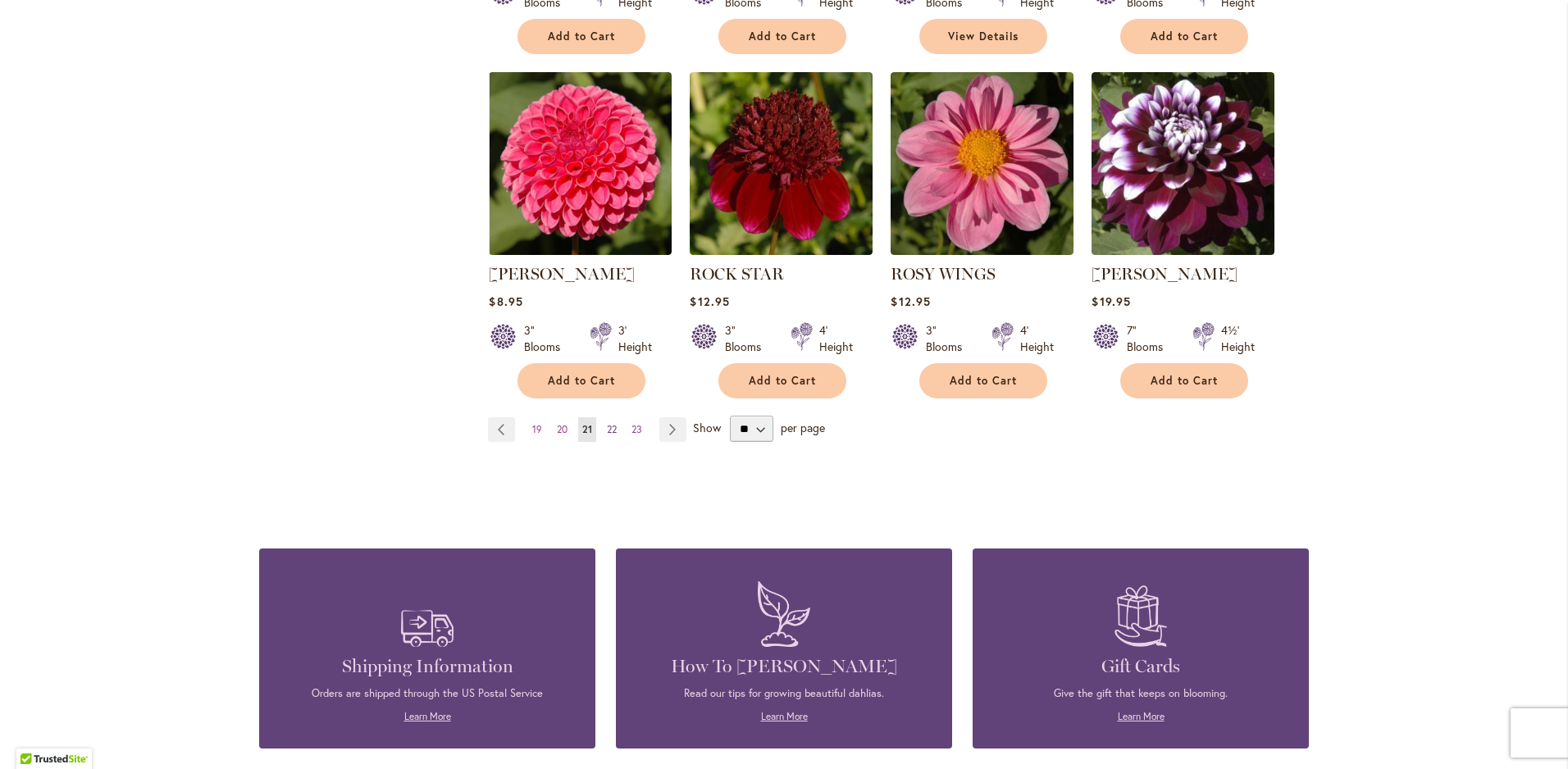
click at [607, 425] on span "22" at bounding box center [612, 429] width 9 height 12
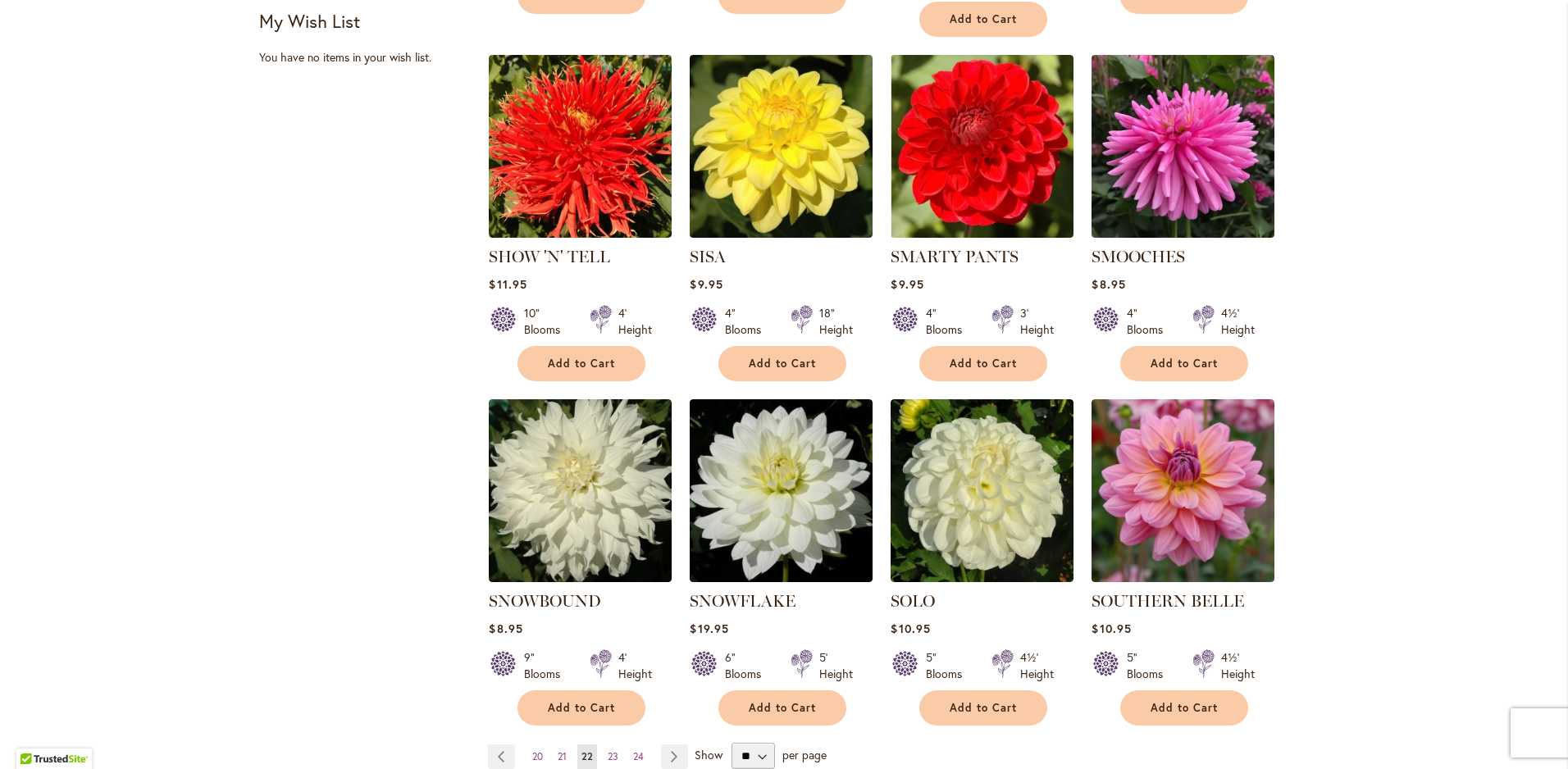
scroll to position [1558, 0]
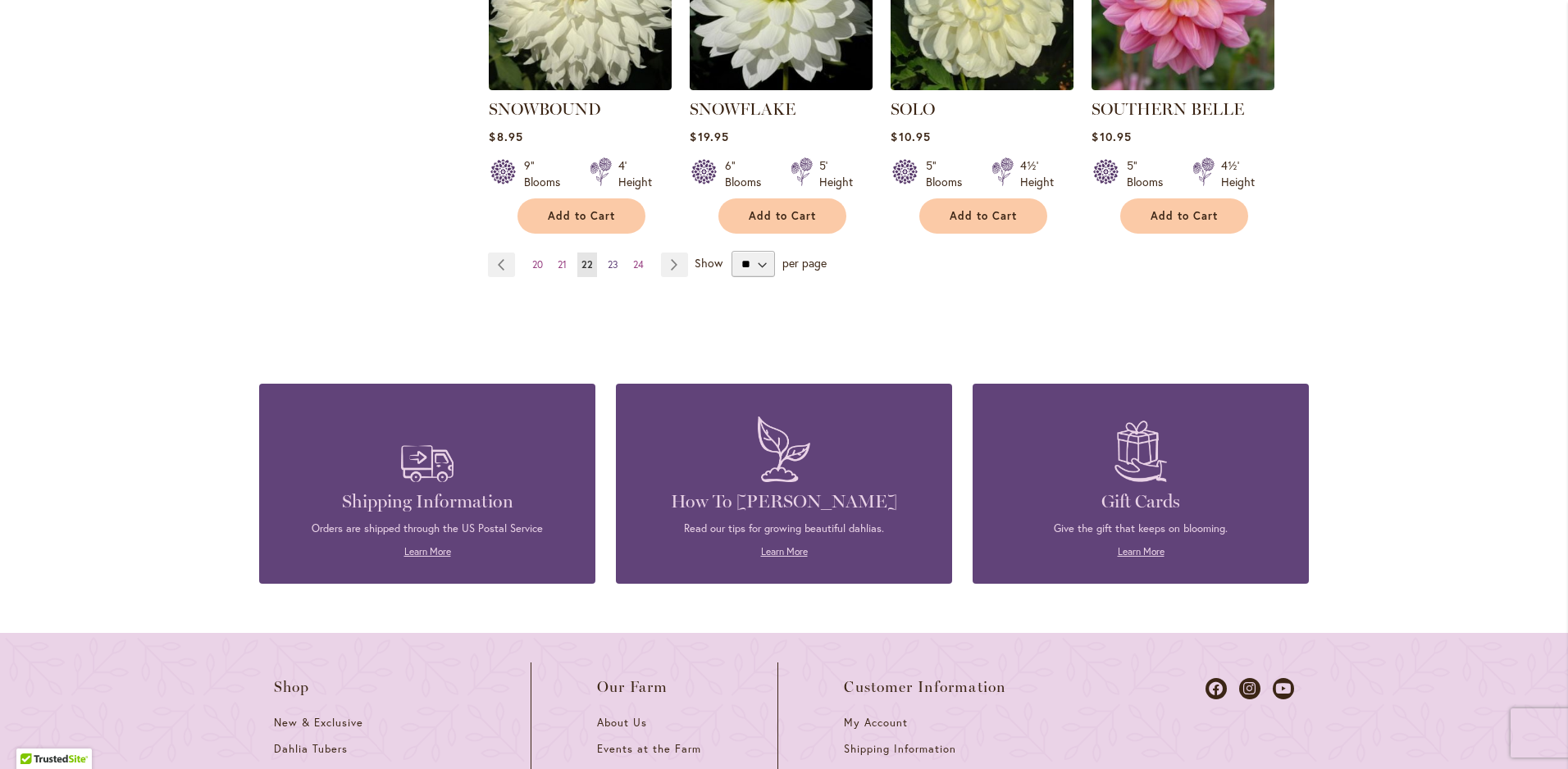
click at [608, 259] on span "23" at bounding box center [613, 265] width 10 height 12
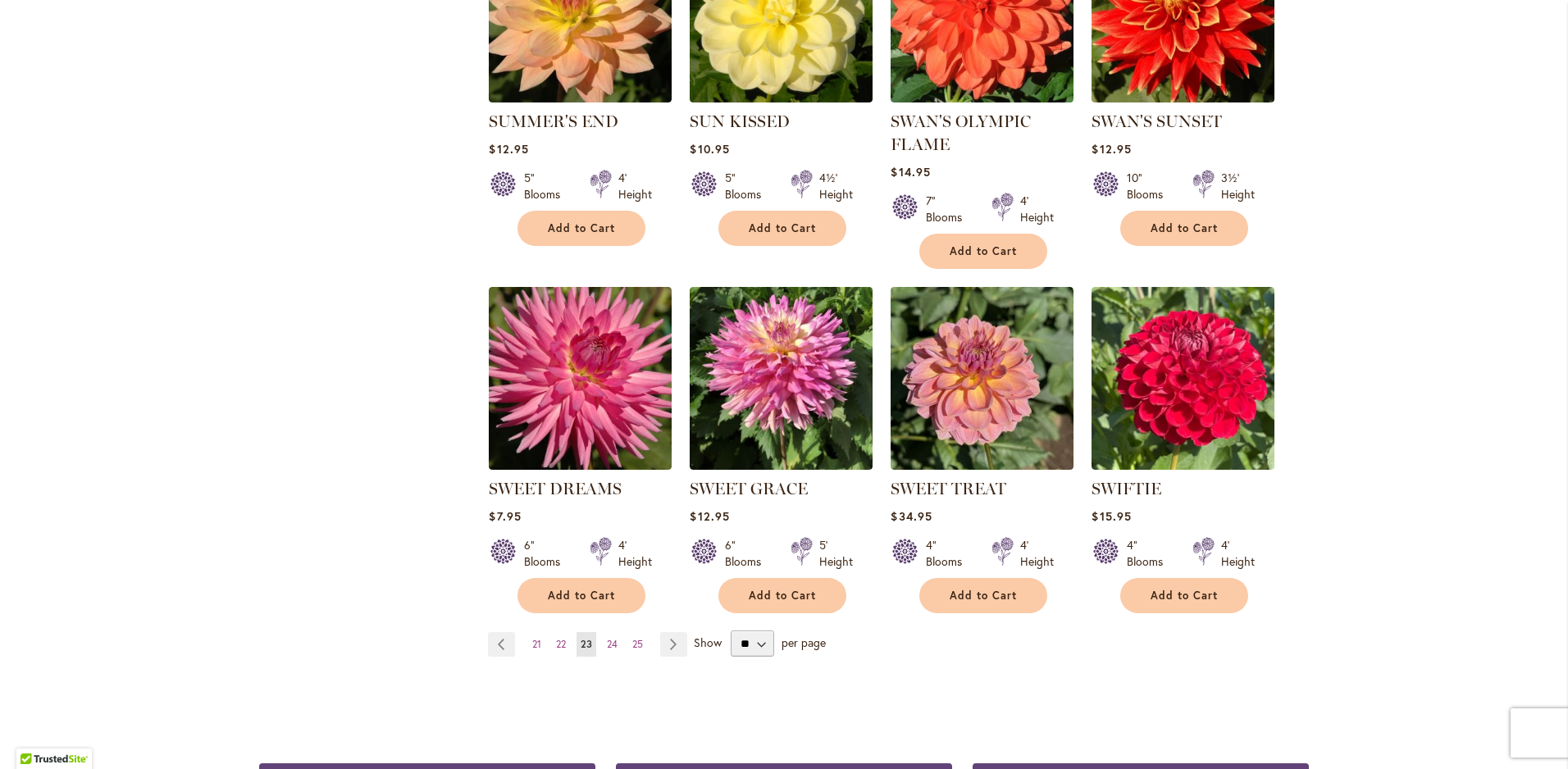
scroll to position [1393, 0]
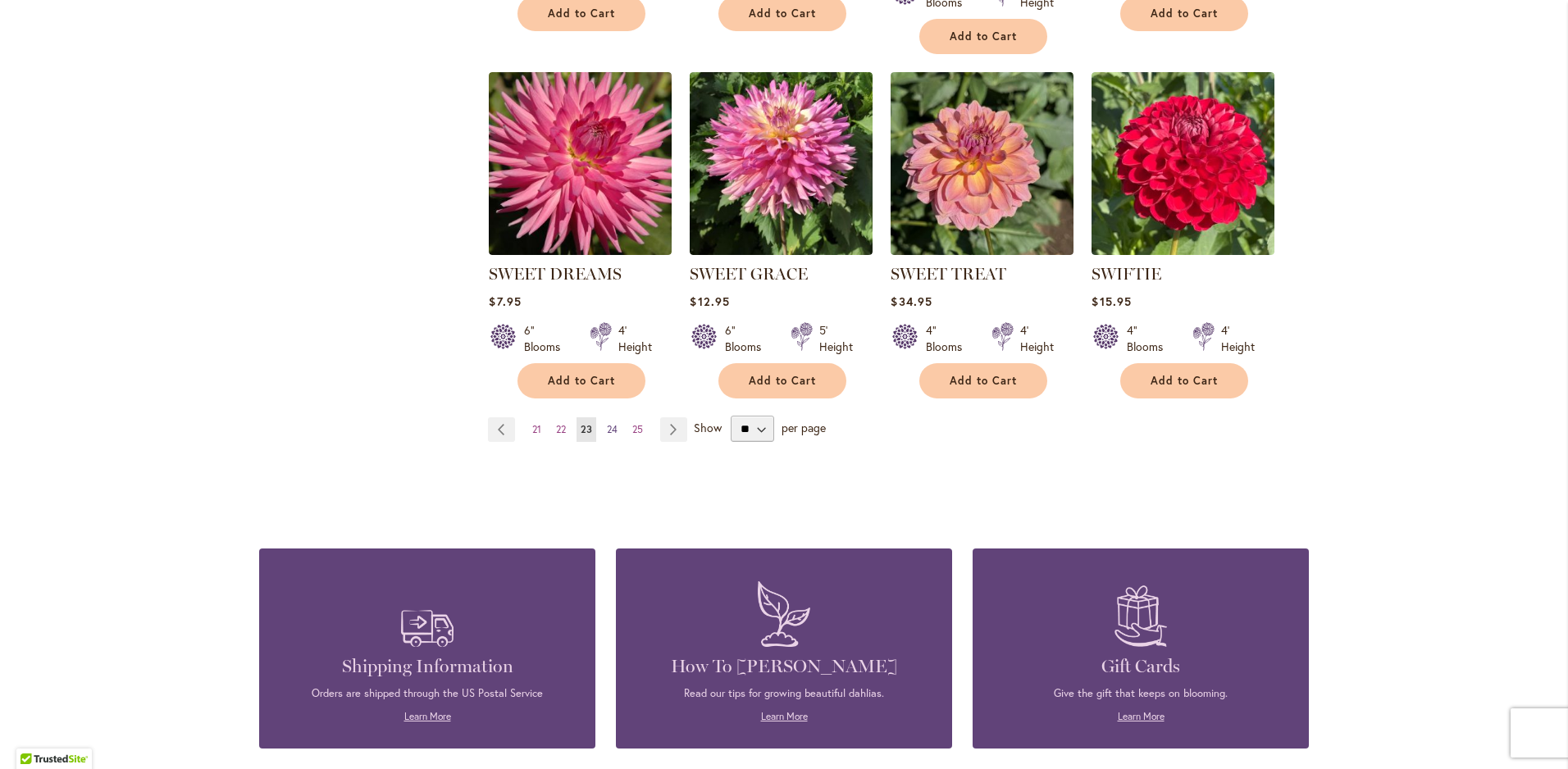
click at [607, 425] on span "24" at bounding box center [612, 429] width 10 height 12
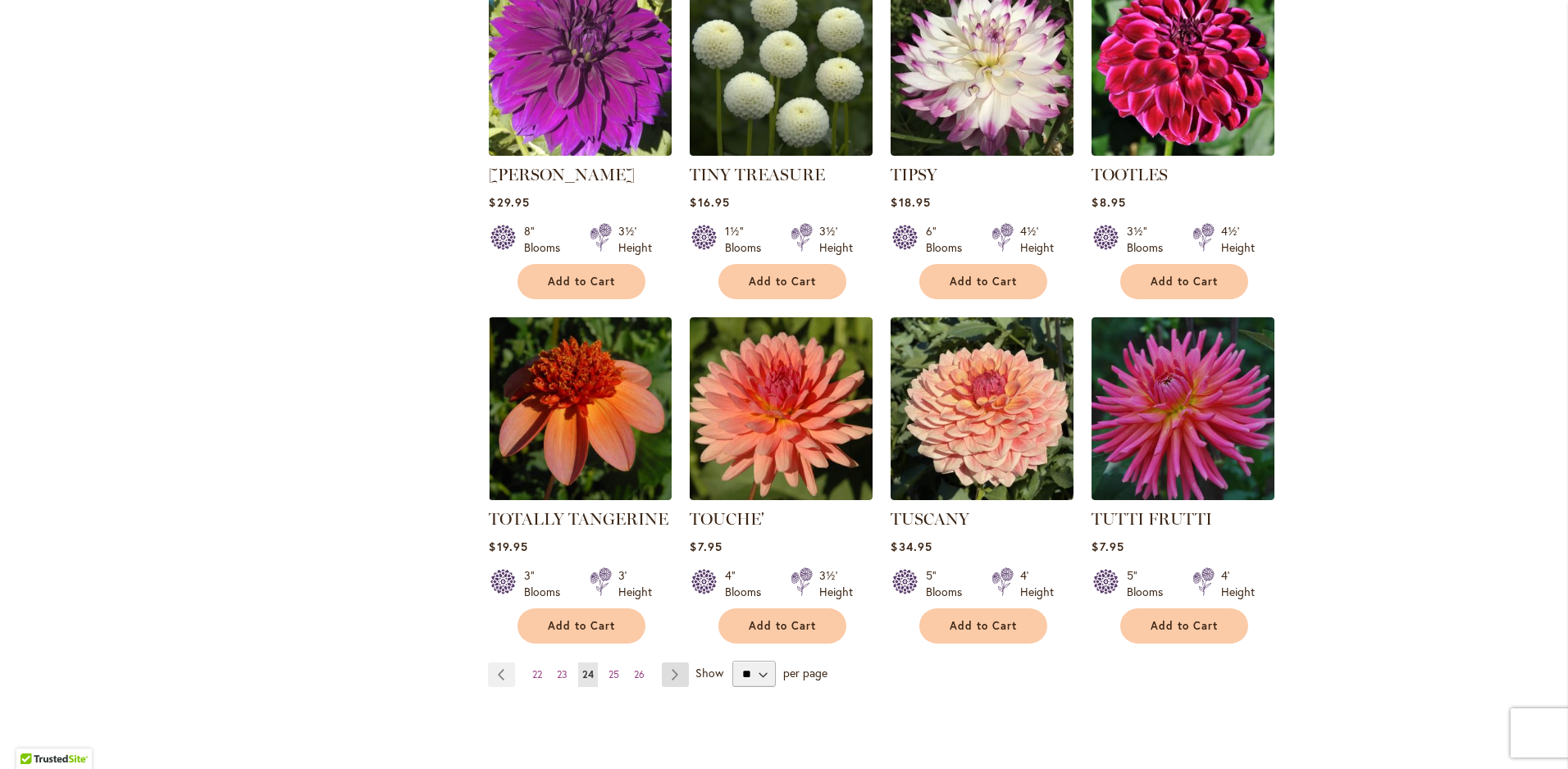
scroll to position [1393, 0]
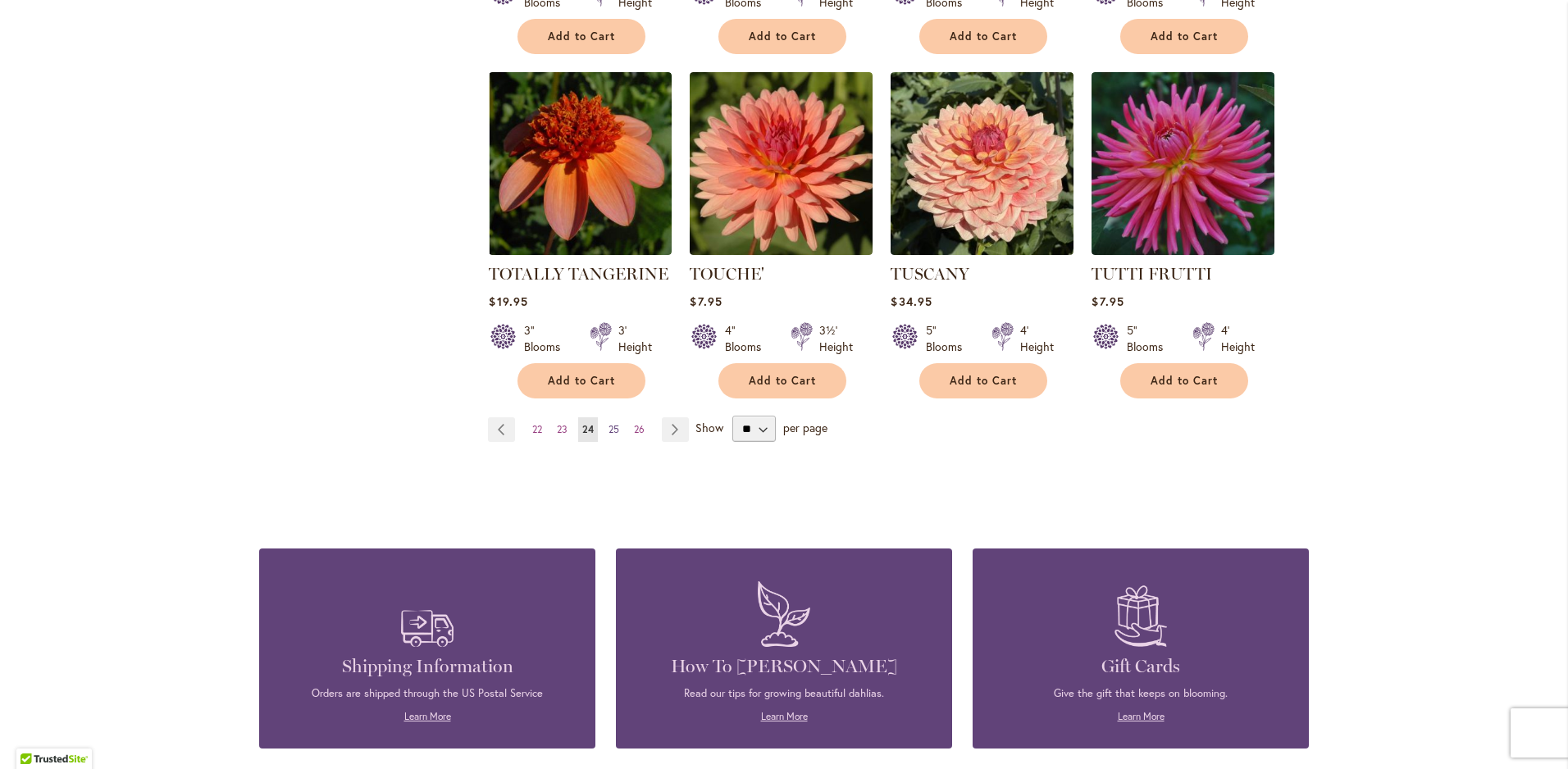
click at [612, 423] on span "25" at bounding box center [614, 429] width 10 height 12
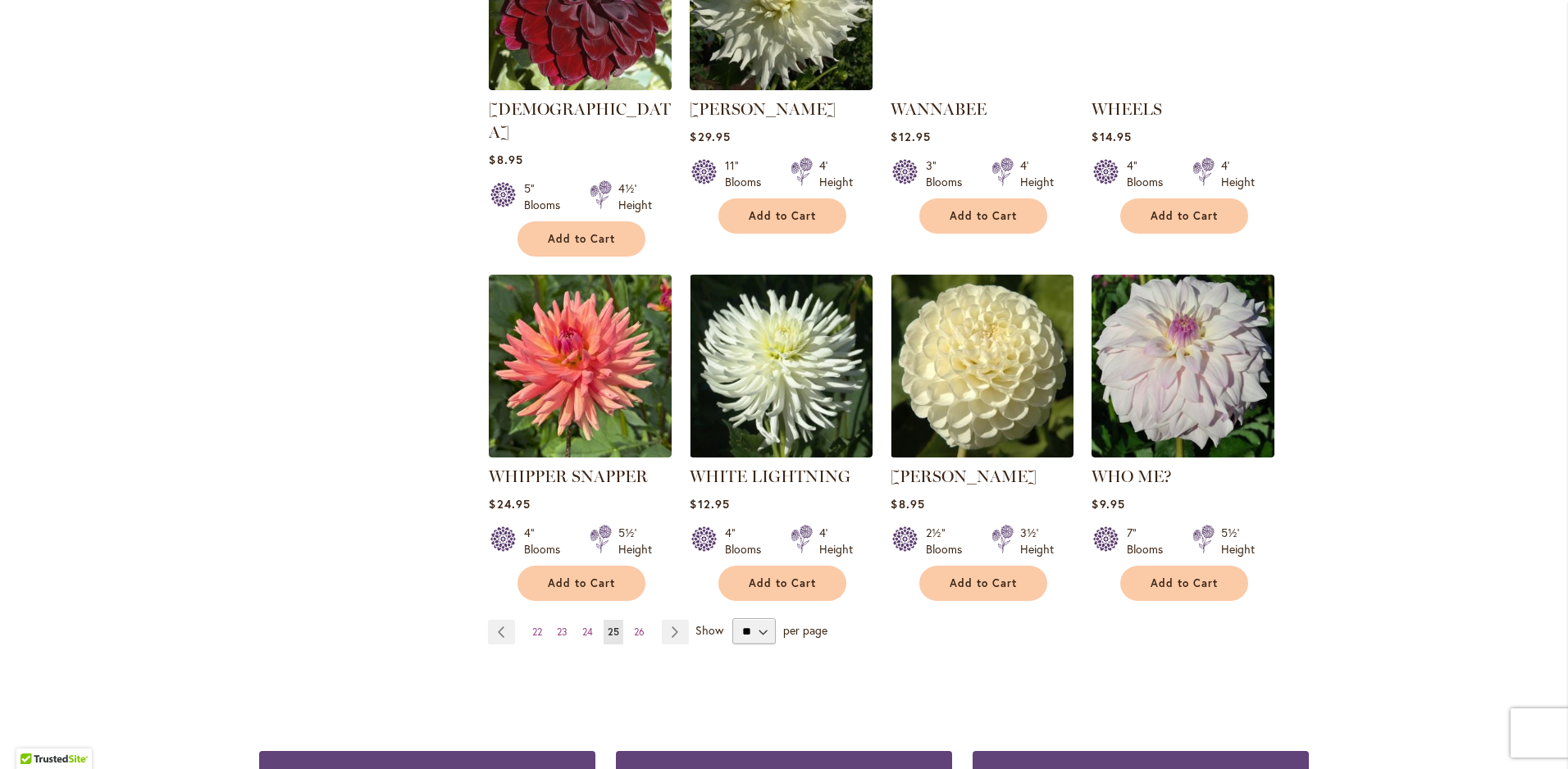
scroll to position [1312, 0]
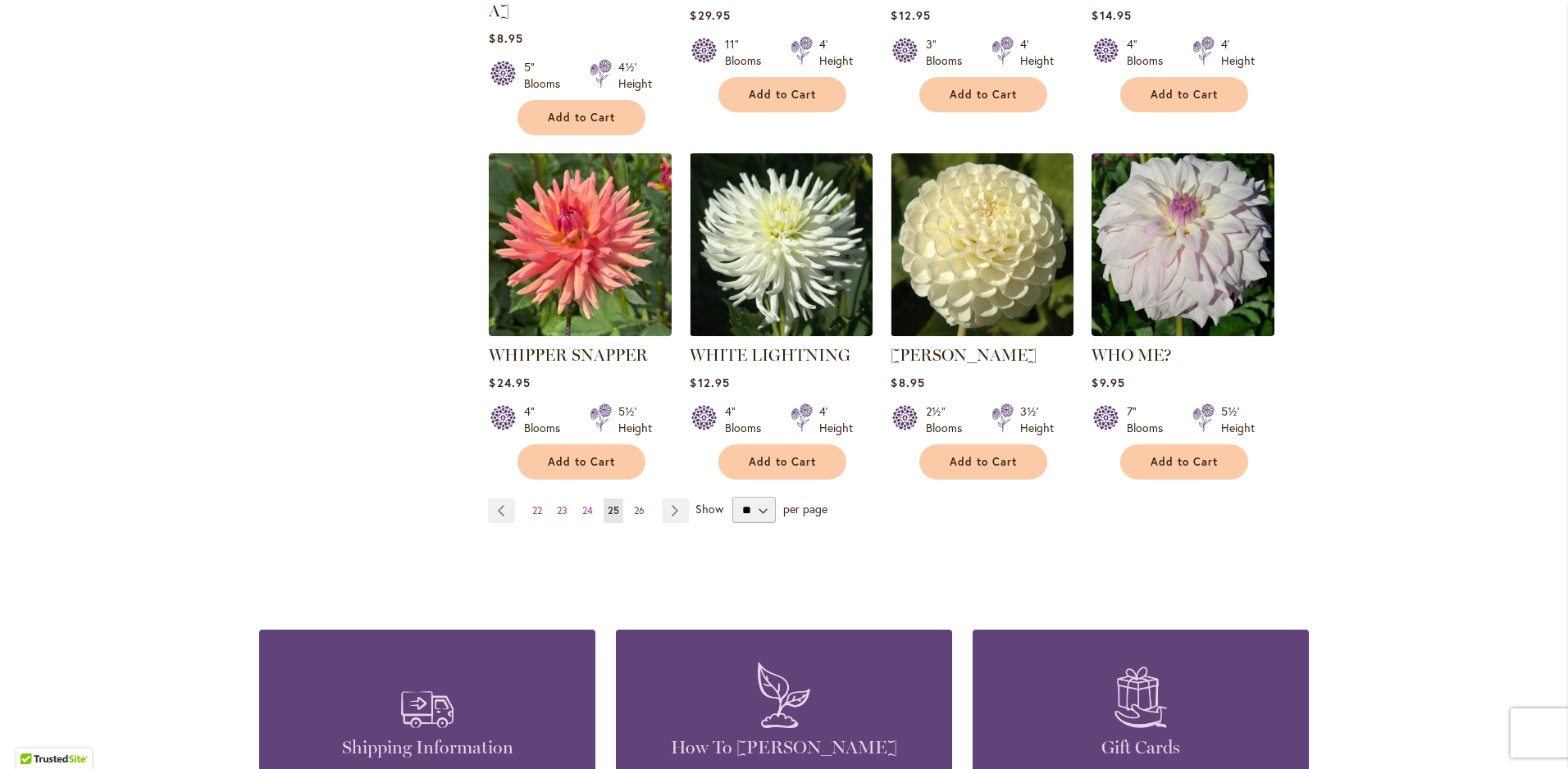
click at [636, 504] on span "26" at bounding box center [639, 510] width 10 height 12
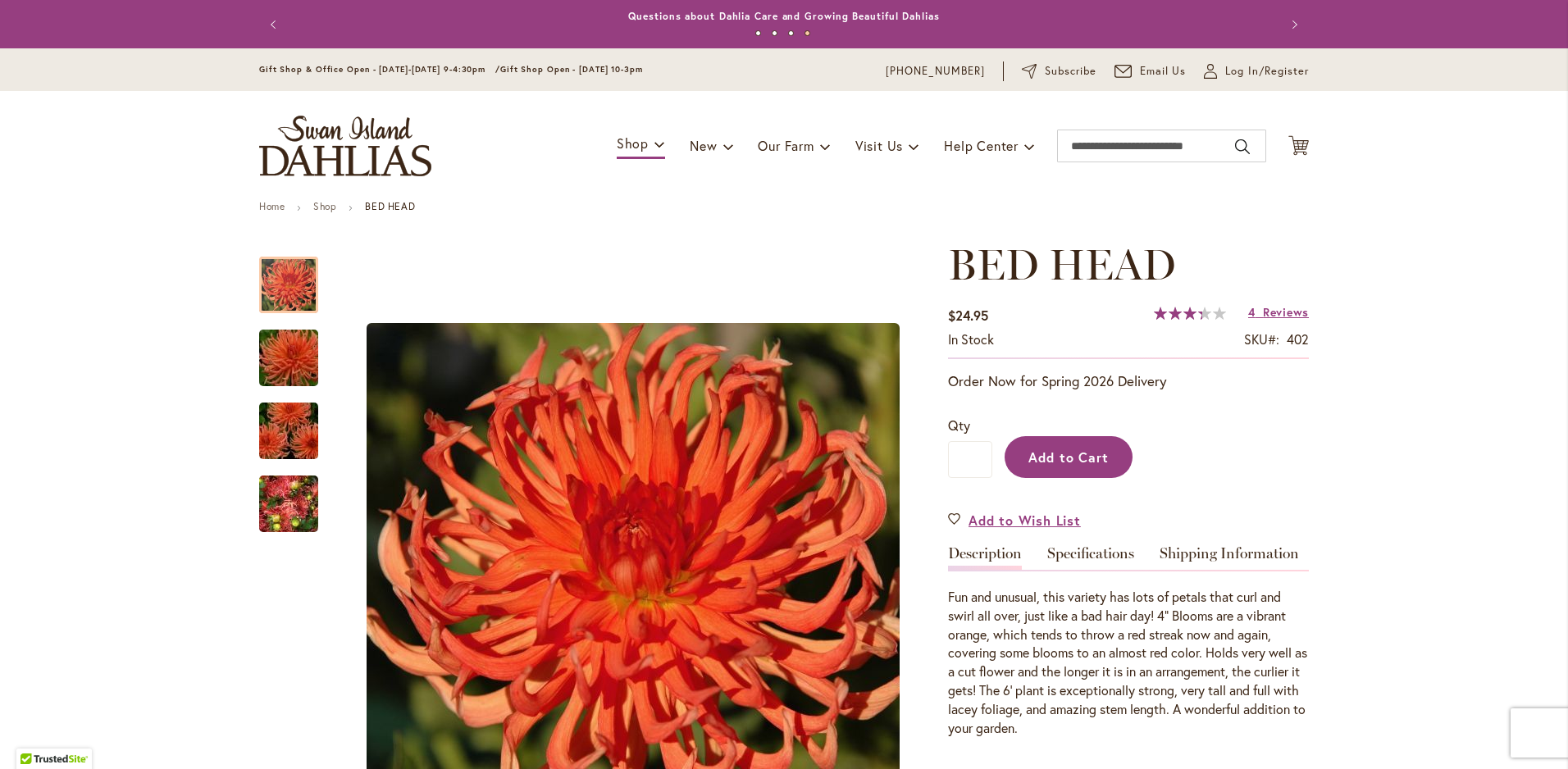
click at [1063, 448] on span "Add to Cart" at bounding box center [1069, 457] width 81 height 17
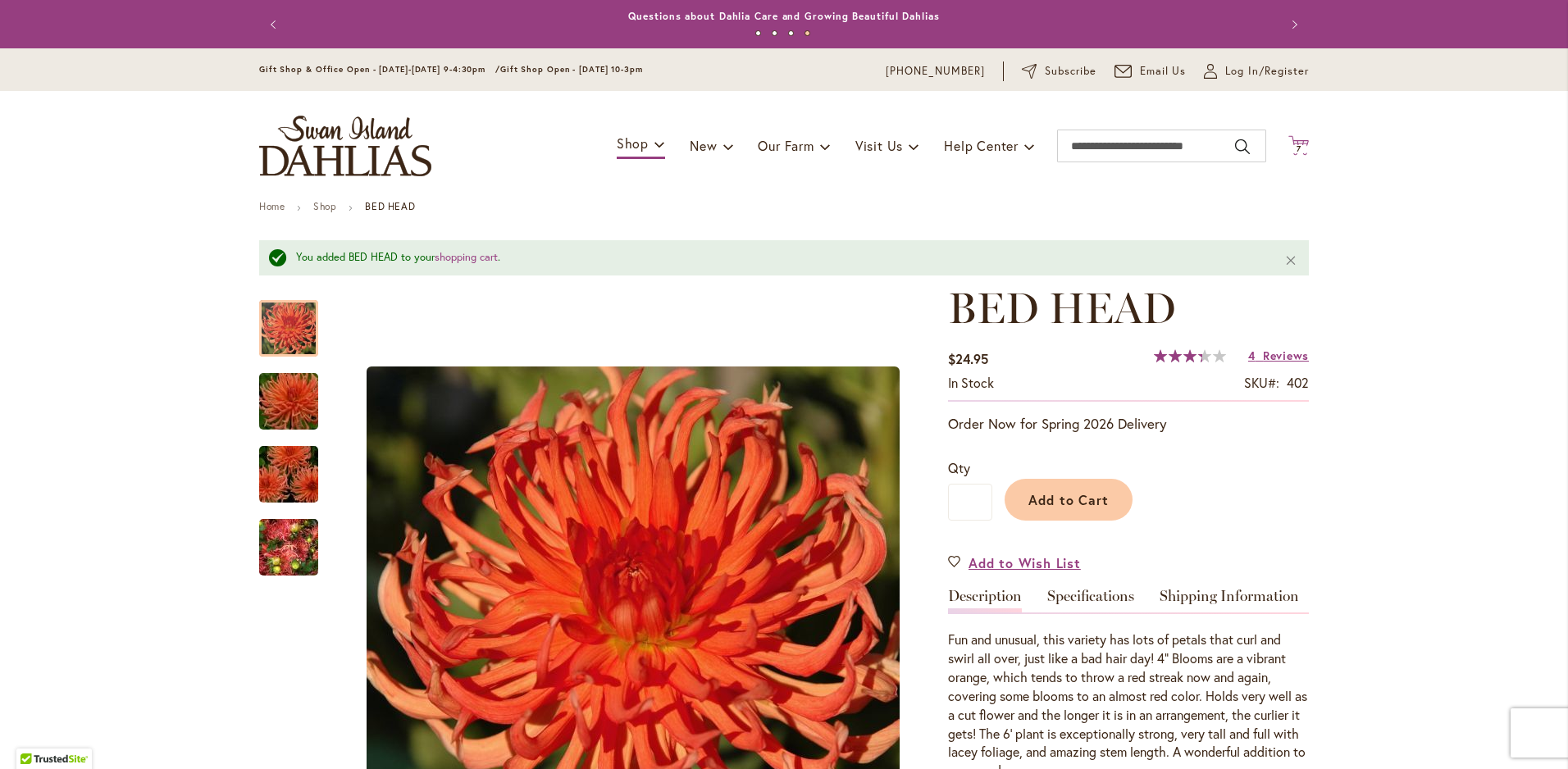
click at [1289, 141] on icon "Cart .cls-1 { fill: #231f20; }" at bounding box center [1299, 146] width 21 height 21
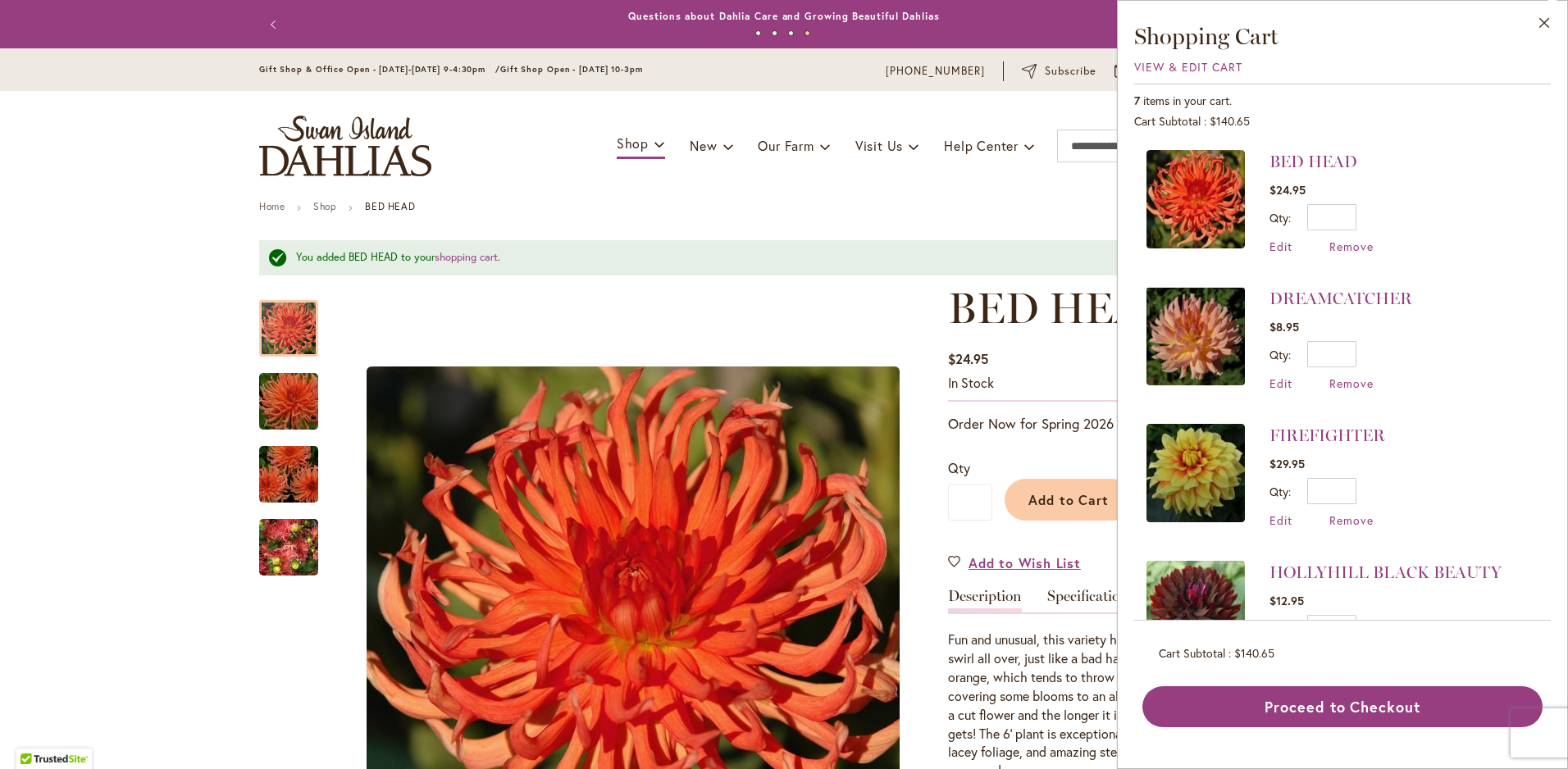
scroll to position [478, 0]
